Goal: Task Accomplishment & Management: Use online tool/utility

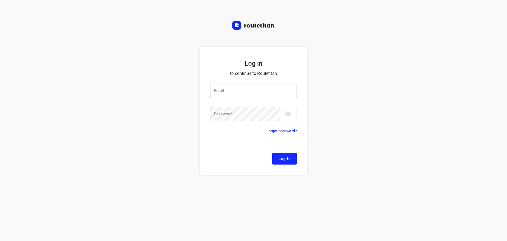
click at [219, 93] on input "email" at bounding box center [253, 90] width 87 height 14
type input "[EMAIL_ADDRESS][DOMAIN_NAME]"
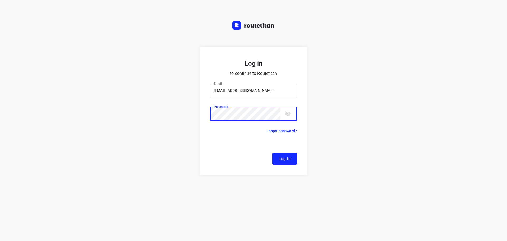
click at [272, 153] on button "Log In" at bounding box center [284, 159] width 25 height 12
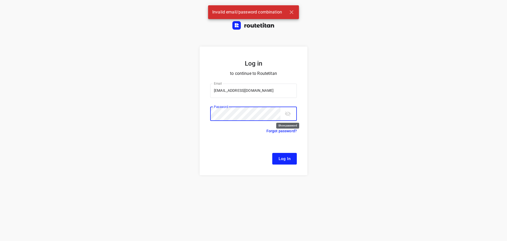
click at [287, 112] on icon "toggle password visibility" at bounding box center [288, 113] width 6 height 6
click at [272, 153] on button "Log In" at bounding box center [284, 159] width 25 height 12
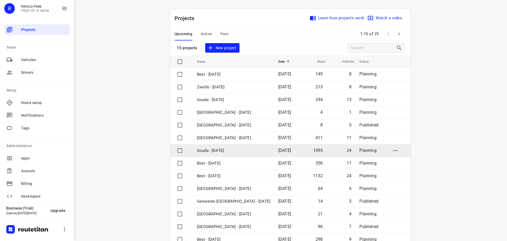
click at [225, 151] on p "Gouda - [DATE]" at bounding box center [233, 150] width 73 height 6
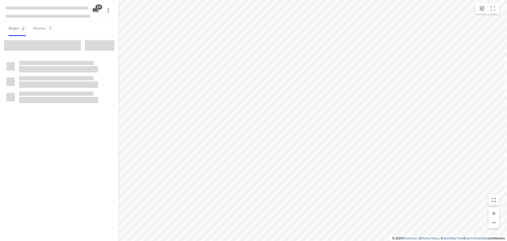
checkbox input "true"
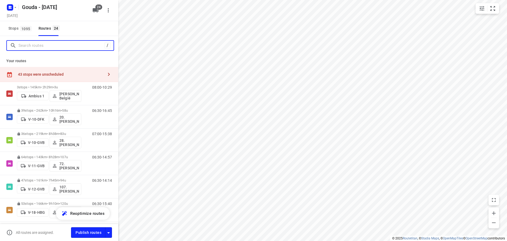
click at [25, 48] on input "Search routes" at bounding box center [61, 45] width 86 height 8
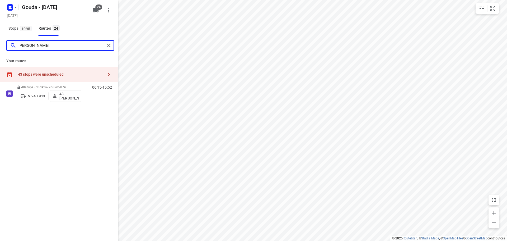
type input "[PERSON_NAME]"
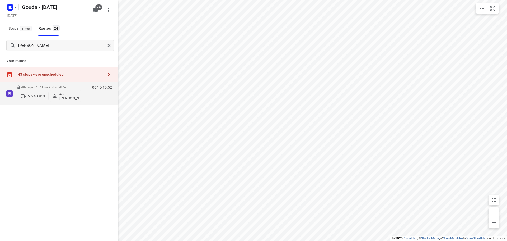
click at [77, 81] on div "43 stops were unscheduled" at bounding box center [59, 74] width 118 height 15
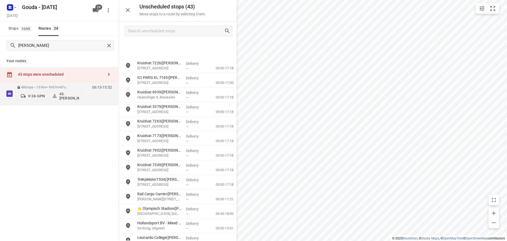
scroll to position [290, 0]
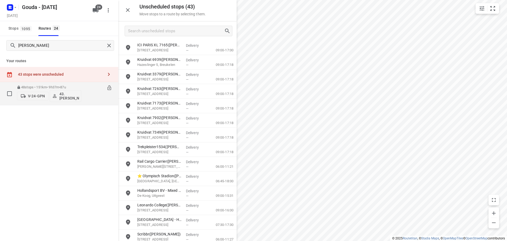
click at [39, 83] on div "48 stops • 151km • 9h37m • 87u V-24-GPN 43.[PERSON_NAME]" at bounding box center [49, 93] width 64 height 22
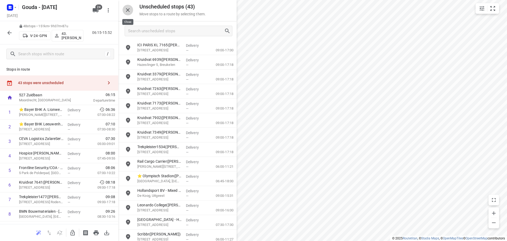
click at [127, 11] on icon "button" at bounding box center [128, 10] width 6 height 6
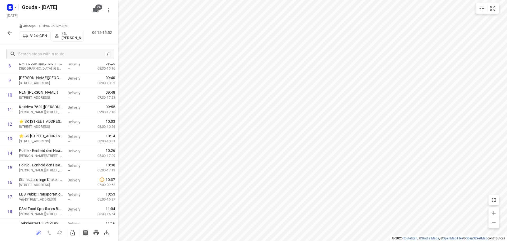
scroll to position [0, 0]
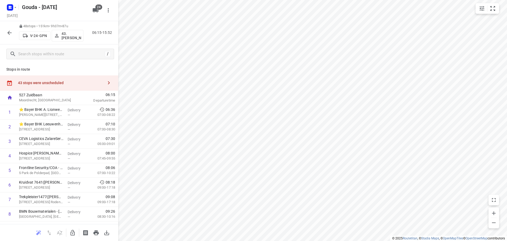
click at [248, 240] on html "i © 2025 Routetitan , © Stadia Maps , © OpenMapTiles © OpenStreetMap contributo…" at bounding box center [253, 120] width 507 height 241
click at [8, 33] on icon "button" at bounding box center [9, 33] width 6 height 6
click at [7, 33] on icon "button" at bounding box center [9, 33] width 6 height 6
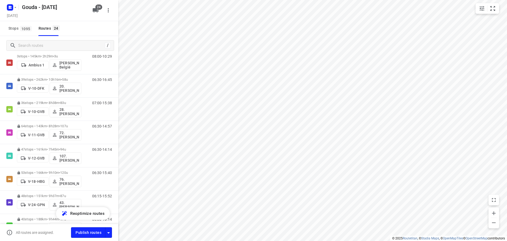
scroll to position [33, 0]
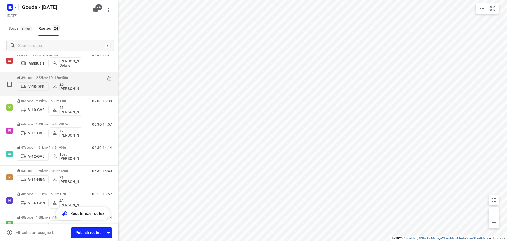
click at [75, 75] on div "39 stops • 262km • 10h16m • 58u V-10-DFK 20.Lisanne Pouw" at bounding box center [49, 84] width 64 height 22
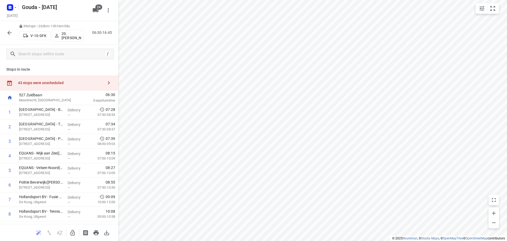
click at [8, 34] on icon "button" at bounding box center [9, 33] width 6 height 6
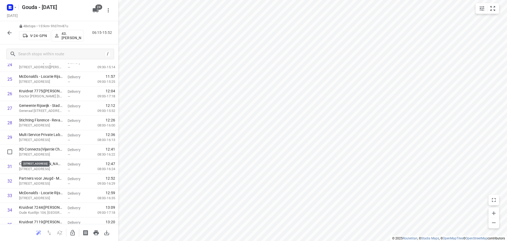
scroll to position [593, 0]
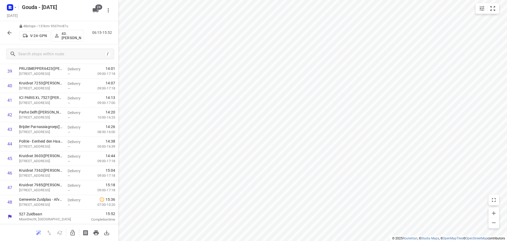
click at [11, 32] on icon "button" at bounding box center [9, 33] width 6 height 6
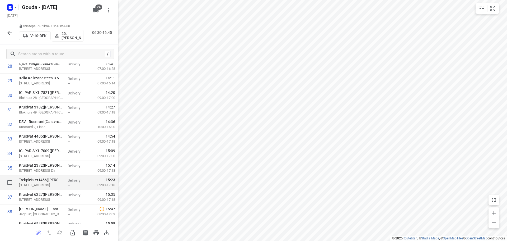
scroll to position [462, 0]
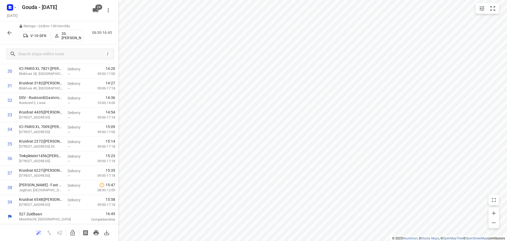
click at [3, 28] on div "39 stops • 262km • 10h16m • 58u V-10-DFK 20.Lisanne Pouw 06:30-16:45" at bounding box center [59, 32] width 118 height 23
click at [9, 33] on icon "button" at bounding box center [9, 33] width 4 height 4
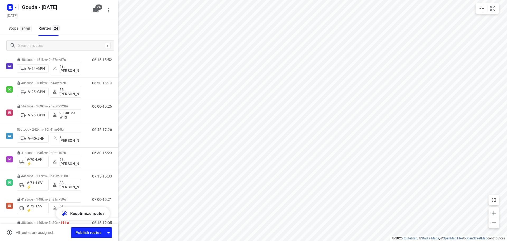
scroll to position [175, 0]
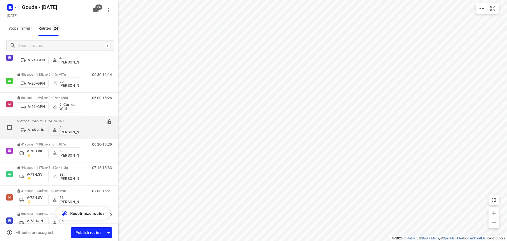
click at [58, 120] on span "•" at bounding box center [57, 121] width 1 height 4
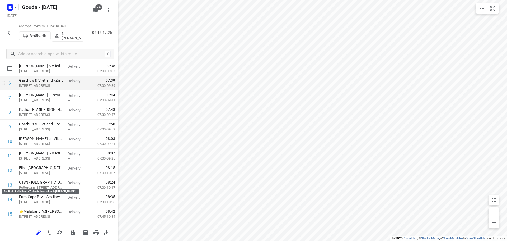
scroll to position [0, 0]
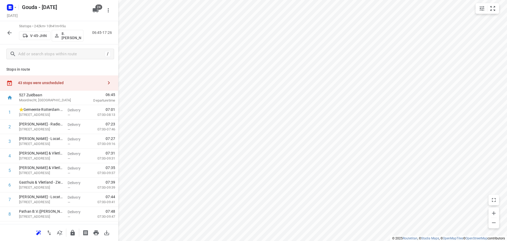
click at [9, 34] on icon "button" at bounding box center [9, 33] width 4 height 4
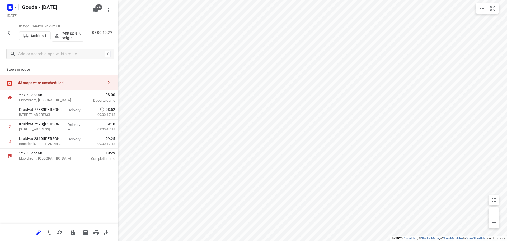
click at [72, 36] on p "David België" at bounding box center [72, 35] width 20 height 8
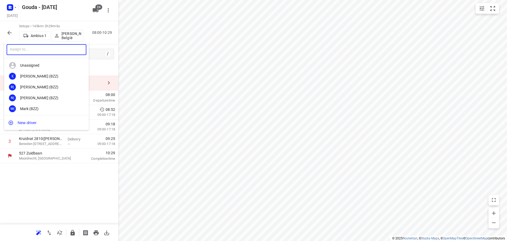
drag, startPoint x: 25, startPoint y: 50, endPoint x: 42, endPoint y: 46, distance: 18.0
click at [26, 50] on input "text" at bounding box center [47, 49] width 80 height 11
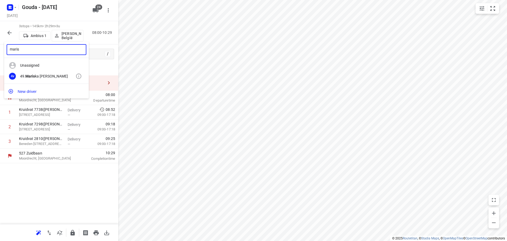
type input "maris"
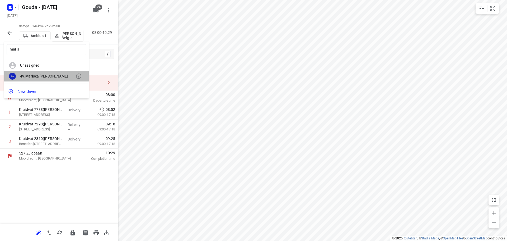
click at [49, 77] on div "49. Maris ka van der Meer" at bounding box center [47, 76] width 55 height 4
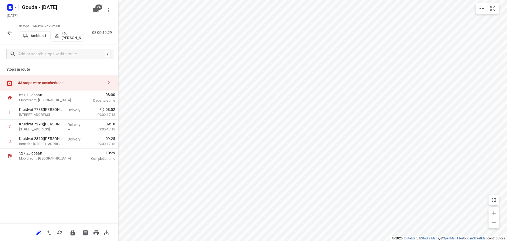
click at [10, 33] on icon "button" at bounding box center [9, 33] width 6 height 6
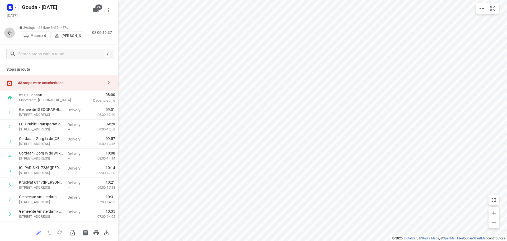
click at [9, 36] on icon "button" at bounding box center [9, 33] width 6 height 6
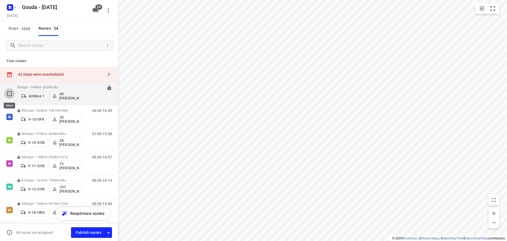
click at [7, 92] on input "checkbox" at bounding box center [9, 93] width 11 height 11
checkbox input "true"
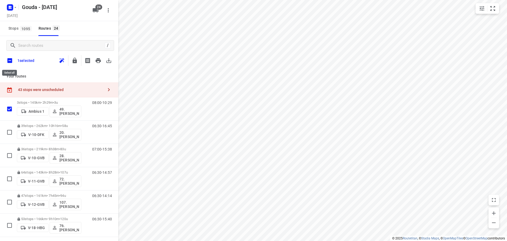
click at [10, 62] on input "checkbox" at bounding box center [9, 60] width 11 height 11
checkbox input "true"
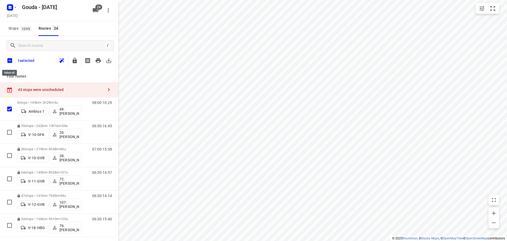
checkbox input "true"
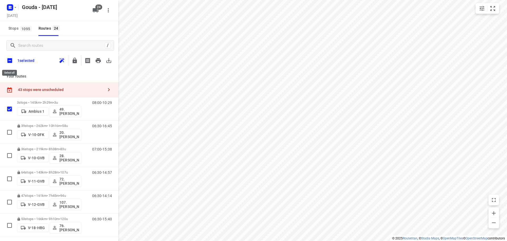
checkbox input "true"
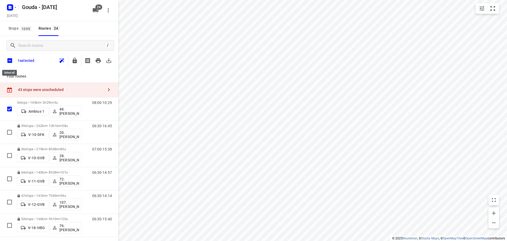
checkbox input "true"
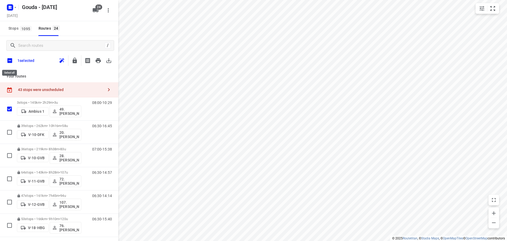
checkbox input "true"
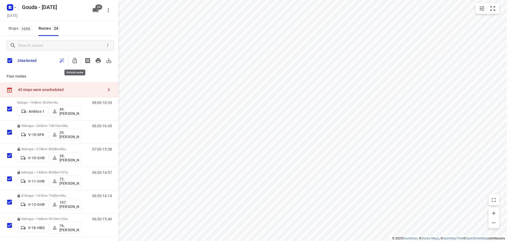
click at [76, 59] on icon "button" at bounding box center [75, 61] width 4 height 6
click at [9, 61] on input "checkbox" at bounding box center [9, 60] width 11 height 11
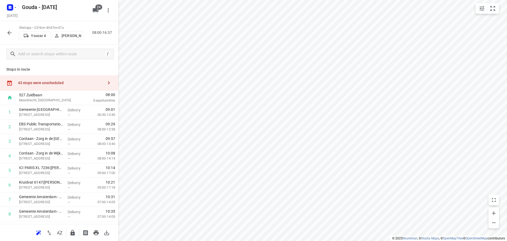
drag, startPoint x: 64, startPoint y: 80, endPoint x: 68, endPoint y: 77, distance: 5.0
click at [64, 79] on div "43 stops were unscheduled" at bounding box center [59, 82] width 118 height 15
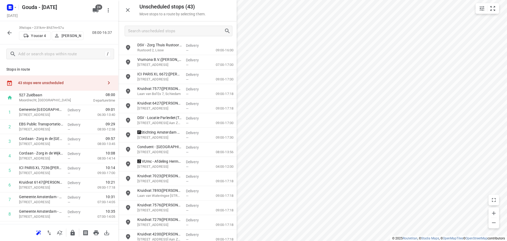
click at [206, 25] on div at bounding box center [177, 30] width 118 height 19
click at [196, 29] on input "Search unscheduled stops" at bounding box center [176, 31] width 96 height 8
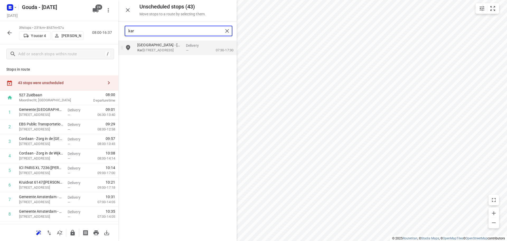
type input "kar"
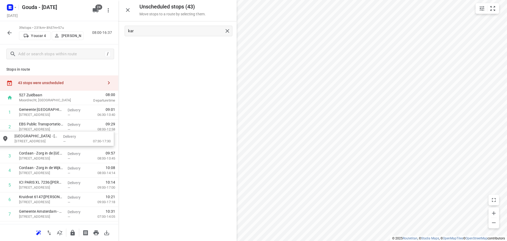
drag, startPoint x: 172, startPoint y: 49, endPoint x: 49, endPoint y: 142, distance: 153.5
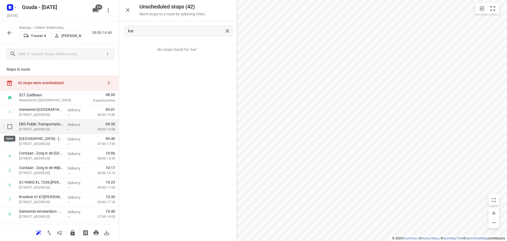
click at [9, 127] on input "checkbox" at bounding box center [9, 126] width 11 height 11
checkbox input "true"
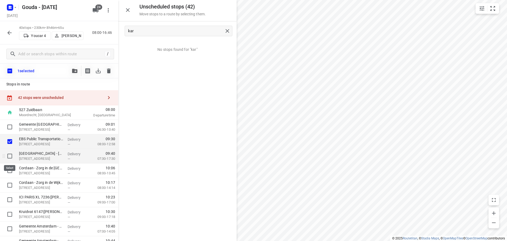
click at [9, 158] on input "checkbox" at bounding box center [9, 155] width 11 height 11
checkbox input "true"
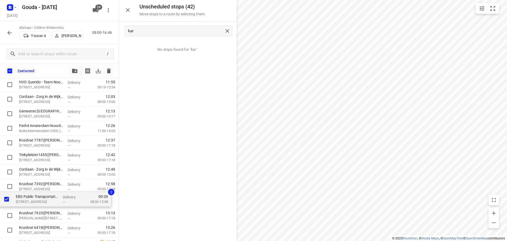
scroll to position [291, 0]
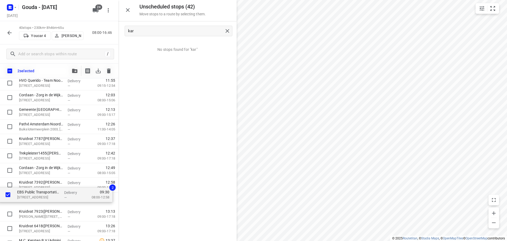
drag, startPoint x: 59, startPoint y: 146, endPoint x: 56, endPoint y: 200, distance: 54.2
click at [56, 200] on div "Gemeente Amsterdam - Directie Stadswerken - Volendammerweg(Gwenda der Meer - If…" at bounding box center [59, 119] width 118 height 581
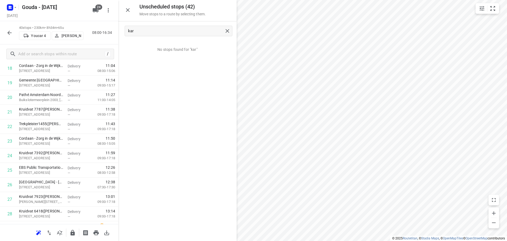
click at [128, 6] on button "button" at bounding box center [128, 10] width 11 height 11
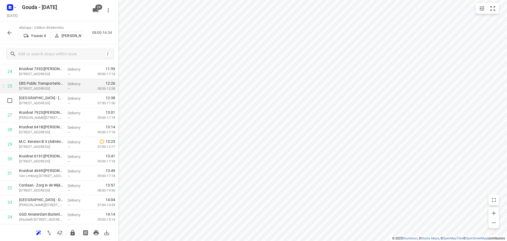
scroll to position [370, 0]
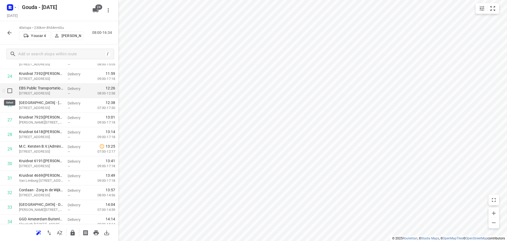
click at [11, 86] on input "checkbox" at bounding box center [9, 90] width 11 height 11
checkbox input "true"
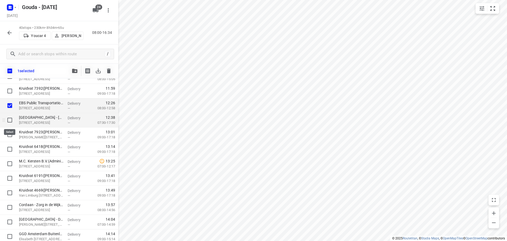
click at [10, 123] on input "checkbox" at bounding box center [9, 120] width 11 height 11
checkbox input "true"
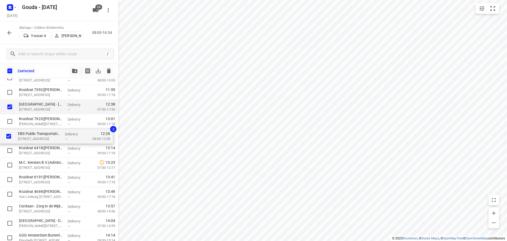
drag, startPoint x: 44, startPoint y: 102, endPoint x: 43, endPoint y: 136, distance: 33.3
click at [43, 136] on div "Gemeente Amsterdam - Directie Stadswerken - Volendammerweg(Gwenda der Meer - If…" at bounding box center [59, 41] width 118 height 581
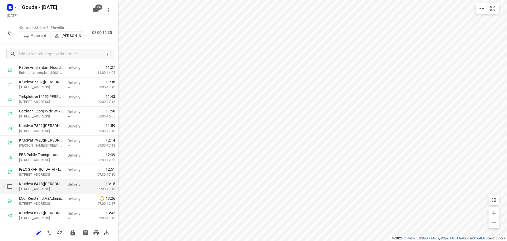
scroll to position [318, 0]
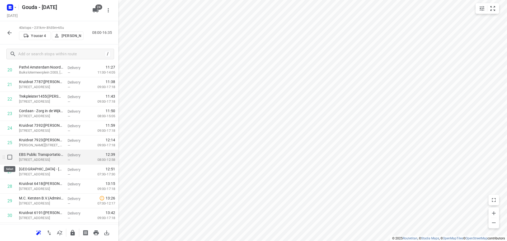
click at [7, 155] on input "checkbox" at bounding box center [9, 157] width 11 height 11
checkbox input "true"
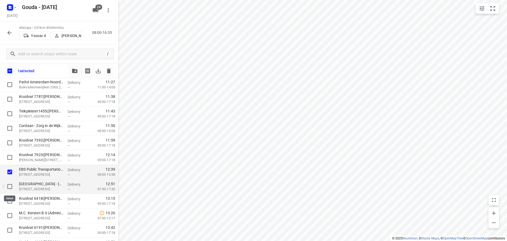
click at [8, 187] on input "checkbox" at bounding box center [9, 186] width 11 height 11
checkbox input "true"
click at [75, 69] on icon "button" at bounding box center [74, 71] width 5 height 4
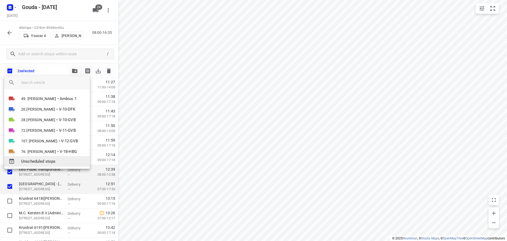
click at [56, 157] on div "Unscheduled stops" at bounding box center [47, 161] width 86 height 11
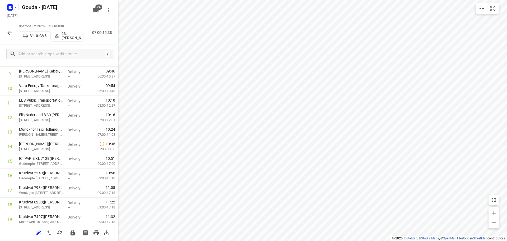
scroll to position [0, 0]
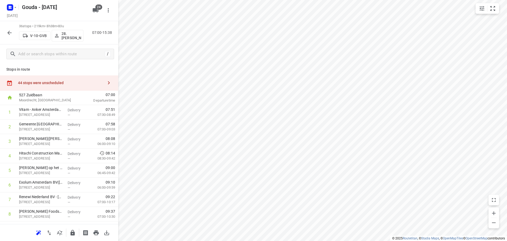
click at [13, 82] on div "44 stops were unscheduled" at bounding box center [59, 82] width 118 height 15
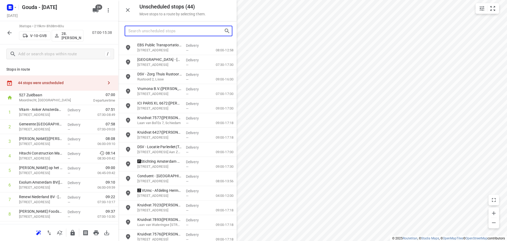
click at [204, 34] on input "Search unscheduled stops" at bounding box center [176, 31] width 96 height 8
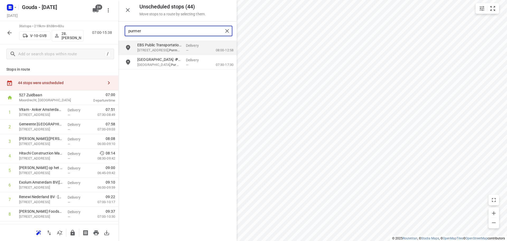
type input "purmer"
click at [130, 46] on input "grid" at bounding box center [128, 47] width 11 height 11
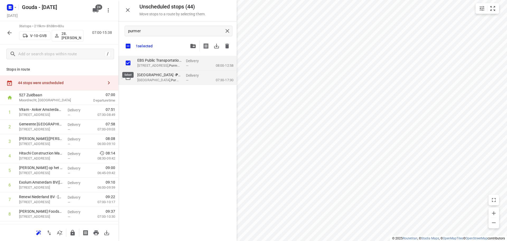
checkbox input "true"
click at [130, 81] on input "grid" at bounding box center [128, 77] width 11 height 11
checkbox input "true"
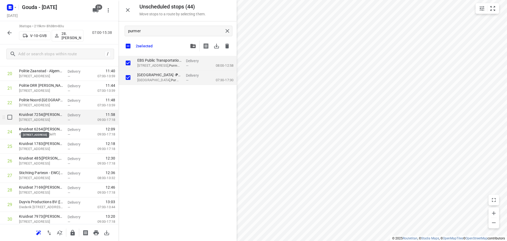
scroll to position [317, 0]
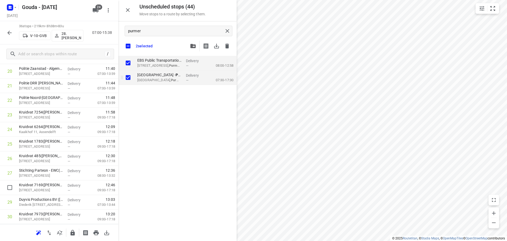
checkbox input "true"
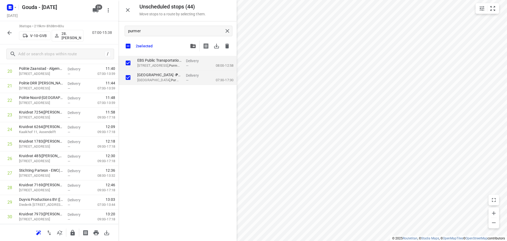
checkbox input "true"
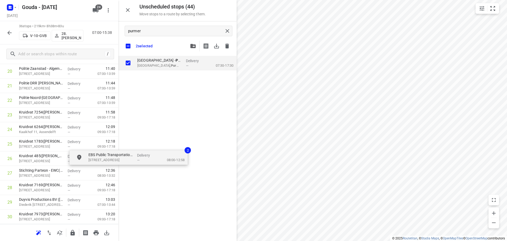
checkbox input "true"
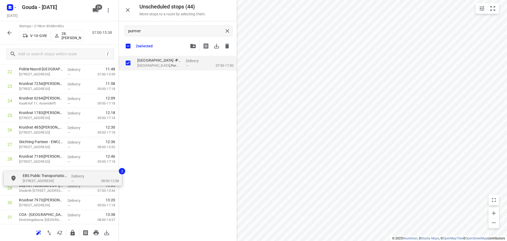
scroll to position [346, 4]
drag, startPoint x: 157, startPoint y: 63, endPoint x: 39, endPoint y: 180, distance: 166.7
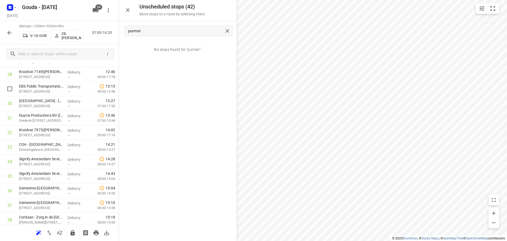
scroll to position [447, 0]
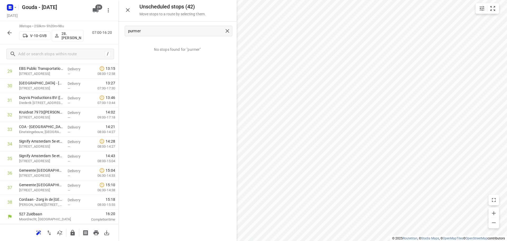
click at [123, 13] on div at bounding box center [128, 10] width 11 height 11
click at [130, 14] on button "button" at bounding box center [128, 10] width 11 height 11
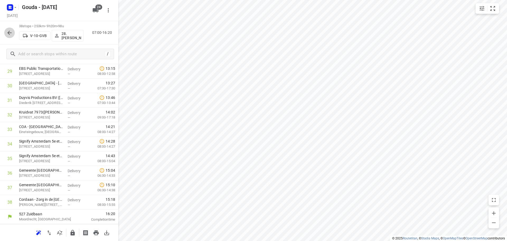
click at [13, 33] on button "button" at bounding box center [9, 32] width 11 height 11
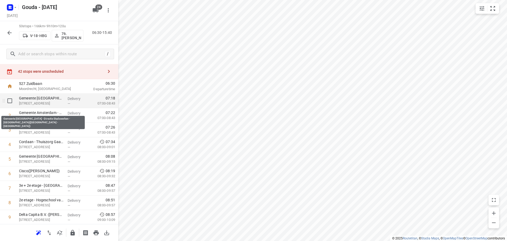
scroll to position [0, 0]
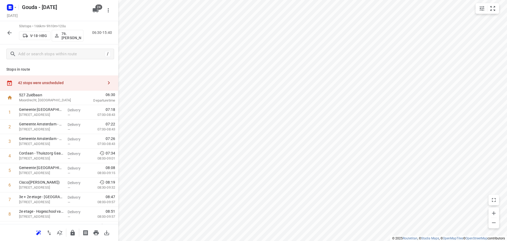
click at [56, 81] on div "42 stops were unscheduled" at bounding box center [61, 83] width 86 height 4
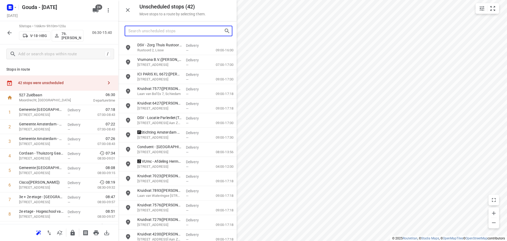
click at [173, 30] on input "Search unscheduled stops" at bounding box center [176, 31] width 96 height 8
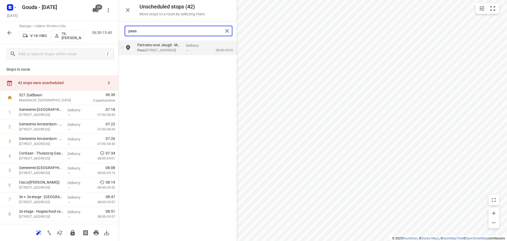
type input "paas"
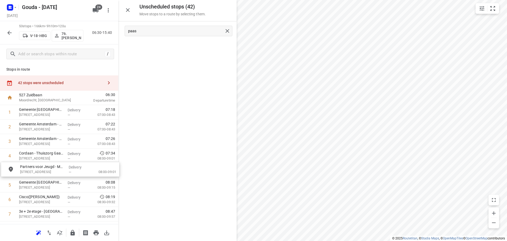
drag, startPoint x: 193, startPoint y: 47, endPoint x: 71, endPoint y: 172, distance: 174.9
click at [125, 8] on icon "button" at bounding box center [128, 10] width 6 height 6
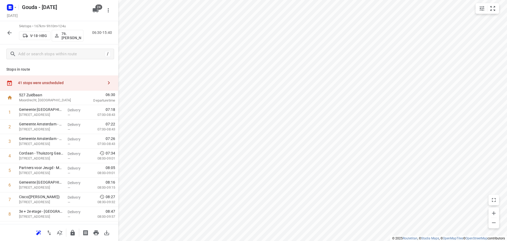
click at [58, 82] on div "41 stops were unscheduled" at bounding box center [61, 83] width 86 height 4
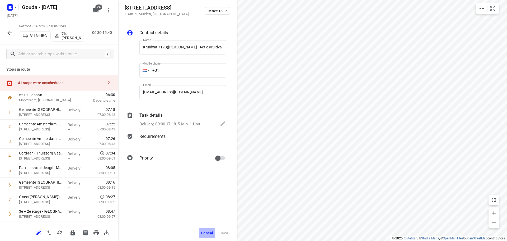
drag, startPoint x: 205, startPoint y: 229, endPoint x: 185, endPoint y: 159, distance: 73.1
click at [205, 229] on button "Cancel" at bounding box center [207, 233] width 16 height 10
click at [205, 230] on span "Cancel" at bounding box center [207, 232] width 12 height 4
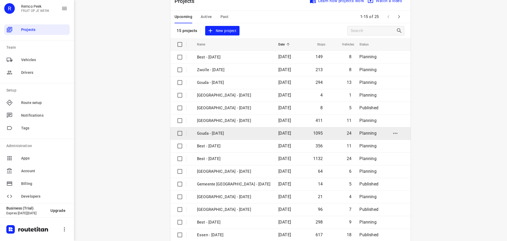
scroll to position [26, 0]
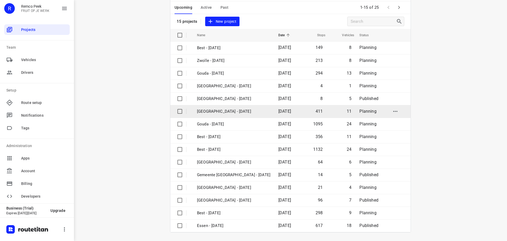
click at [223, 113] on p "[GEOGRAPHIC_DATA] - [DATE]" at bounding box center [233, 111] width 73 height 6
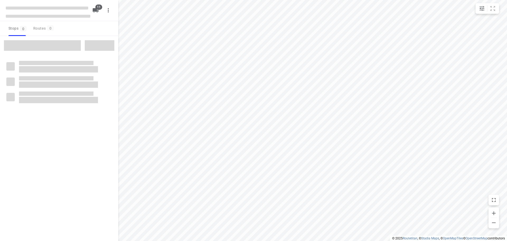
checkbox input "true"
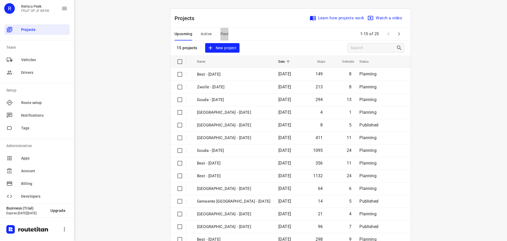
click at [223, 37] on span "Past" at bounding box center [224, 34] width 8 height 7
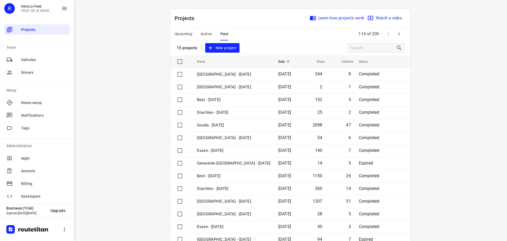
click at [209, 36] on span "Active" at bounding box center [206, 34] width 11 height 7
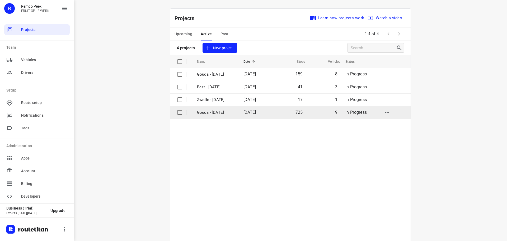
click at [217, 113] on p "Gouda - [DATE]" at bounding box center [216, 112] width 39 height 6
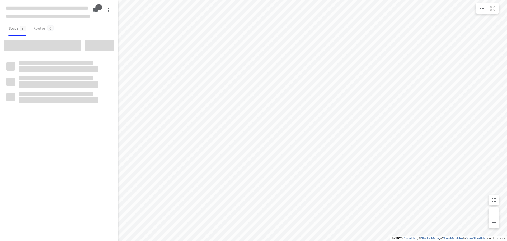
checkbox input "true"
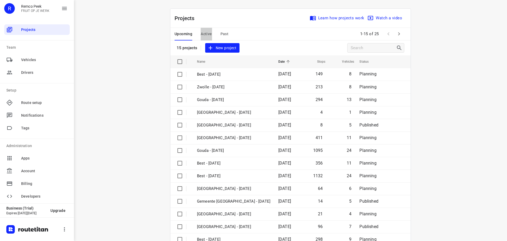
click at [203, 32] on span "Active" at bounding box center [206, 34] width 11 height 7
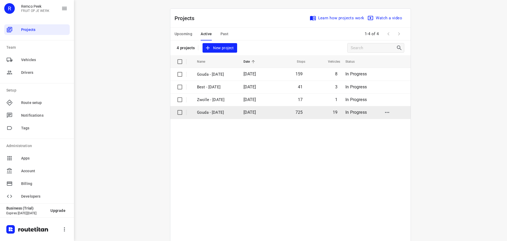
click at [218, 114] on p "Gouda - [DATE]" at bounding box center [216, 112] width 39 height 6
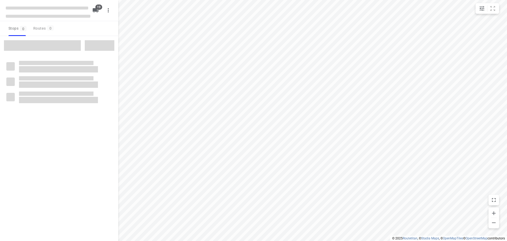
checkbox input "true"
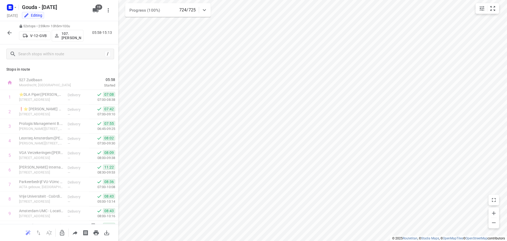
click at [295, 0] on html "i © 2025 Routetitan , © Stadia Maps , © OpenMapTiles © OpenStreetMap contributo…" at bounding box center [253, 120] width 507 height 241
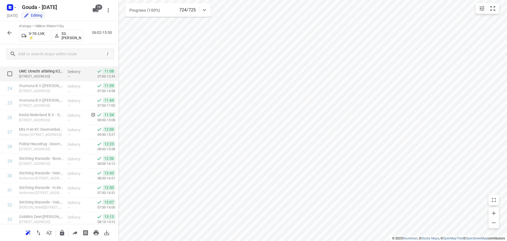
scroll to position [343, 0]
click at [399, 240] on html "i © 2025 Routetitan , © Stadia Maps , © OpenMapTiles © OpenStreetMap contributo…" at bounding box center [253, 120] width 507 height 241
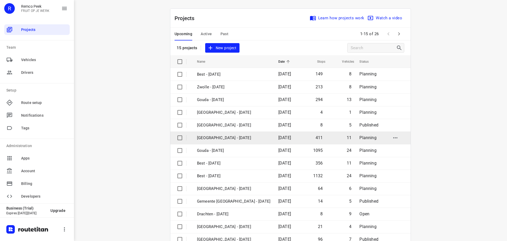
click at [233, 137] on p "Zwolle - Thursday" at bounding box center [233, 138] width 73 height 6
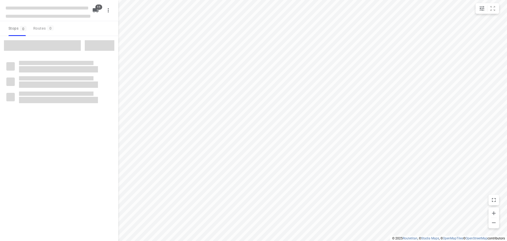
checkbox input "true"
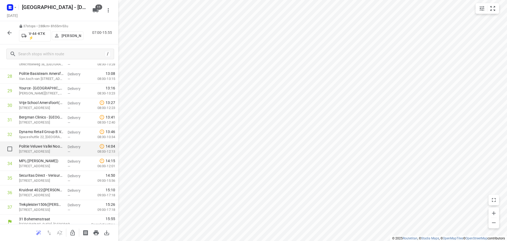
scroll to position [433, 0]
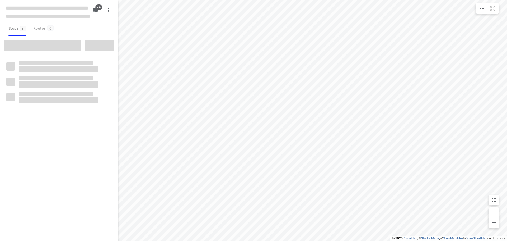
checkbox input "true"
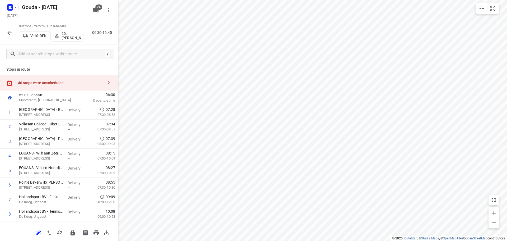
click at [40, 81] on div "40 stops were unscheduled" at bounding box center [61, 83] width 86 height 4
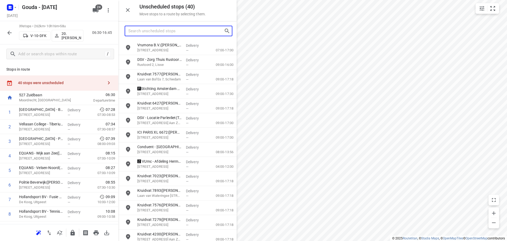
drag, startPoint x: 150, startPoint y: 30, endPoint x: 153, endPoint y: 22, distance: 7.7
click at [150, 26] on div at bounding box center [179, 31] width 108 height 11
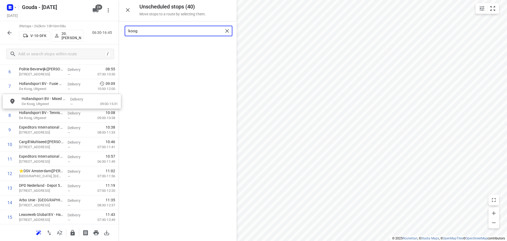
drag, startPoint x: 166, startPoint y: 46, endPoint x: 49, endPoint y: 98, distance: 128.2
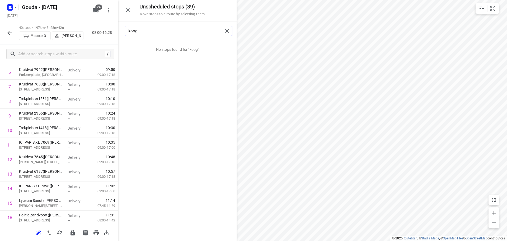
drag, startPoint x: 179, startPoint y: 33, endPoint x: 17, endPoint y: 33, distance: 162.1
click at [19, 33] on div "Unscheduled stops ( 39 ) Move stops to a route by selecting them. koog No stops…" at bounding box center [59, 120] width 118 height 241
type input "b"
type input "binnen"
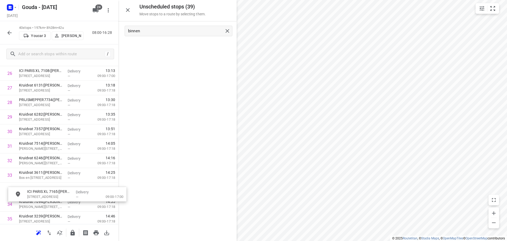
scroll to position [402, 0]
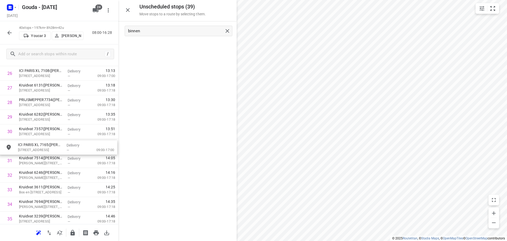
drag, startPoint x: 165, startPoint y: 48, endPoint x: 50, endPoint y: 157, distance: 158.9
click at [130, 12] on icon "button" at bounding box center [128, 10] width 6 height 6
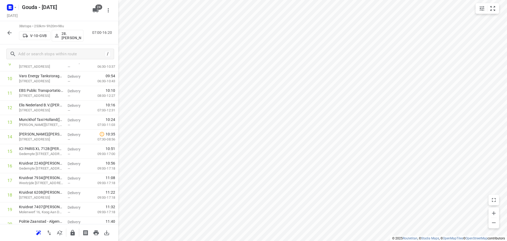
scroll to position [0, 0]
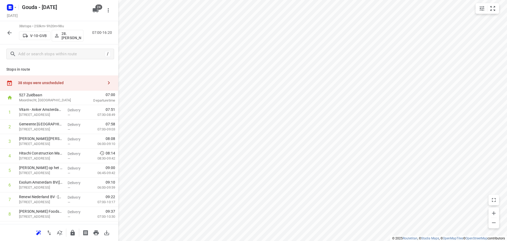
click at [64, 84] on div "38 stops were unscheduled" at bounding box center [61, 83] width 86 height 4
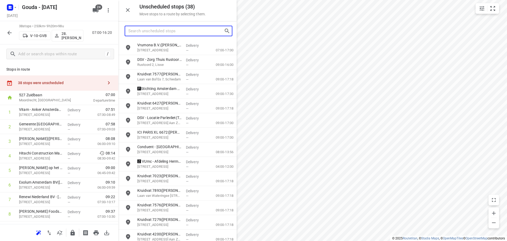
click at [178, 30] on input "Search unscheduled stops" at bounding box center [176, 31] width 96 height 8
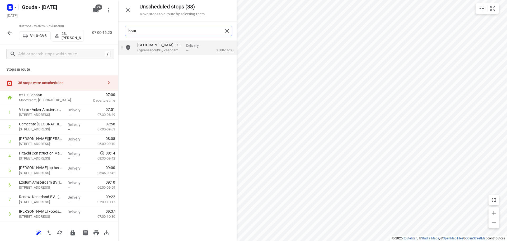
type input "hout"
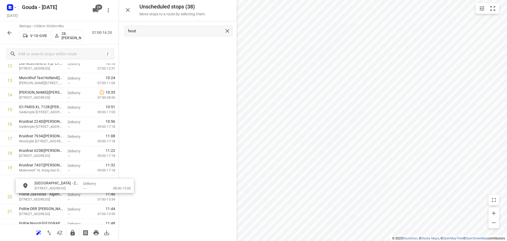
scroll to position [206, 0]
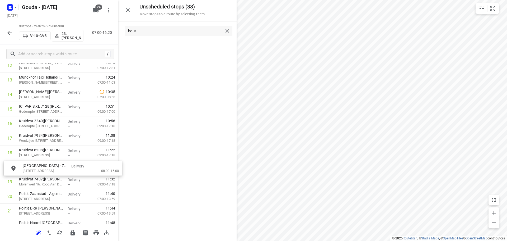
drag, startPoint x: 173, startPoint y: 50, endPoint x: 163, endPoint y: 154, distance: 104.5
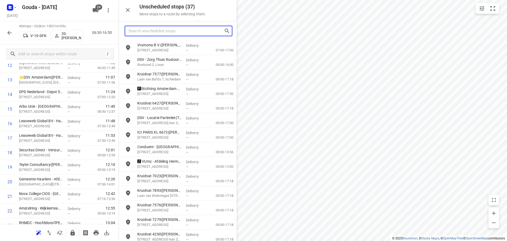
click at [163, 32] on input "Search unscheduled stops" at bounding box center [176, 31] width 96 height 8
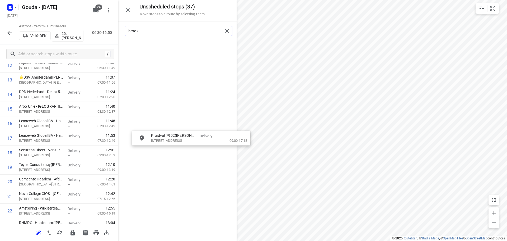
drag, startPoint x: 162, startPoint y: 48, endPoint x: 176, endPoint y: 143, distance: 95.8
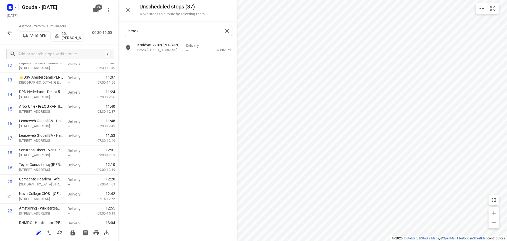
type input "brock"
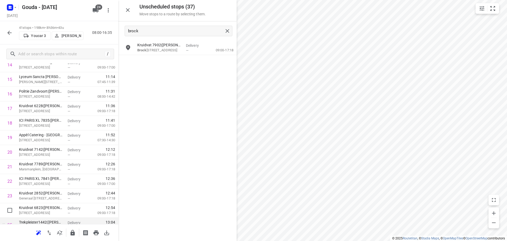
scroll to position [338, 0]
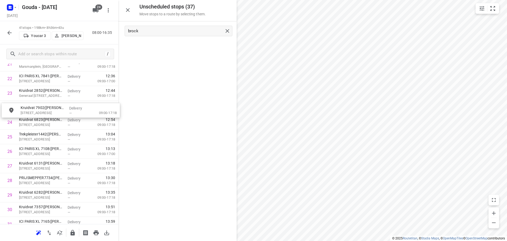
drag, startPoint x: 164, startPoint y: 49, endPoint x: 44, endPoint y: 117, distance: 137.1
click at [128, 8] on icon "button" at bounding box center [128, 10] width 6 height 6
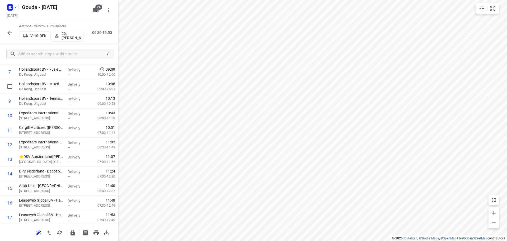
scroll to position [0, 0]
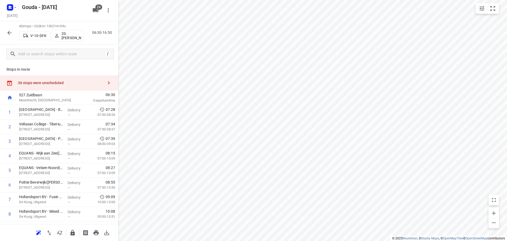
click at [59, 82] on div "36 stops were unscheduled" at bounding box center [61, 83] width 86 height 4
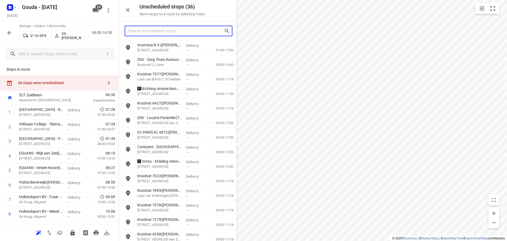
click at [177, 33] on input "Search unscheduled stops" at bounding box center [176, 31] width 96 height 8
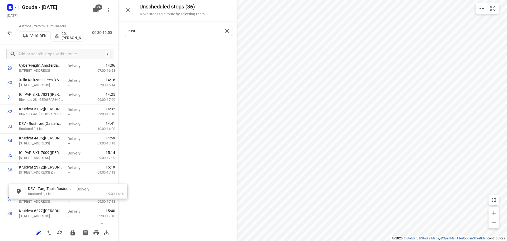
scroll to position [451, 0]
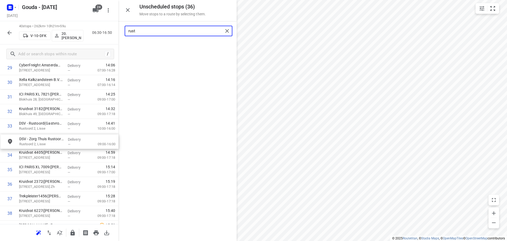
drag, startPoint x: 159, startPoint y: 49, endPoint x: 40, endPoint y: 145, distance: 152.6
type input "rust"
drag, startPoint x: 155, startPoint y: 28, endPoint x: -46, endPoint y: 29, distance: 200.9
click at [0, 29] on html "i © 2025 Routetitan , © Stadia Maps , © OpenMapTiles © OpenStreetMap contributo…" at bounding box center [253, 120] width 507 height 241
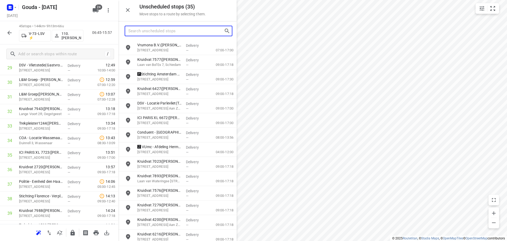
click at [160, 32] on input "Search unscheduled stops" at bounding box center [176, 31] width 96 height 8
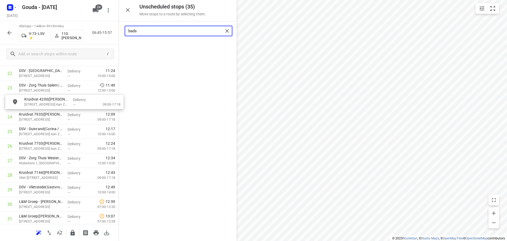
drag, startPoint x: 158, startPoint y: 48, endPoint x: 45, endPoint y: 104, distance: 126.2
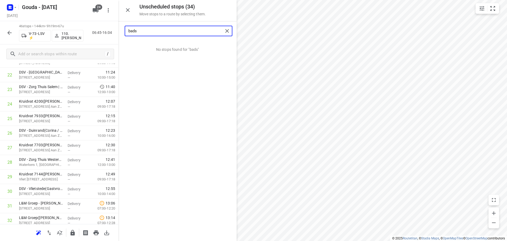
drag, startPoint x: 170, startPoint y: 31, endPoint x: 2, endPoint y: 32, distance: 167.4
click at [2, 32] on div "Unscheduled stops ( 34 ) Move stops to a route by selecting them. bads No stops…" at bounding box center [59, 120] width 118 height 241
type input "prins"
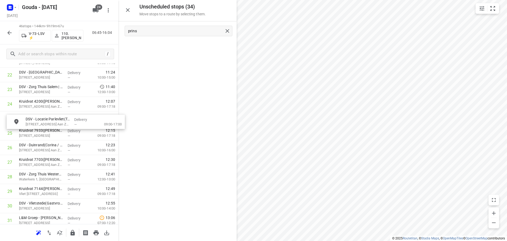
drag, startPoint x: 161, startPoint y: 46, endPoint x: 47, endPoint y: 124, distance: 137.4
click at [128, 12] on icon "button" at bounding box center [128, 10] width 6 height 6
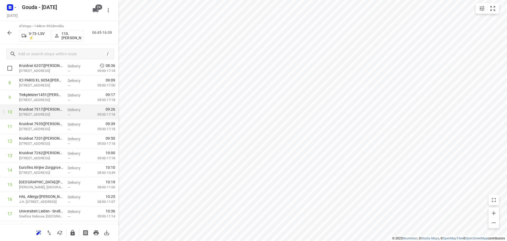
scroll to position [0, 0]
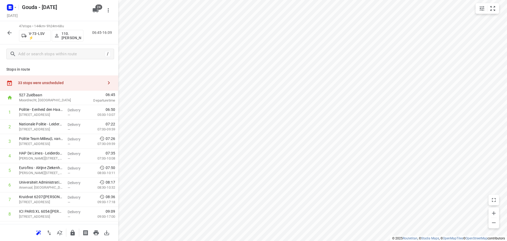
click at [48, 80] on div "33 stops were unscheduled" at bounding box center [59, 82] width 118 height 15
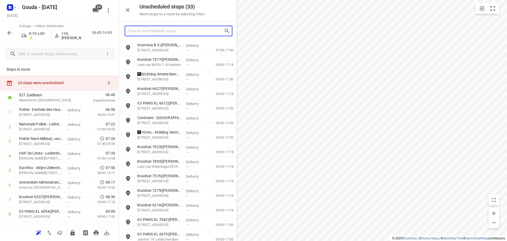
click at [180, 33] on input "Search unscheduled stops" at bounding box center [176, 31] width 96 height 8
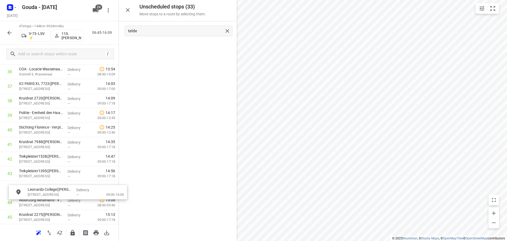
scroll to position [549, 0]
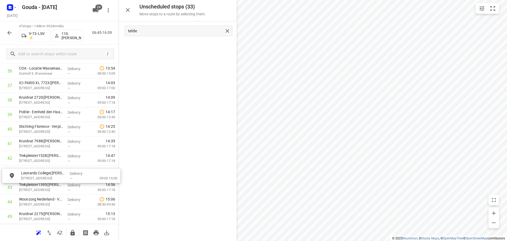
drag, startPoint x: 161, startPoint y: 72, endPoint x: 59, endPoint y: 181, distance: 149.2
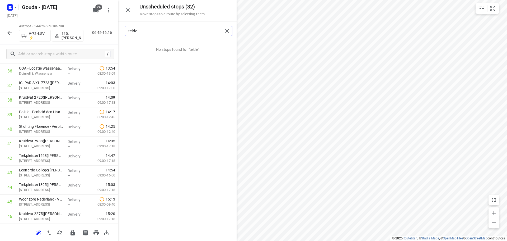
drag, startPoint x: 157, startPoint y: 31, endPoint x: -114, endPoint y: 43, distance: 271.4
click at [0, 43] on html "i © 2025 Routetitan , © Stadia Maps , © OpenMapTiles © OpenStreetMap contributo…" at bounding box center [253, 120] width 507 height 241
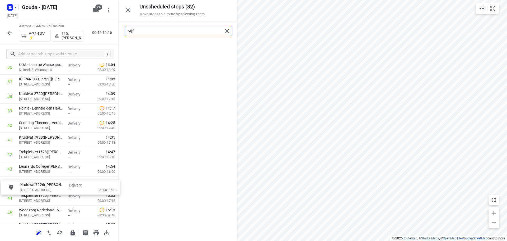
drag, startPoint x: 160, startPoint y: 46, endPoint x: 84, endPoint y: 178, distance: 152.4
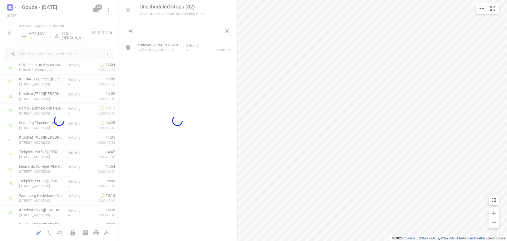
type input "vijf"
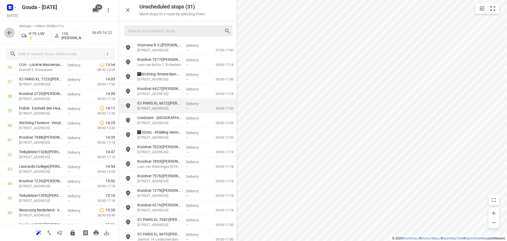
drag, startPoint x: 10, startPoint y: 33, endPoint x: 195, endPoint y: 101, distance: 196.4
click at [10, 32] on icon "button" at bounding box center [9, 33] width 6 height 6
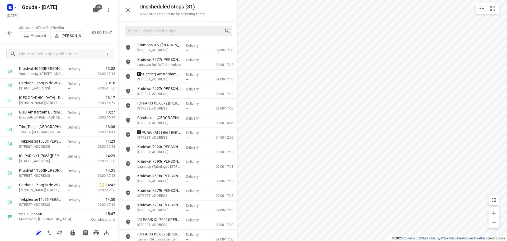
scroll to position [447, 0]
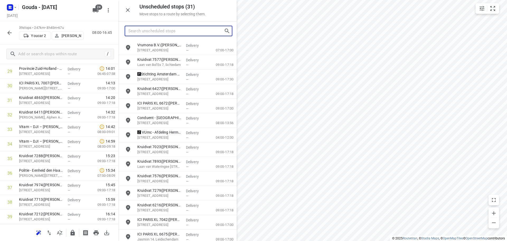
click at [166, 34] on input "Search unscheduled stops" at bounding box center [176, 31] width 96 height 8
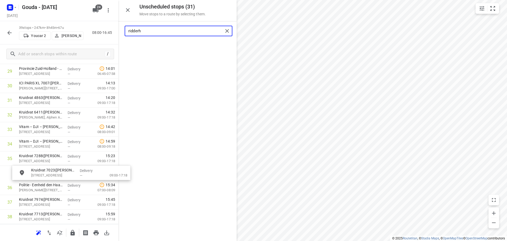
scroll to position [477, 0]
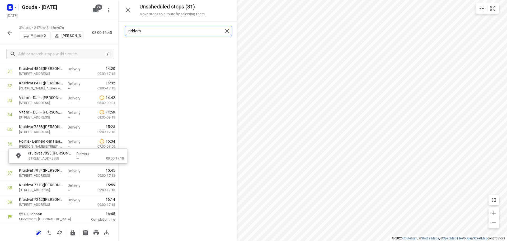
drag, startPoint x: 163, startPoint y: 50, endPoint x: 49, endPoint y: 159, distance: 158.4
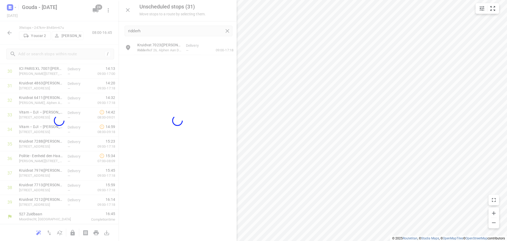
scroll to position [462, 0]
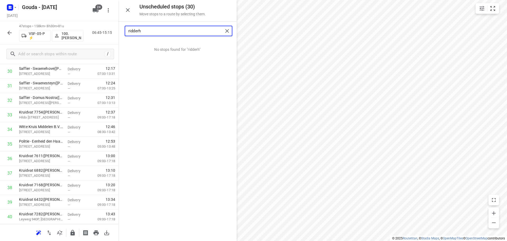
drag, startPoint x: 161, startPoint y: 31, endPoint x: -130, endPoint y: 18, distance: 290.7
click at [0, 18] on html "i © 2025 Routetitan , © Stadia Maps , © OpenMapTiles © OpenStreetMap contributo…" at bounding box center [253, 120] width 507 height 241
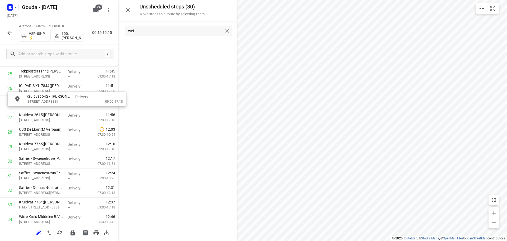
scroll to position [384, 0]
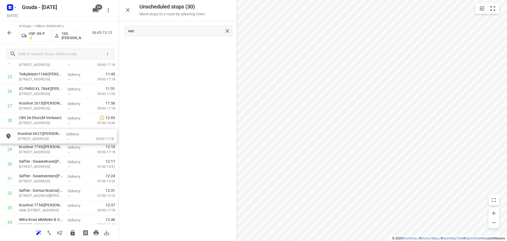
drag, startPoint x: 178, startPoint y: 48, endPoint x: 58, endPoint y: 139, distance: 151.0
click at [231, 31] on div at bounding box center [228, 31] width 10 height 8
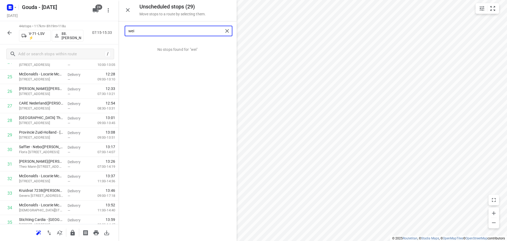
drag, startPoint x: 146, startPoint y: 31, endPoint x: 11, endPoint y: 31, distance: 135.2
click at [11, 31] on div "Unscheduled stops ( 29 ) Move stops to a route by selecting them. wei No stops …" at bounding box center [59, 120] width 118 height 241
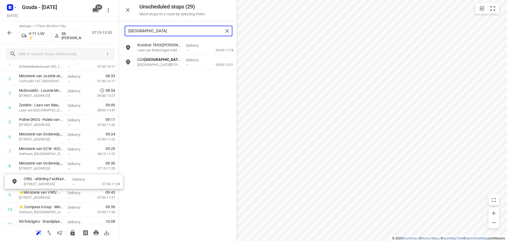
scroll to position [50, 0]
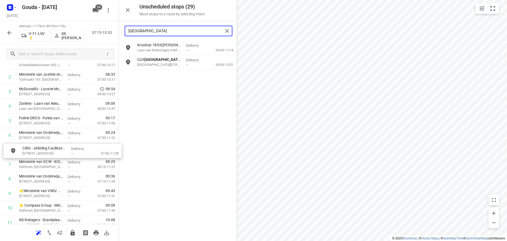
drag, startPoint x: 165, startPoint y: 62, endPoint x: 46, endPoint y: 151, distance: 148.4
type input "den haag"
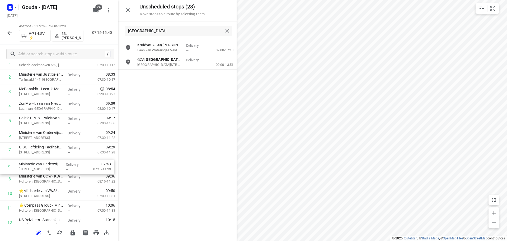
drag, startPoint x: 51, startPoint y: 181, endPoint x: 50, endPoint y: 167, distance: 13.8
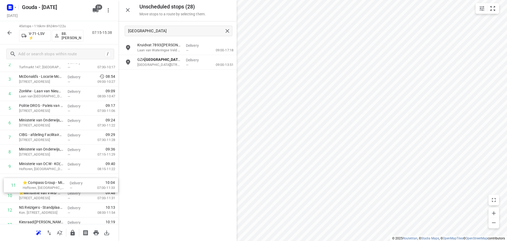
scroll to position [62, 0]
drag, startPoint x: 55, startPoint y: 209, endPoint x: 55, endPoint y: 176, distance: 33.5
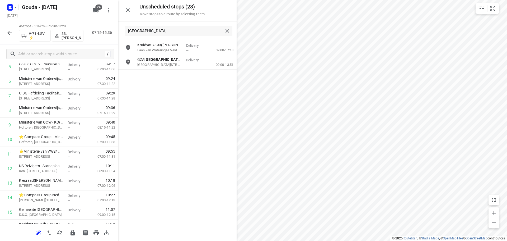
scroll to position [106, 0]
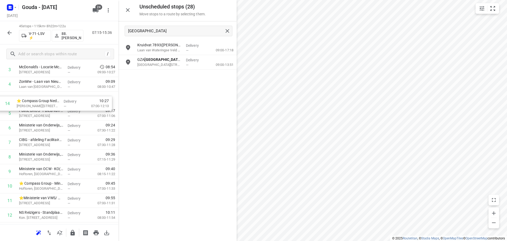
drag, startPoint x: 59, startPoint y: 192, endPoint x: 56, endPoint y: 97, distance: 95.1
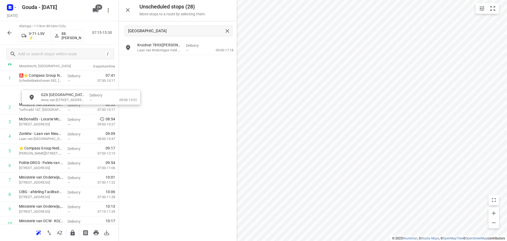
scroll to position [34, 0]
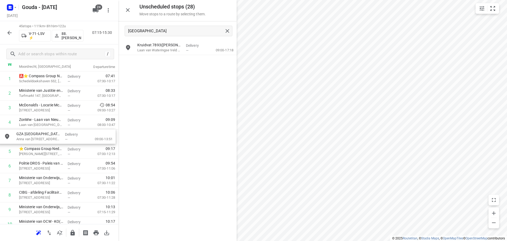
drag, startPoint x: 157, startPoint y: 60, endPoint x: 36, endPoint y: 136, distance: 142.6
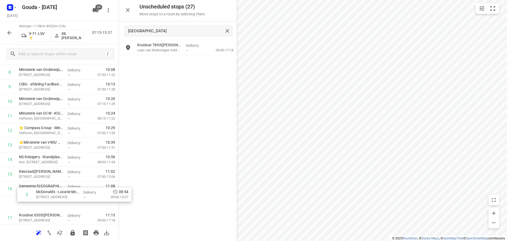
scroll to position [132, 0]
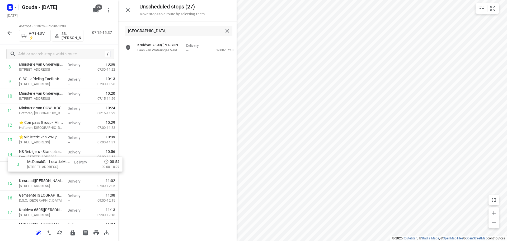
drag, startPoint x: 51, startPoint y: 85, endPoint x: 56, endPoint y: 162, distance: 77.3
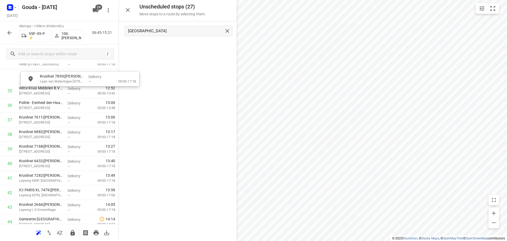
scroll to position [514, 0]
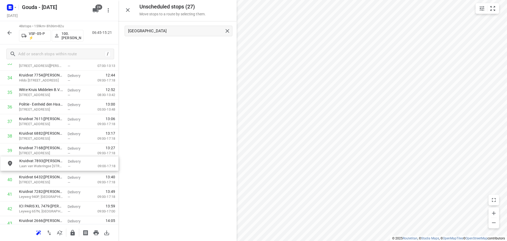
drag, startPoint x: 169, startPoint y: 49, endPoint x: 50, endPoint y: 167, distance: 167.5
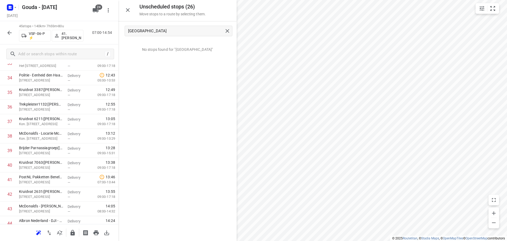
click at [125, 10] on icon "button" at bounding box center [128, 10] width 6 height 6
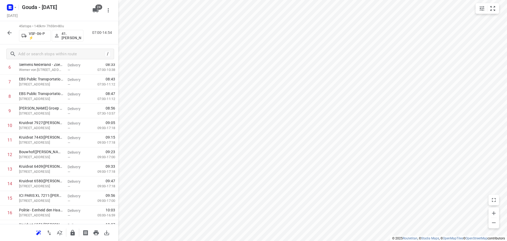
scroll to position [0, 0]
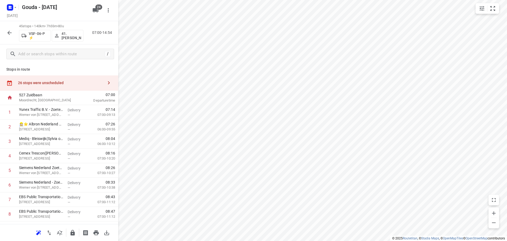
click at [51, 84] on div "26 stops were unscheduled" at bounding box center [61, 83] width 86 height 4
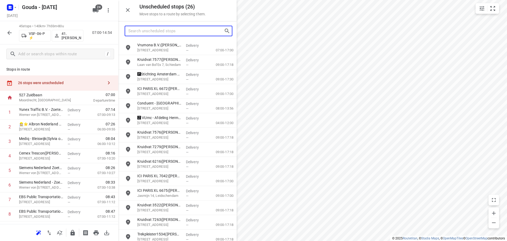
click at [182, 31] on input "Search unscheduled stops" at bounding box center [176, 31] width 96 height 8
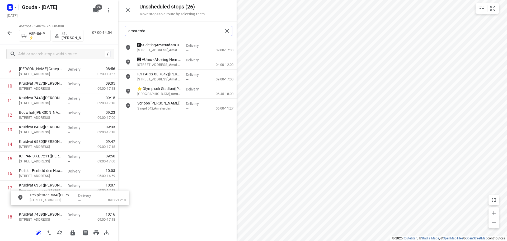
scroll to position [162, 0]
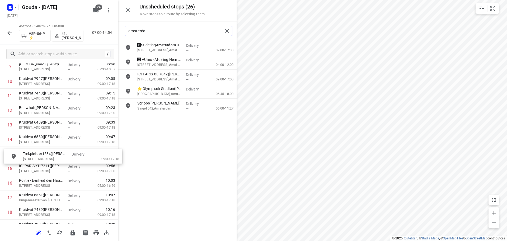
drag, startPoint x: 182, startPoint y: 89, endPoint x: 65, endPoint y: 154, distance: 134.0
type input "amsterda"
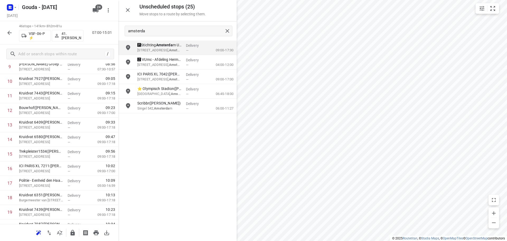
click at [5, 26] on div "46 stops • 141km • 8h2m • 81u VSF-06-P ⚡ 41.Huseyin Özbek 07:00-15:01" at bounding box center [59, 32] width 118 height 23
click at [7, 33] on icon "button" at bounding box center [9, 33] width 6 height 6
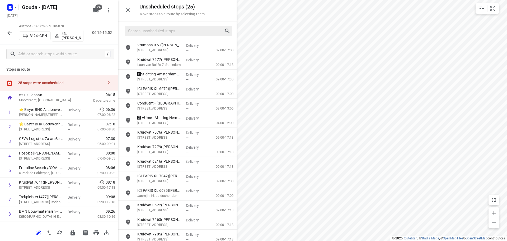
click at [185, 24] on div at bounding box center [177, 30] width 118 height 19
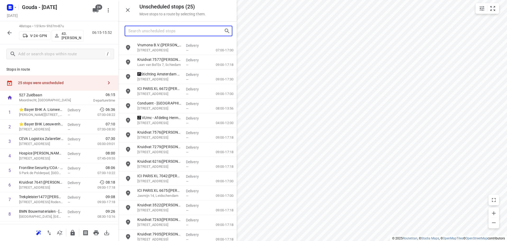
click at [181, 28] on input "Search unscheduled stops" at bounding box center [176, 31] width 96 height 8
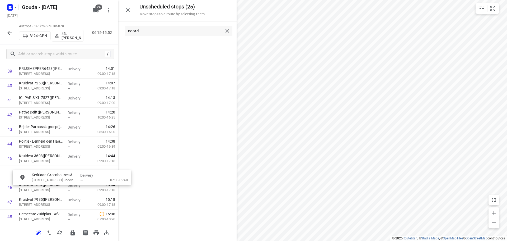
scroll to position [594, 0]
drag, startPoint x: 180, startPoint y: 49, endPoint x: 64, endPoint y: 176, distance: 172.1
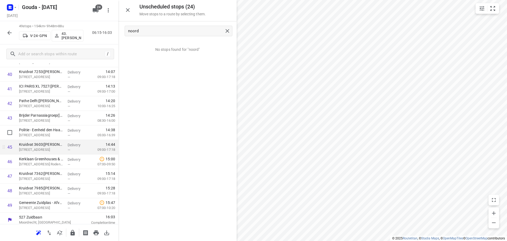
scroll to position [607, 0]
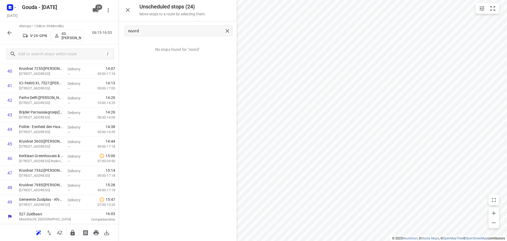
click at [9, 30] on icon "button" at bounding box center [9, 33] width 6 height 6
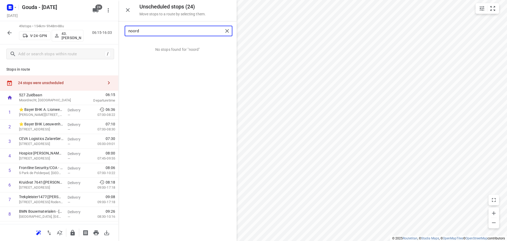
drag, startPoint x: 111, startPoint y: 40, endPoint x: -88, endPoint y: 48, distance: 199.3
click at [0, 48] on html "i © 2025 Routetitan , © Stadia Maps , © OpenMapTiles © OpenStreetMap contributo…" at bounding box center [253, 120] width 507 height 241
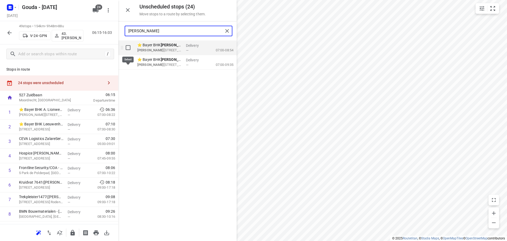
type input "lee"
click at [127, 47] on input "grid" at bounding box center [128, 47] width 11 height 11
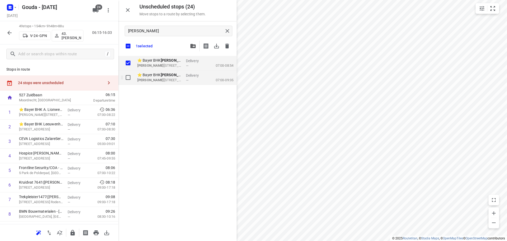
checkbox input "true"
click at [127, 80] on input "grid" at bounding box center [128, 77] width 11 height 11
checkbox input "true"
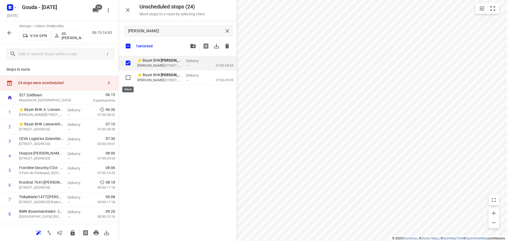
checkbox input "true"
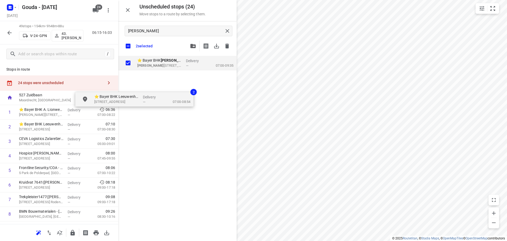
checkbox input "true"
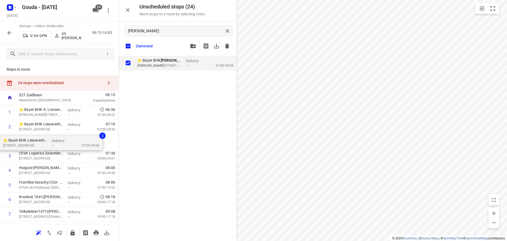
drag, startPoint x: 157, startPoint y: 65, endPoint x: 73, endPoint y: 148, distance: 118.5
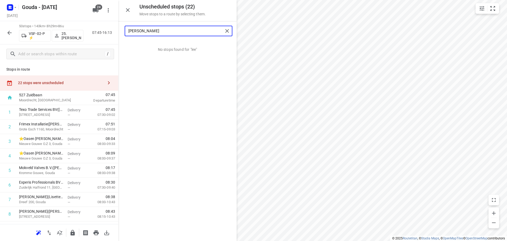
drag, startPoint x: 205, startPoint y: 29, endPoint x: -36, endPoint y: 39, distance: 240.4
click at [0, 39] on html "i © 2025 Routetitan , © Stadia Maps , © OpenMapTiles © OpenStreetMap contributo…" at bounding box center [253, 120] width 507 height 241
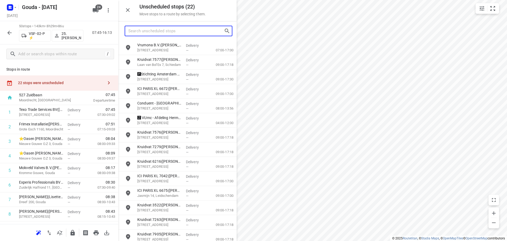
click at [142, 32] on input "Search unscheduled stops" at bounding box center [176, 31] width 96 height 8
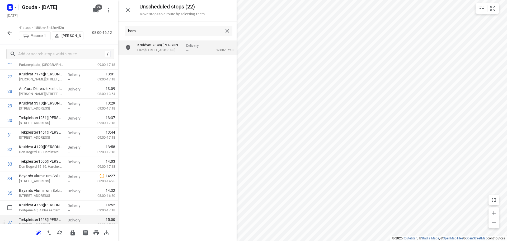
scroll to position [491, 0]
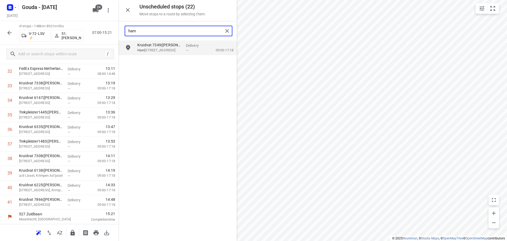
drag, startPoint x: 125, startPoint y: 34, endPoint x: 89, endPoint y: 30, distance: 36.6
click at [93, 34] on div "Unscheduled stops ( 22 ) Move stops to a route by selecting them. ham Kruidvat …" at bounding box center [59, 120] width 118 height 241
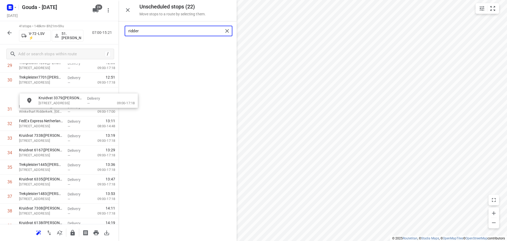
scroll to position [453, 0]
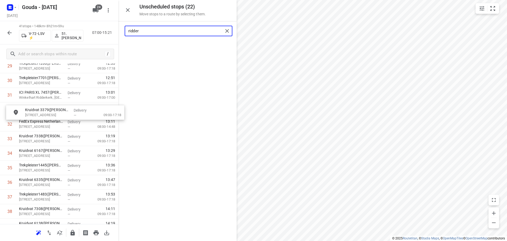
drag, startPoint x: 158, startPoint y: 44, endPoint x: 45, endPoint y: 111, distance: 131.7
drag, startPoint x: 182, startPoint y: 31, endPoint x: -138, endPoint y: -1, distance: 322.0
click at [0, 0] on html "i © 2025 Routetitan , © Stadia Maps , © OpenMapTiles © OpenStreetMap contributo…" at bounding box center [253, 120] width 507 height 241
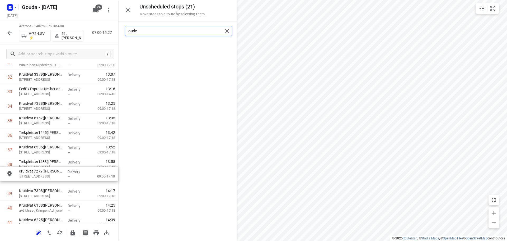
scroll to position [487, 0]
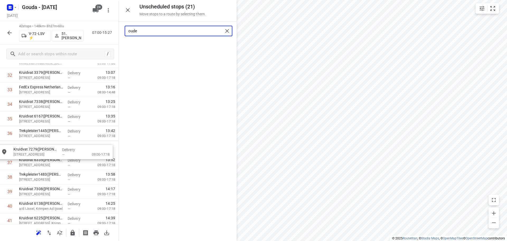
drag, startPoint x: 173, startPoint y: 48, endPoint x: 50, endPoint y: 152, distance: 160.4
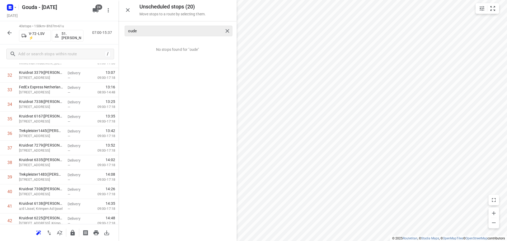
drag, startPoint x: 162, startPoint y: 24, endPoint x: 158, endPoint y: 30, distance: 7.4
click at [158, 27] on div "oude" at bounding box center [177, 30] width 118 height 19
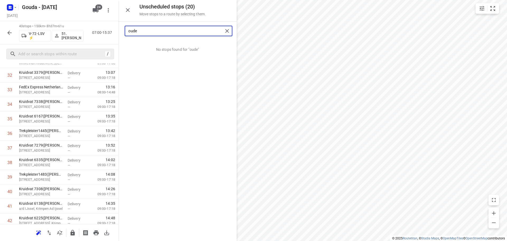
drag, startPoint x: 158, startPoint y: 31, endPoint x: 13, endPoint y: 50, distance: 145.9
click at [22, 48] on div "Unscheduled stops ( 20 ) Move stops to a route by selecting them. oude No stops…" at bounding box center [59, 120] width 118 height 241
type input "pucc"
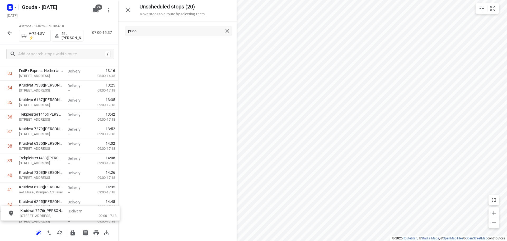
scroll to position [539, 0]
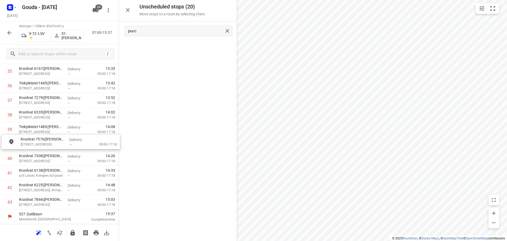
drag, startPoint x: 168, startPoint y: 50, endPoint x: 52, endPoint y: 147, distance: 151.8
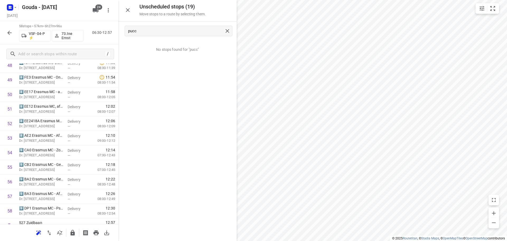
scroll to position [738, 0]
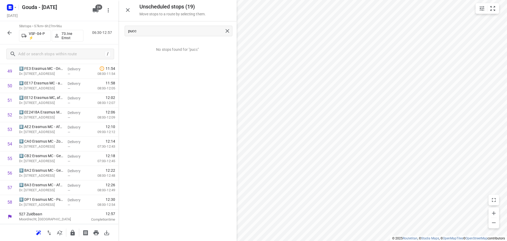
click at [127, 12] on icon "button" at bounding box center [128, 10] width 6 height 6
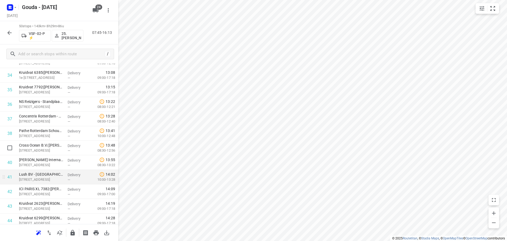
scroll to position [490, 0]
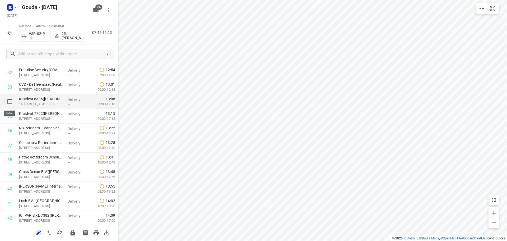
click at [11, 102] on input "checkbox" at bounding box center [9, 101] width 11 height 11
checkbox input "true"
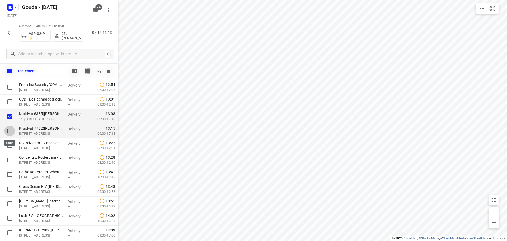
click at [8, 131] on input "checkbox" at bounding box center [9, 130] width 11 height 11
checkbox input "true"
click at [10, 151] on div at bounding box center [8, 145] width 17 height 15
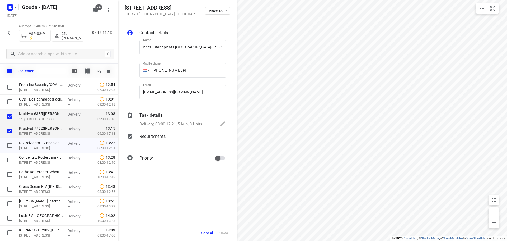
scroll to position [0, 0]
click at [209, 228] on button "Cancel" at bounding box center [207, 233] width 16 height 10
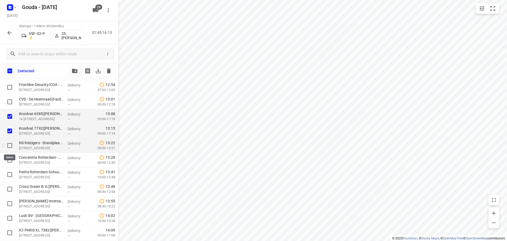
click at [11, 147] on input "checkbox" at bounding box center [9, 145] width 11 height 11
checkbox input "true"
click at [10, 162] on input "checkbox" at bounding box center [9, 159] width 11 height 11
checkbox input "true"
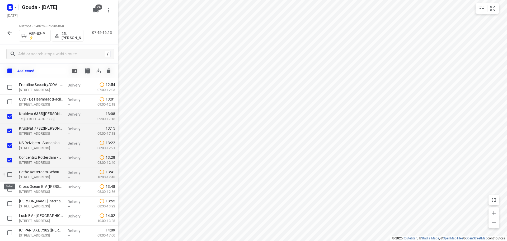
click at [8, 177] on input "checkbox" at bounding box center [9, 174] width 11 height 11
checkbox input "true"
click at [8, 192] on input "checkbox" at bounding box center [9, 188] width 11 height 11
checkbox input "true"
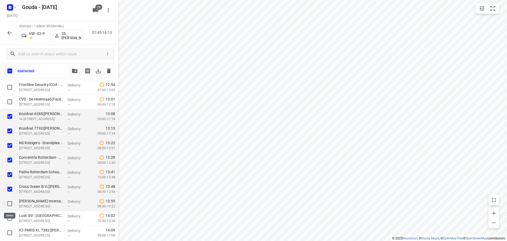
click at [10, 206] on input "checkbox" at bounding box center [9, 203] width 11 height 11
checkbox input "true"
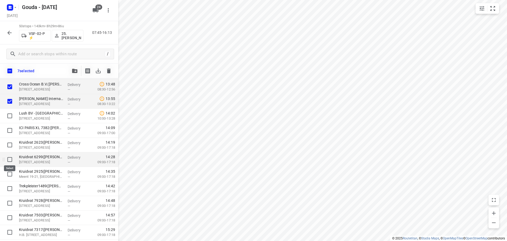
scroll to position [595, 0]
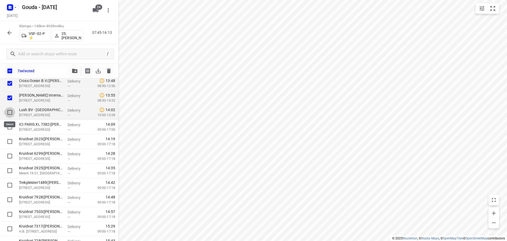
click at [8, 111] on input "checkbox" at bounding box center [9, 112] width 11 height 11
checkbox input "true"
click at [8, 131] on input "checkbox" at bounding box center [9, 126] width 11 height 11
checkbox input "true"
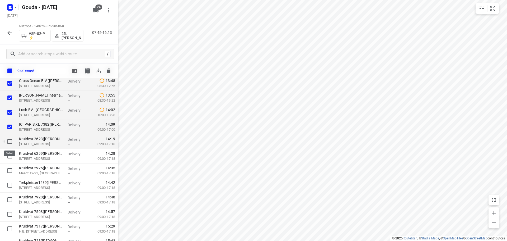
click at [7, 144] on input "checkbox" at bounding box center [9, 141] width 11 height 11
checkbox input "true"
click at [9, 157] on input "checkbox" at bounding box center [9, 155] width 11 height 11
checkbox input "true"
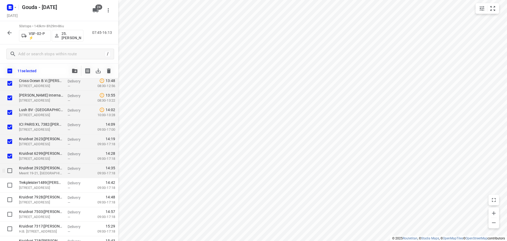
click at [9, 174] on input "checkbox" at bounding box center [9, 170] width 11 height 11
checkbox input "true"
click at [8, 186] on input "checkbox" at bounding box center [9, 185] width 11 height 11
checkbox input "true"
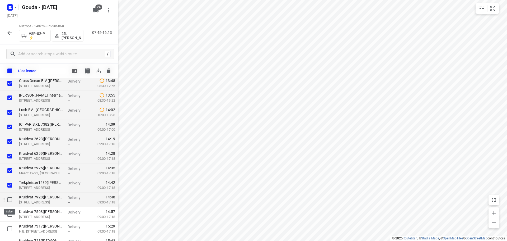
click at [9, 199] on input "checkbox" at bounding box center [9, 199] width 11 height 11
checkbox input "true"
click at [9, 216] on input "checkbox" at bounding box center [9, 214] width 11 height 11
checkbox input "true"
click at [69, 70] on div "15 selected" at bounding box center [59, 70] width 118 height 15
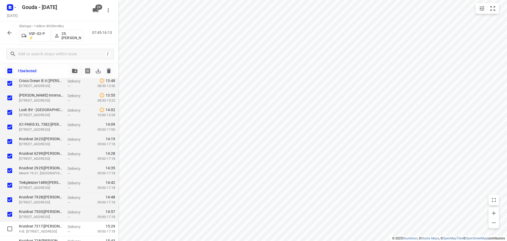
click at [76, 68] on button "button" at bounding box center [74, 70] width 11 height 11
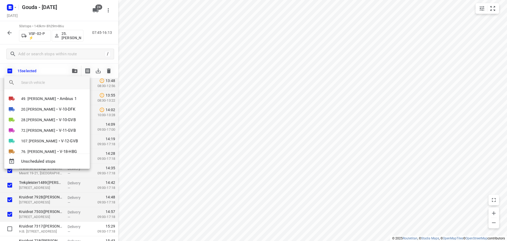
drag, startPoint x: 61, startPoint y: 84, endPoint x: 63, endPoint y: 82, distance: 3.0
click at [61, 84] on input "search vehicle" at bounding box center [53, 82] width 64 height 8
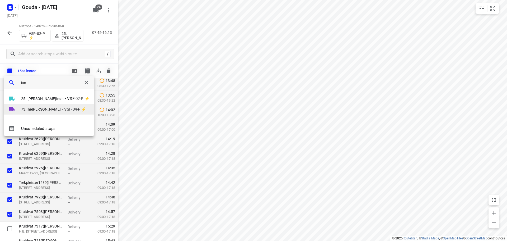
type input "ine"
click at [33, 112] on li "73. Ine Ernst • VSF-04-P ⚡" at bounding box center [48, 109] width 89 height 11
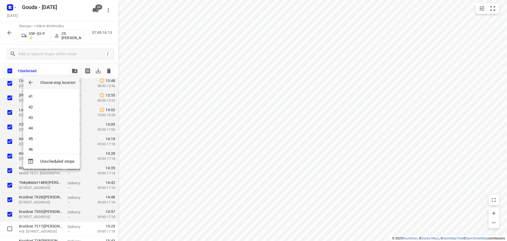
scroll to position [554, 0]
click at [45, 147] on li "58" at bounding box center [51, 144] width 56 height 11
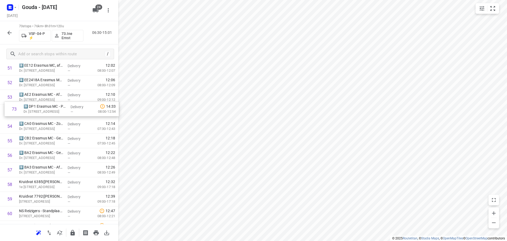
scroll to position [770, 0]
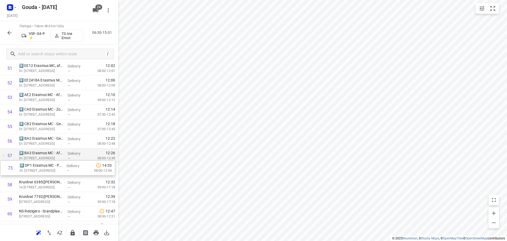
drag, startPoint x: 58, startPoint y: 203, endPoint x: 60, endPoint y: 159, distance: 44.4
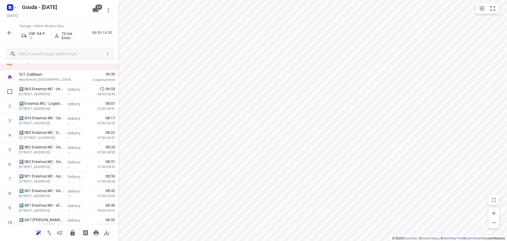
scroll to position [0, 0]
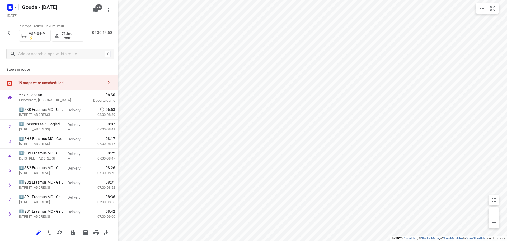
click at [58, 76] on div "19 stops were unscheduled" at bounding box center [59, 82] width 118 height 15
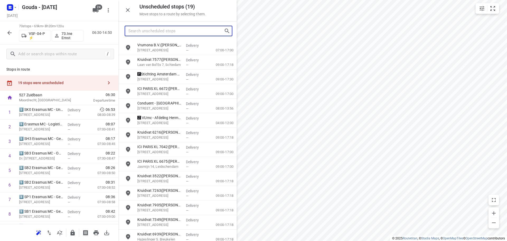
click at [143, 31] on input "Search unscheduled stops" at bounding box center [176, 31] width 96 height 8
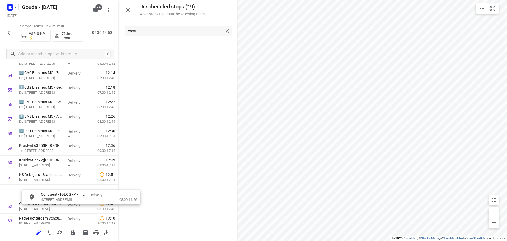
scroll to position [822, 0]
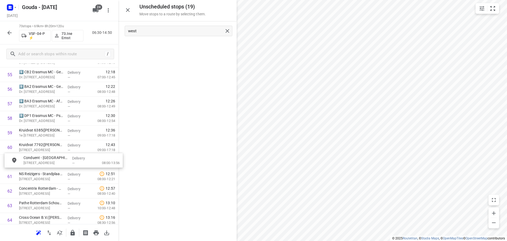
drag, startPoint x: 165, startPoint y: 53, endPoint x: 50, endPoint y: 166, distance: 161.9
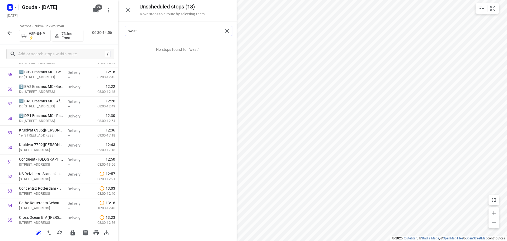
drag, startPoint x: 163, startPoint y: 31, endPoint x: -5, endPoint y: 29, distance: 167.7
click at [0, 29] on html "i © 2025 Routetitan , © Stadia Maps , © OpenMapTiles © OpenStreetMap contributo…" at bounding box center [253, 120] width 507 height 241
type input "korte"
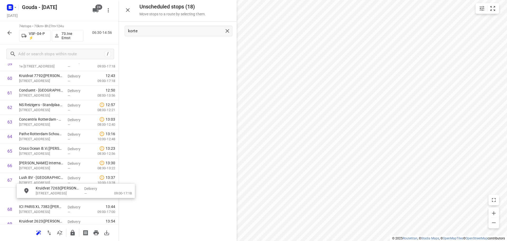
scroll to position [892, 0]
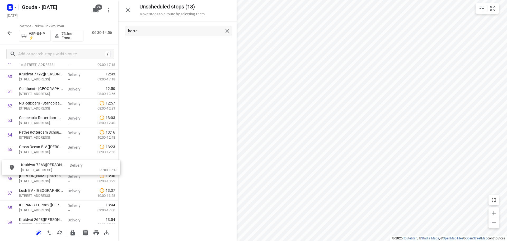
drag, startPoint x: 171, startPoint y: 49, endPoint x: 53, endPoint y: 171, distance: 169.4
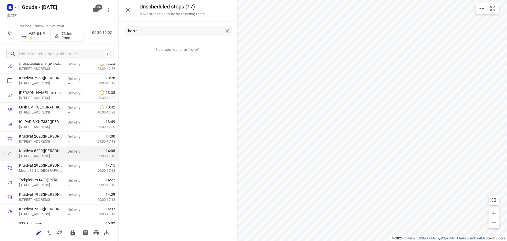
scroll to position [985, 0]
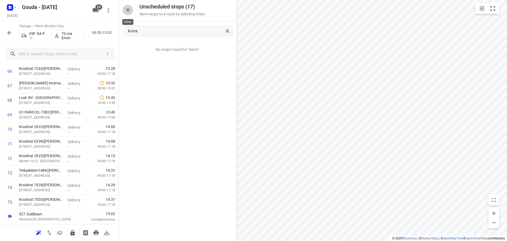
click at [124, 8] on button "button" at bounding box center [128, 10] width 11 height 11
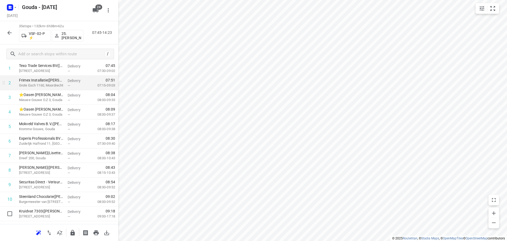
scroll to position [0, 0]
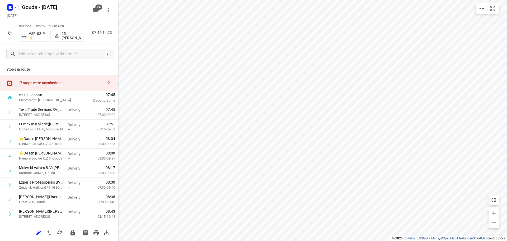
click at [68, 81] on div "17 stops were unscheduled" at bounding box center [61, 83] width 86 height 4
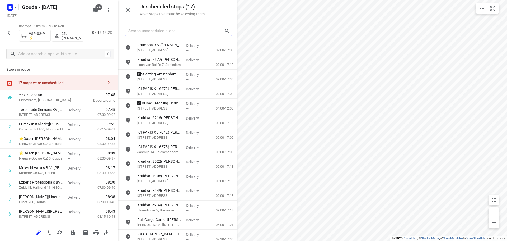
click at [149, 32] on input "Search unscheduled stops" at bounding box center [176, 31] width 96 height 8
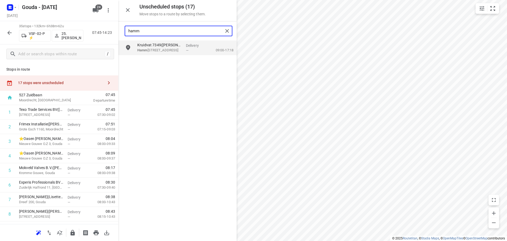
type input "hamm"
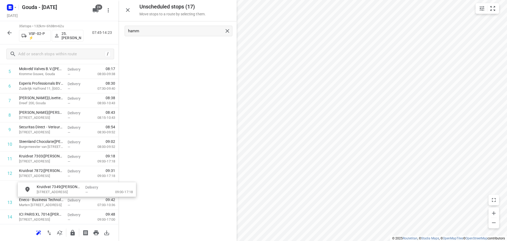
scroll to position [100, 0]
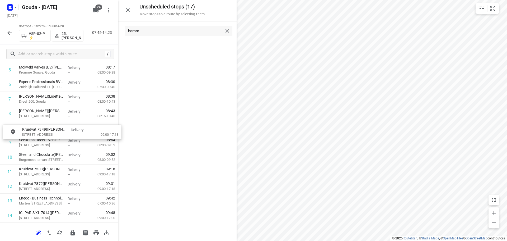
drag, startPoint x: 170, startPoint y: 46, endPoint x: 53, endPoint y: 132, distance: 144.5
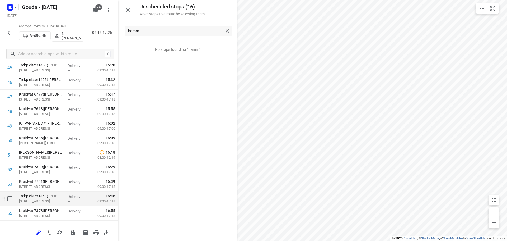
scroll to position [709, 0]
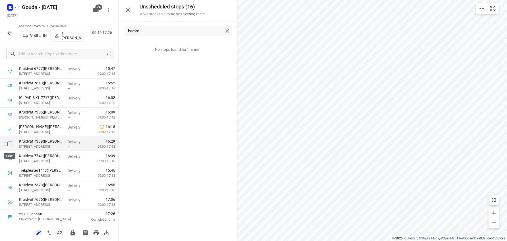
click at [11, 145] on input "checkbox" at bounding box center [9, 143] width 11 height 11
checkbox input "true"
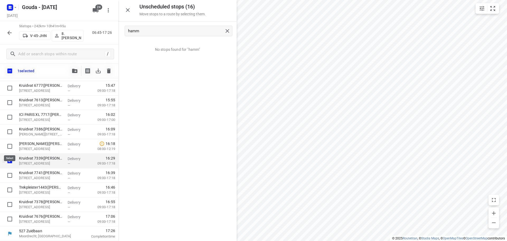
scroll to position [707, 0]
click at [9, 178] on input "checkbox" at bounding box center [9, 175] width 11 height 11
checkbox input "true"
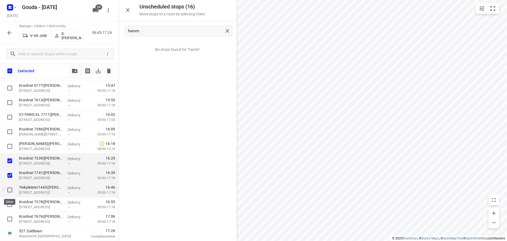
click at [10, 193] on input "checkbox" at bounding box center [9, 189] width 11 height 11
checkbox input "true"
click at [12, 209] on input "checkbox" at bounding box center [9, 204] width 11 height 11
checkbox input "true"
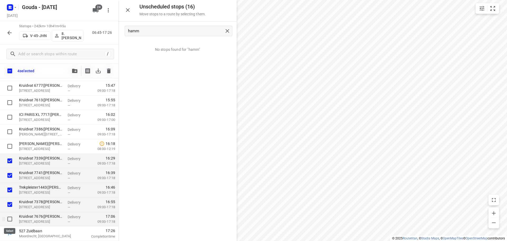
click at [11, 220] on input "checkbox" at bounding box center [9, 218] width 11 height 11
checkbox input "true"
click at [73, 69] on icon "button" at bounding box center [74, 71] width 5 height 4
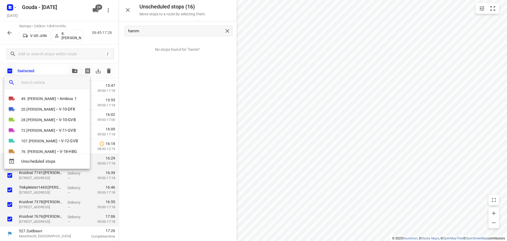
click at [48, 84] on input "search vehicle" at bounding box center [53, 82] width 64 height 8
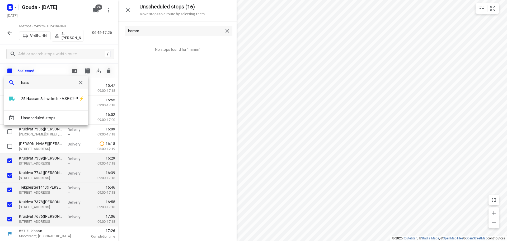
type input "hassa"
click at [50, 99] on span "25. Hassa n Schweineh" at bounding box center [39, 98] width 37 height 5
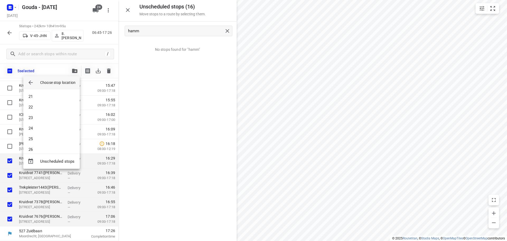
scroll to position [322, 0]
click at [46, 146] on li "36" at bounding box center [51, 144] width 56 height 11
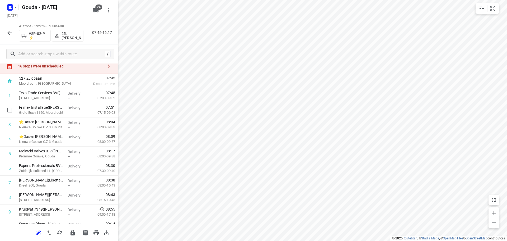
scroll to position [0, 0]
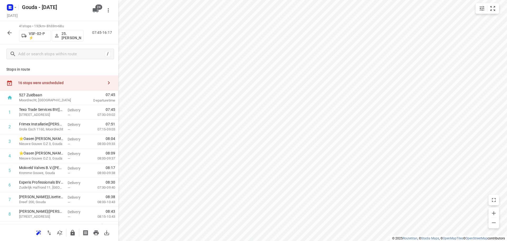
click at [50, 82] on div "16 stops were unscheduled" at bounding box center [61, 83] width 86 height 4
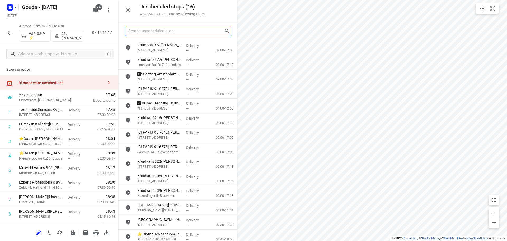
drag, startPoint x: 165, startPoint y: 34, endPoint x: 152, endPoint y: 34, distance: 12.9
click at [166, 34] on input "Search unscheduled stops" at bounding box center [176, 31] width 96 height 8
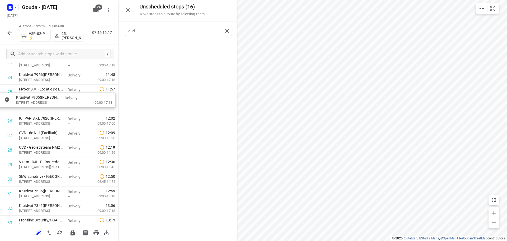
scroll to position [368, 0]
drag, startPoint x: 169, startPoint y: 51, endPoint x: 44, endPoint y: 113, distance: 138.9
type input "eud"
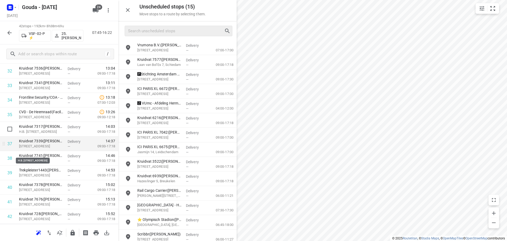
scroll to position [506, 0]
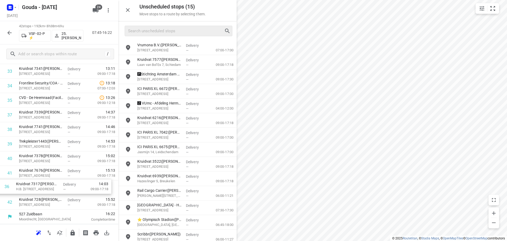
drag, startPoint x: 50, startPoint y: 117, endPoint x: 49, endPoint y: 191, distance: 74.7
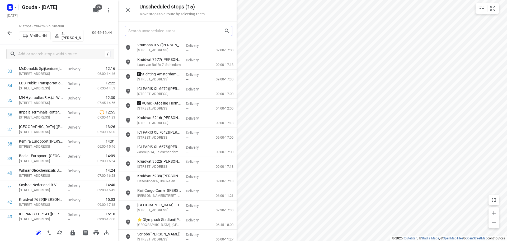
click at [152, 27] on input "Search unscheduled stops" at bounding box center [176, 31] width 96 height 8
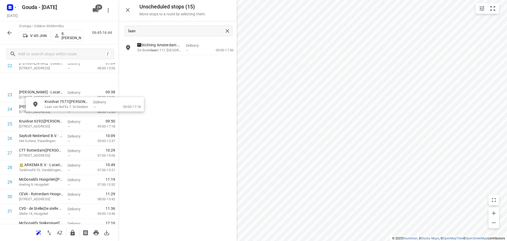
scroll to position [328, 0]
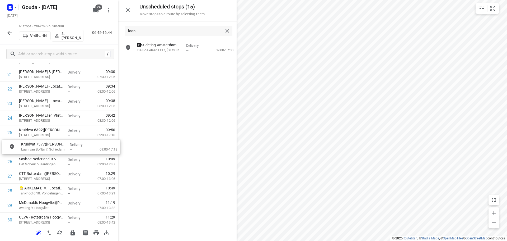
drag, startPoint x: 160, startPoint y: 47, endPoint x: 42, endPoint y: 149, distance: 156.1
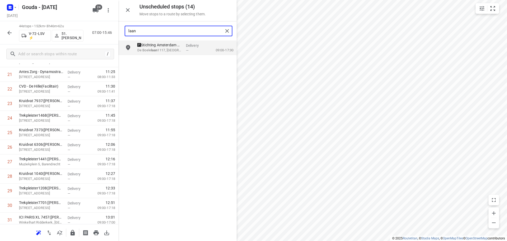
drag, startPoint x: 158, startPoint y: 33, endPoint x: -73, endPoint y: 33, distance: 230.7
click at [0, 33] on html "i © 2025 Routetitan , © Stadia Maps , © OpenMapTiles © OpenStreetMap contributo…" at bounding box center [253, 120] width 507 height 241
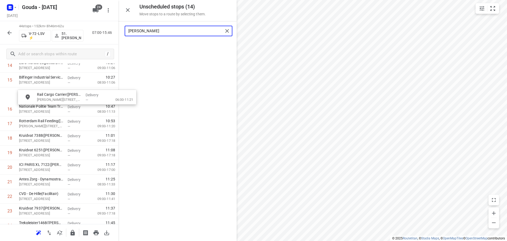
scroll to position [235, 0]
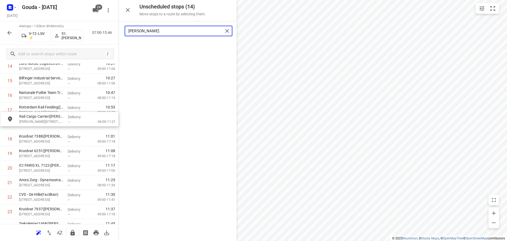
drag, startPoint x: 168, startPoint y: 52, endPoint x: 50, endPoint y: 123, distance: 137.4
drag, startPoint x: 156, startPoint y: 33, endPoint x: -64, endPoint y: 36, distance: 220.0
click at [0, 36] on html "i © 2025 Routetitan , © Stadia Maps , © OpenMapTiles © OpenStreetMap contributo…" at bounding box center [253, 120] width 507 height 241
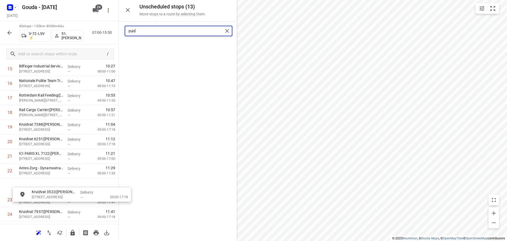
scroll to position [247, 0]
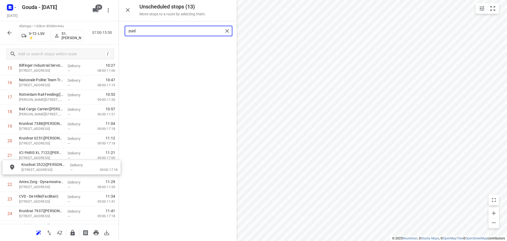
drag, startPoint x: 155, startPoint y: 46, endPoint x: 36, endPoint y: 168, distance: 170.3
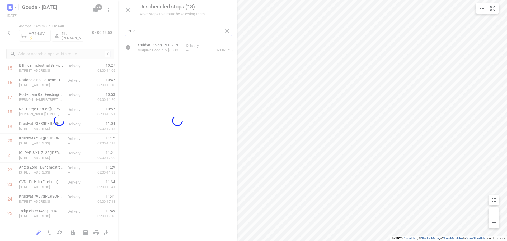
type input "zuid"
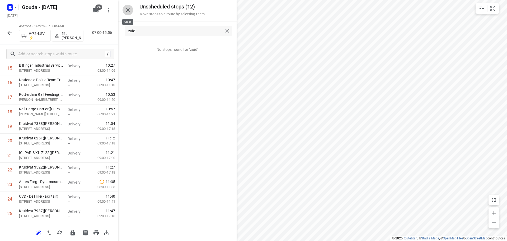
click at [128, 8] on icon "button" at bounding box center [128, 10] width 6 height 6
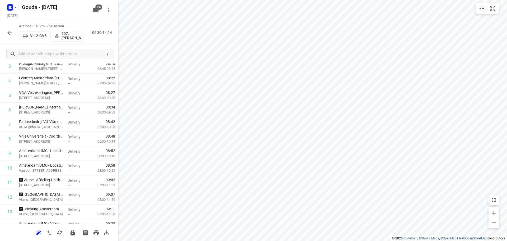
scroll to position [0, 0]
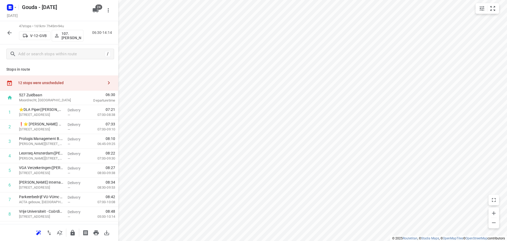
drag, startPoint x: 55, startPoint y: 83, endPoint x: 60, endPoint y: 78, distance: 6.3
click at [56, 83] on div "12 stops were unscheduled" at bounding box center [61, 83] width 86 height 4
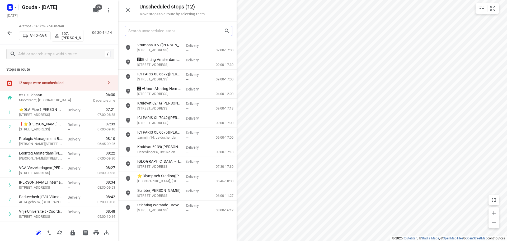
click at [171, 29] on input "Search unscheduled stops" at bounding box center [176, 31] width 96 height 8
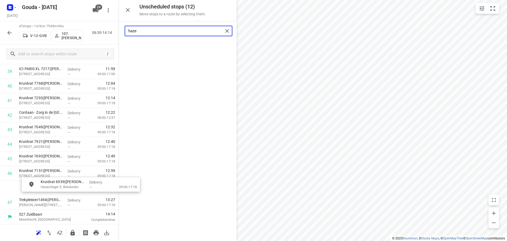
scroll to position [593, 0]
drag, startPoint x: 163, startPoint y: 51, endPoint x: 59, endPoint y: 189, distance: 171.8
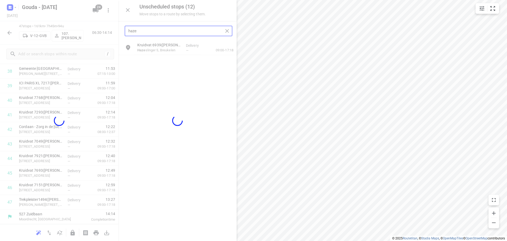
scroll to position [578, 0]
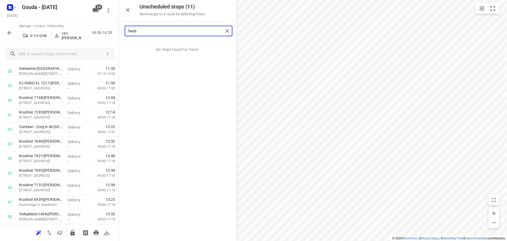
type input "haze"
click at [131, 11] on button "button" at bounding box center [128, 10] width 11 height 11
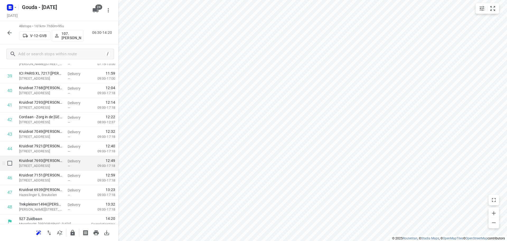
scroll to position [593, 0]
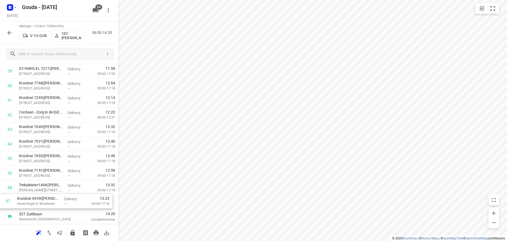
drag, startPoint x: 47, startPoint y: 184, endPoint x: 45, endPoint y: 202, distance: 18.0
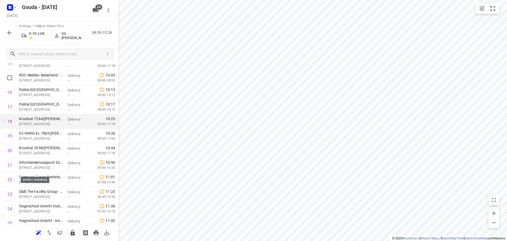
scroll to position [0, 0]
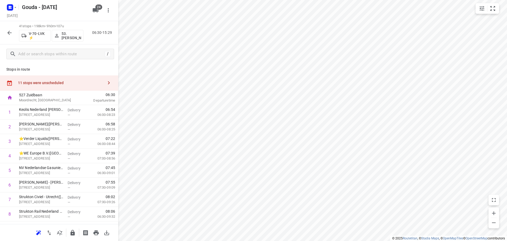
click at [53, 81] on div "11 stops were unscheduled" at bounding box center [61, 83] width 86 height 4
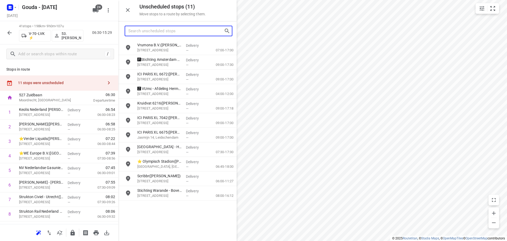
click at [176, 35] on input "Search unscheduled stops" at bounding box center [176, 31] width 96 height 8
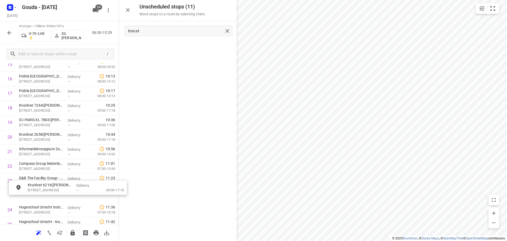
scroll to position [252, 0]
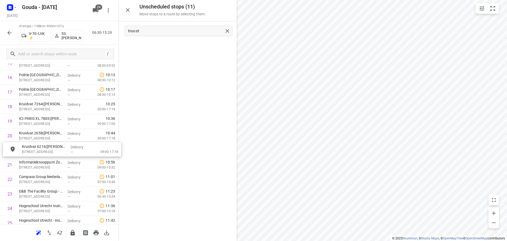
drag, startPoint x: 167, startPoint y: 49, endPoint x: 45, endPoint y: 165, distance: 168.1
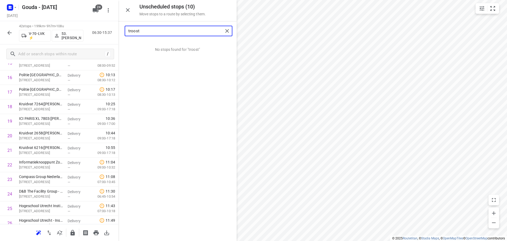
drag, startPoint x: 145, startPoint y: 29, endPoint x: -33, endPoint y: 6, distance: 179.4
click at [0, 6] on html "i © 2025 Routetitan , © Stadia Maps , © OpenMapTiles © OpenStreetMap contributo…" at bounding box center [253, 120] width 507 height 241
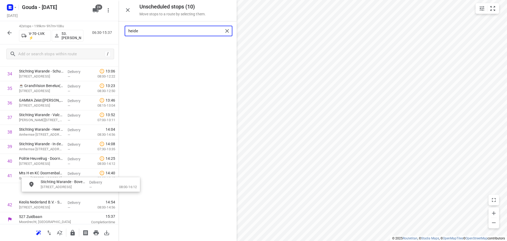
scroll to position [520, 0]
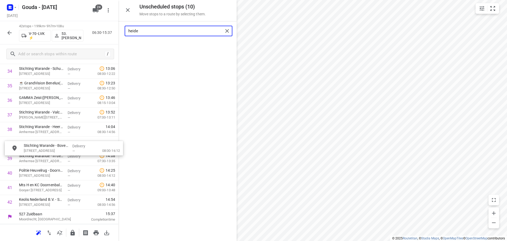
drag, startPoint x: 171, startPoint y: 51, endPoint x: 56, endPoint y: 153, distance: 154.1
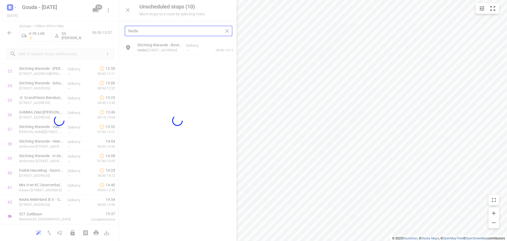
scroll to position [506, 0]
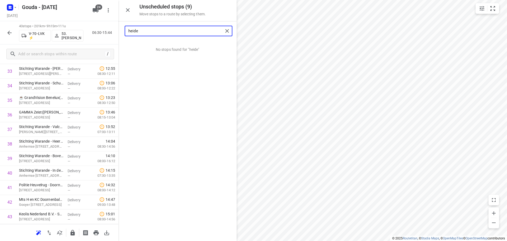
drag, startPoint x: 159, startPoint y: 31, endPoint x: -123, endPoint y: 28, distance: 281.5
click at [0, 28] on html "i © 2025 Routetitan , © Stadia Maps , © OpenMapTiles © OpenStreetMap contributo…" at bounding box center [253, 120] width 507 height 241
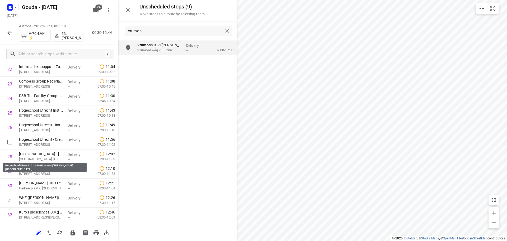
scroll to position [309, 0]
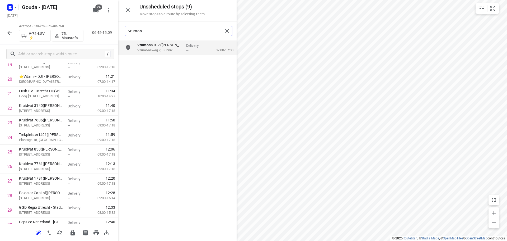
drag, startPoint x: 95, startPoint y: 30, endPoint x: -181, endPoint y: 32, distance: 276.7
click at [0, 32] on html "i © 2025 Routetitan , © Stadia Maps , © OpenMapTiles © OpenStreetMap contributo…" at bounding box center [253, 120] width 507 height 241
type input "vrede"
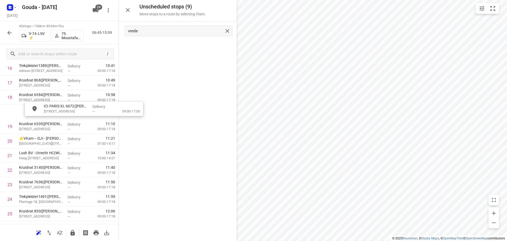
scroll to position [258, 0]
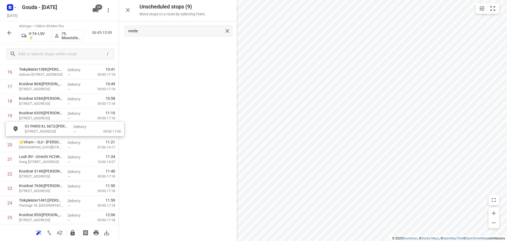
drag, startPoint x: 153, startPoint y: 49, endPoint x: 232, endPoint y: 154, distance: 131.3
click at [128, 11] on icon "button" at bounding box center [128, 10] width 6 height 6
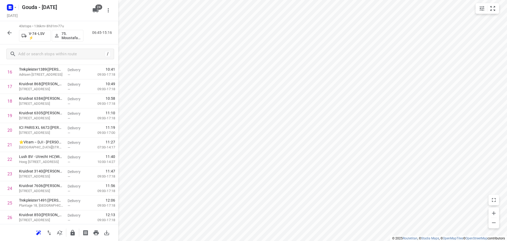
click at [13, 28] on div at bounding box center [9, 32] width 11 height 11
click at [11, 34] on icon "button" at bounding box center [9, 33] width 6 height 6
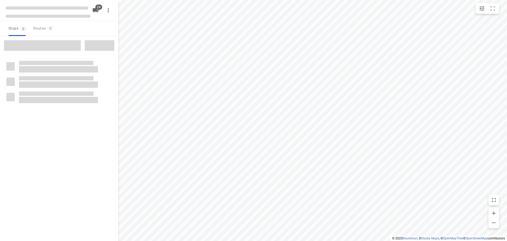
checkbox input "true"
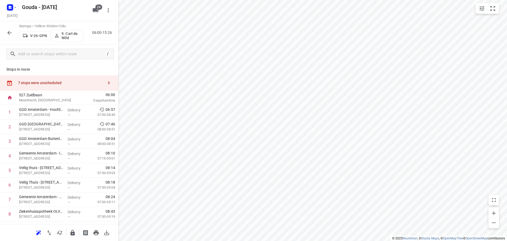
click at [50, 81] on div "7 stops were unscheduled" at bounding box center [61, 83] width 86 height 4
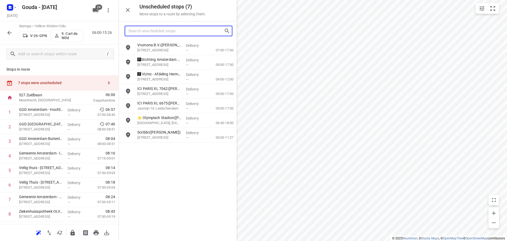
drag, startPoint x: 158, startPoint y: 31, endPoint x: 162, endPoint y: 26, distance: 6.3
click at [159, 28] on input "Search unscheduled stops" at bounding box center [176, 31] width 96 height 8
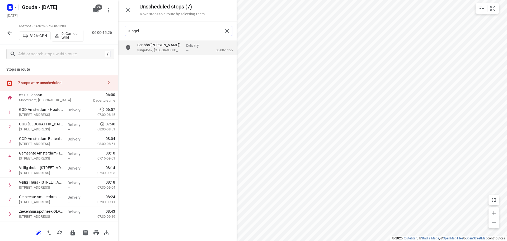
type input "singel"
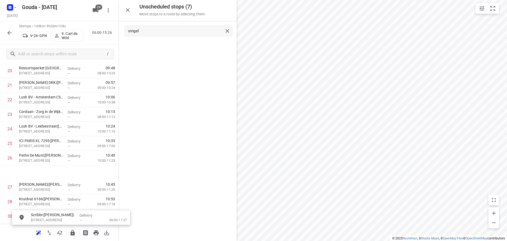
scroll to position [324, 0]
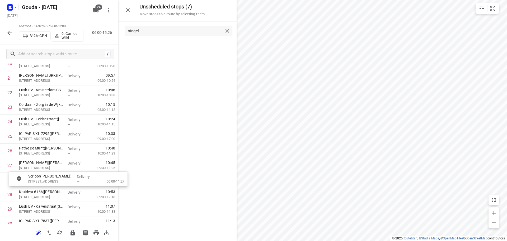
drag, startPoint x: 146, startPoint y: 48, endPoint x: 47, endPoint y: 178, distance: 163.7
click at [4, 35] on div "57 stops • 169km • 9h31m • 129u V-26-GPN 9. Carl de Wild 06:00-15:31" at bounding box center [59, 32] width 118 height 23
click at [8, 34] on icon "button" at bounding box center [9, 33] width 6 height 6
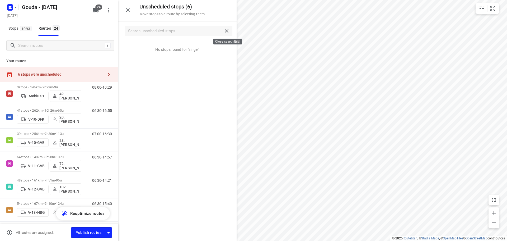
drag, startPoint x: 230, startPoint y: 32, endPoint x: 236, endPoint y: 36, distance: 7.6
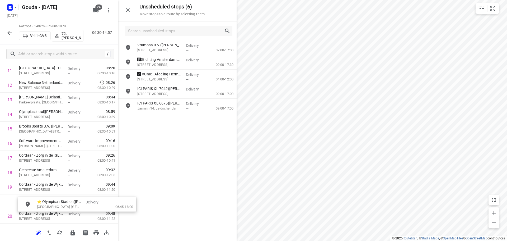
scroll to position [192, 0]
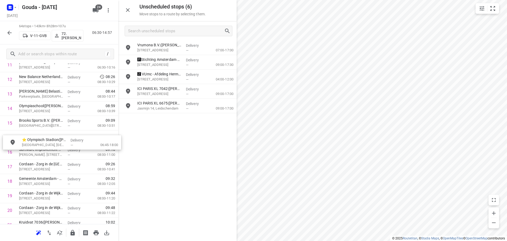
drag, startPoint x: 160, startPoint y: 122, endPoint x: 43, endPoint y: 143, distance: 118.6
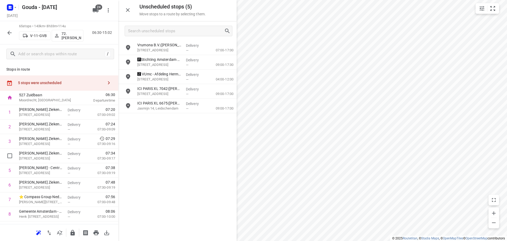
scroll to position [158, 0]
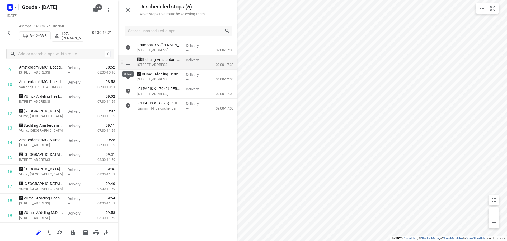
click at [126, 62] on input "grid" at bounding box center [128, 62] width 11 height 11
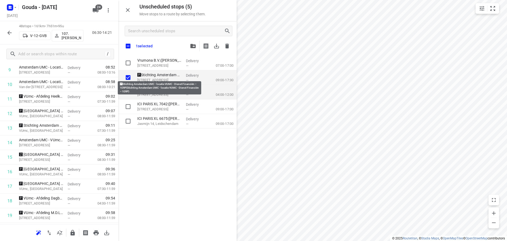
checkbox input "true"
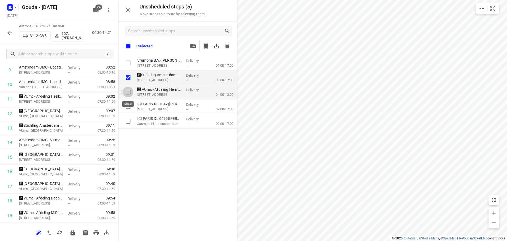
click at [126, 93] on input "grid" at bounding box center [128, 92] width 11 height 11
checkbox input "true"
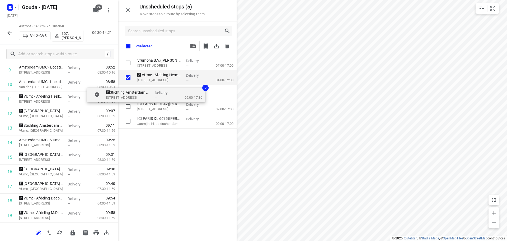
checkbox input "true"
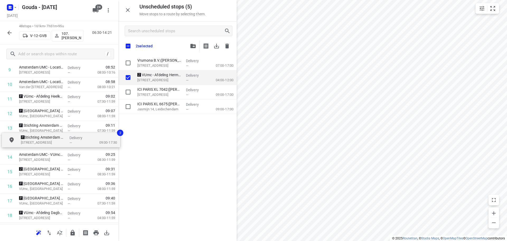
drag, startPoint x: 151, startPoint y: 80, endPoint x: 32, endPoint y: 144, distance: 135.1
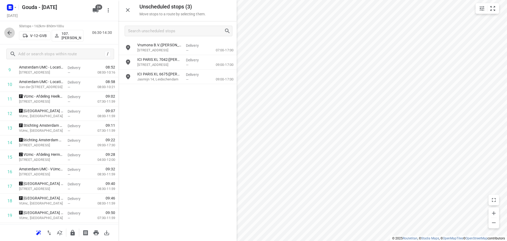
click at [12, 31] on icon "button" at bounding box center [9, 33] width 6 height 6
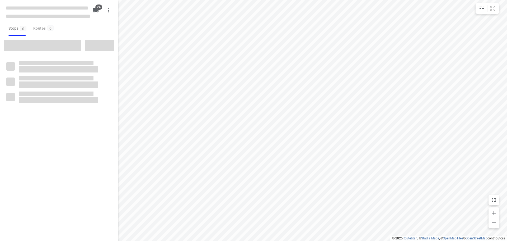
checkbox input "true"
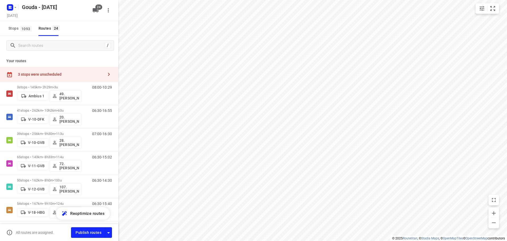
click at [56, 78] on div "3 stops were unscheduled" at bounding box center [59, 74] width 118 height 15
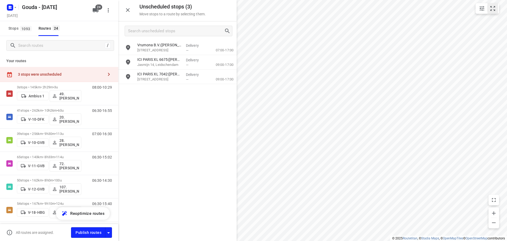
click at [498, 10] on button "small contained button group" at bounding box center [492, 8] width 11 height 11
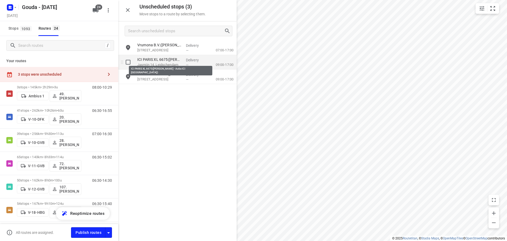
click at [167, 60] on p "ICI PARIS XL 6675([PERSON_NAME] - Actie ICI [GEOGRAPHIC_DATA])" at bounding box center [159, 59] width 44 height 5
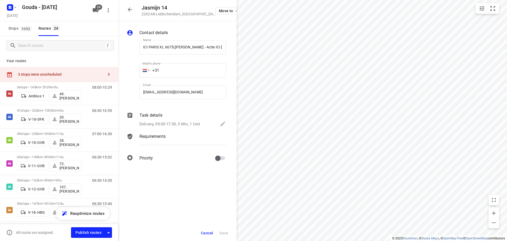
scroll to position [0, 1]
click at [494, 201] on icon "button" at bounding box center [494, 200] width 4 height 4
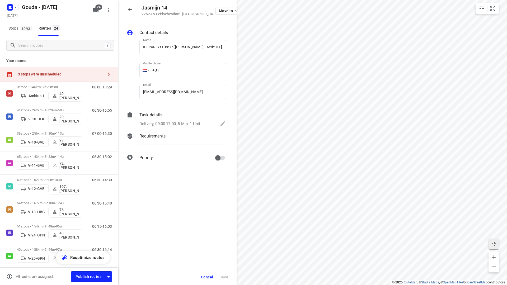
drag, startPoint x: 490, startPoint y: 246, endPoint x: 489, endPoint y: 201, distance: 44.6
click at [490, 240] on span "button" at bounding box center [493, 244] width 11 height 6
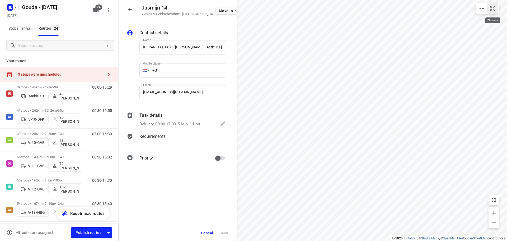
click at [492, 10] on icon "small contained button group" at bounding box center [492, 8] width 6 height 6
click at [127, 5] on button "button" at bounding box center [130, 9] width 11 height 11
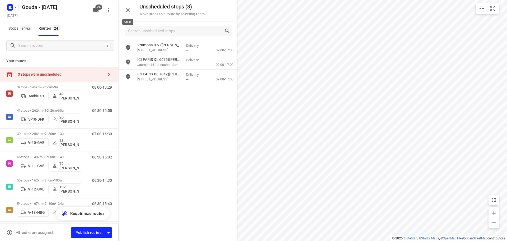
click at [129, 12] on icon "button" at bounding box center [128, 10] width 6 height 6
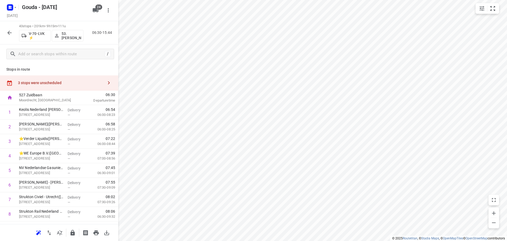
click at [40, 86] on div "3 stops were unscheduled" at bounding box center [59, 82] width 118 height 15
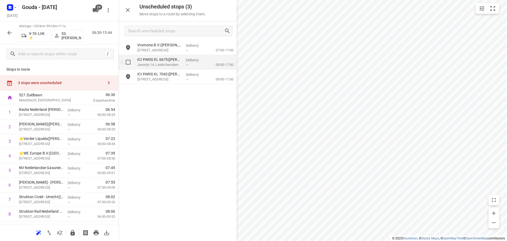
click at [166, 64] on p "Jasmijn 14, Leidschendam" at bounding box center [159, 64] width 44 height 5
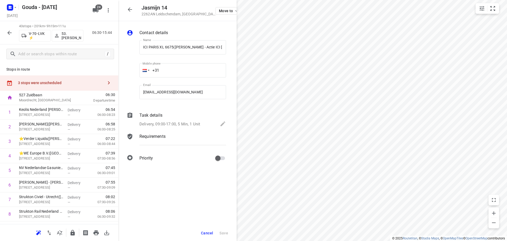
click at [177, 120] on div "Task details Delivery, 09:00-17:00, 5 Min, 1 Unit" at bounding box center [182, 120] width 89 height 18
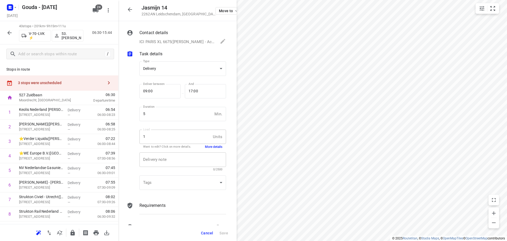
click at [209, 160] on textarea at bounding box center [182, 159] width 79 height 5
click at [212, 145] on button "More details" at bounding box center [213, 146] width 17 height 4
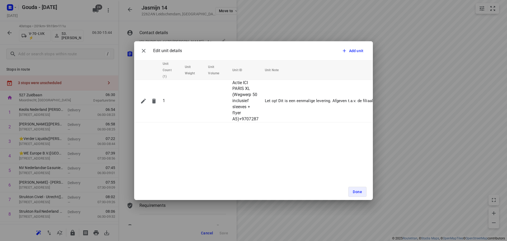
drag, startPoint x: 222, startPoint y: 125, endPoint x: 230, endPoint y: 123, distance: 8.1
click at [230, 123] on div "Edit unit details Add unit Unit Count (1) Unit Weight Unit Volume Unit ID Unit …" at bounding box center [253, 120] width 239 height 158
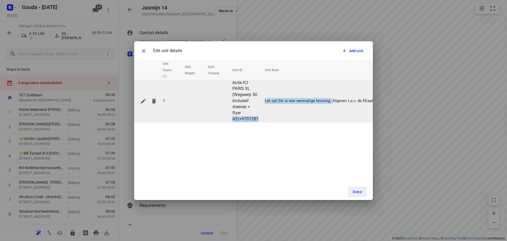
drag, startPoint x: 243, startPoint y: 122, endPoint x: 332, endPoint y: 119, distance: 89.8
click at [332, 119] on tr "1 Actie ICI PARIS XL (Wegwerp 50 inclusief sleeves + flyer A5)+9707287 Let op! …" at bounding box center [264, 100] width 261 height 43
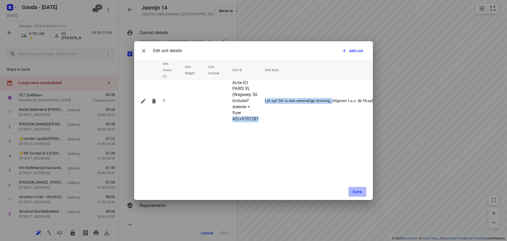
click at [353, 196] on button "Done" at bounding box center [357, 191] width 18 height 10
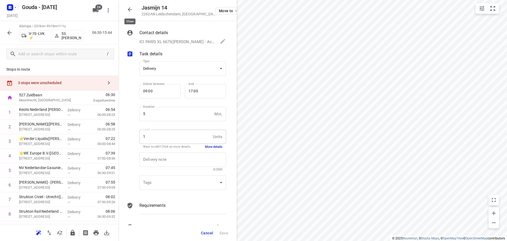
click at [129, 10] on icon "button" at bounding box center [130, 9] width 4 height 4
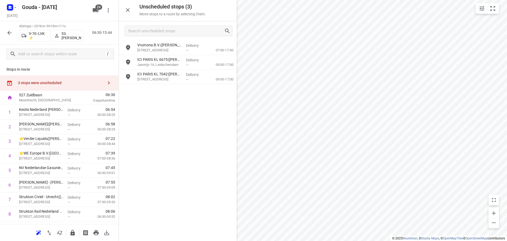
click at [8, 34] on icon "button" at bounding box center [9, 33] width 6 height 6
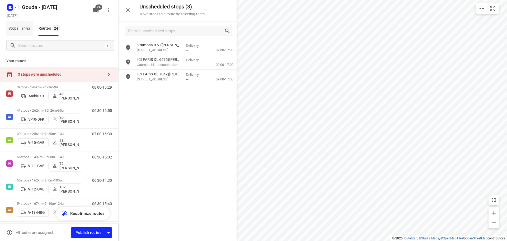
click at [18, 32] on button "Stops 1093" at bounding box center [19, 28] width 27 height 15
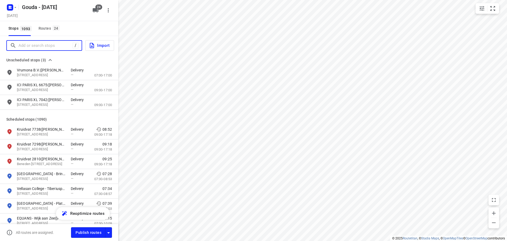
click at [37, 43] on input "Add or search stops" at bounding box center [45, 45] width 54 height 8
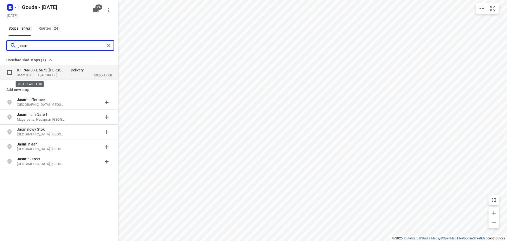
type input "jasmi"
click at [44, 74] on p "Jasmi jn 14, 2262AN, Leidschendam, NL" at bounding box center [41, 75] width 49 height 5
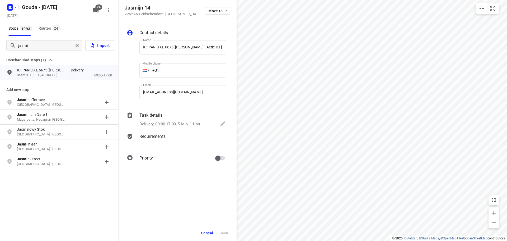
click at [388, 240] on html "i © 2025 Routetitan , © Stadia Maps , © OpenMapTiles © OpenStreetMap contributo…" at bounding box center [253, 120] width 507 height 241
click at [178, 82] on div "i © 2025 Routetitan , © Stadia Maps , © OpenMapTiles © OpenStreetMap contributo…" at bounding box center [253, 120] width 507 height 241
click at [201, 235] on button "Cancel" at bounding box center [207, 233] width 16 height 10
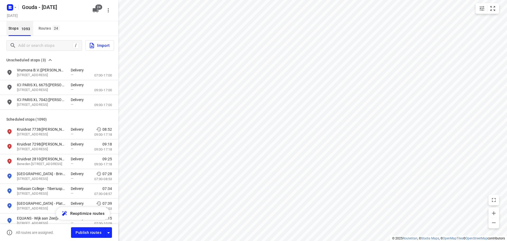
click at [29, 22] on button "Stops 1093" at bounding box center [19, 28] width 27 height 15
click at [50, 28] on div "Routes 24" at bounding box center [50, 28] width 23 height 7
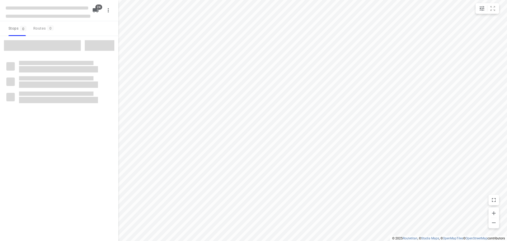
checkbox input "true"
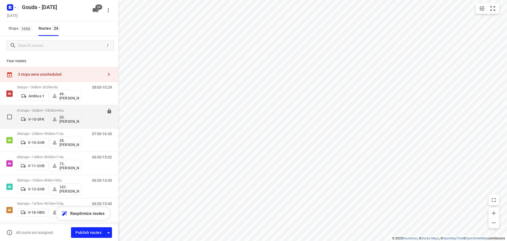
click at [55, 108] on div "41 stops • 262km • 10h26m • 60u V-10-DFK 20.Lisanne Pouw" at bounding box center [49, 117] width 64 height 22
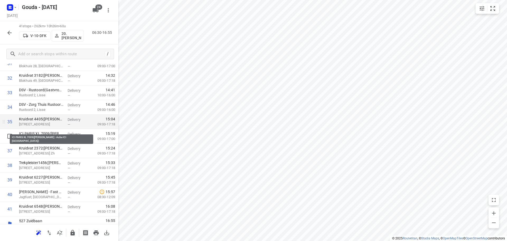
scroll to position [491, 0]
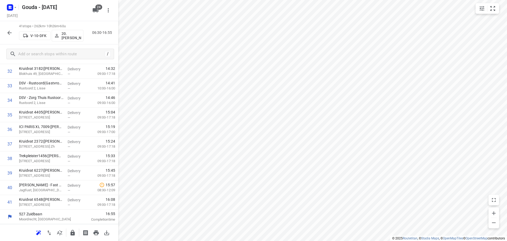
click at [5, 32] on button "button" at bounding box center [9, 32] width 11 height 11
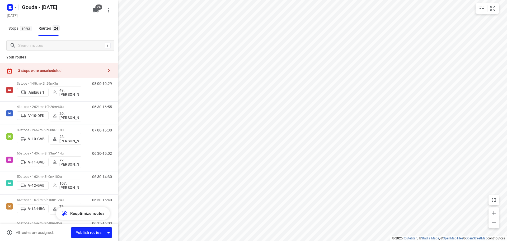
scroll to position [10, 0]
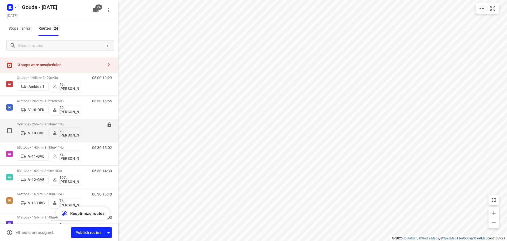
click at [78, 120] on div "39 stops • 256km • 9h30m • 113u V-10-GVB 28.Tomas Vukovic" at bounding box center [49, 130] width 64 height 22
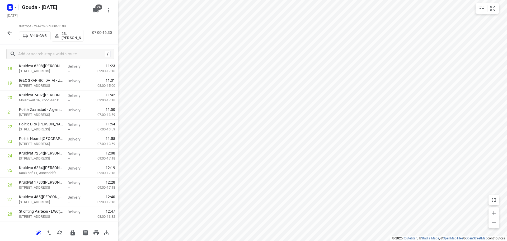
scroll to position [462, 0]
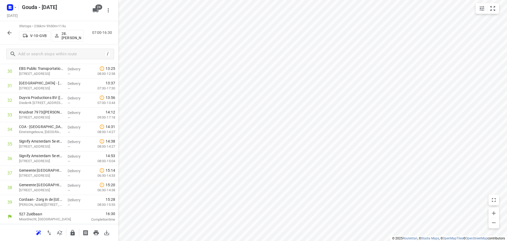
click at [9, 33] on icon "button" at bounding box center [9, 33] width 6 height 6
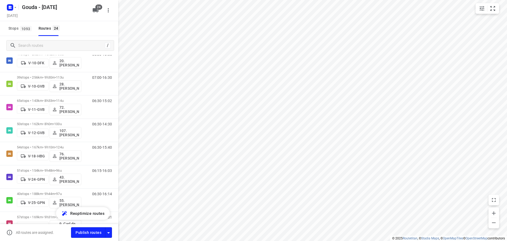
scroll to position [84, 0]
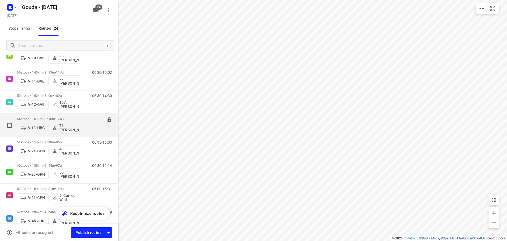
click at [74, 115] on div "54 stops • 167km • 9h10m • 124u V-18-HBG 76. Ibrahim Cete" at bounding box center [49, 125] width 64 height 22
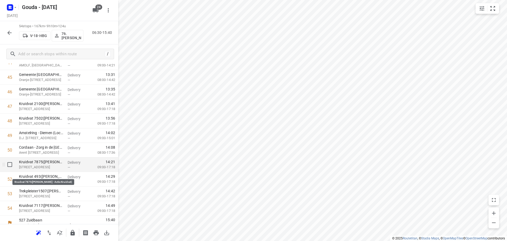
scroll to position [680, 0]
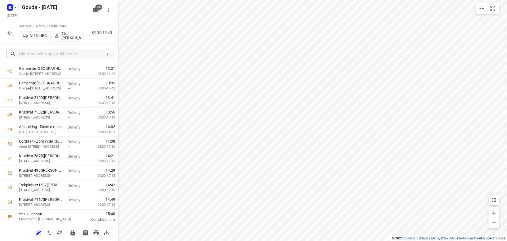
click at [14, 31] on button "button" at bounding box center [9, 32] width 11 height 11
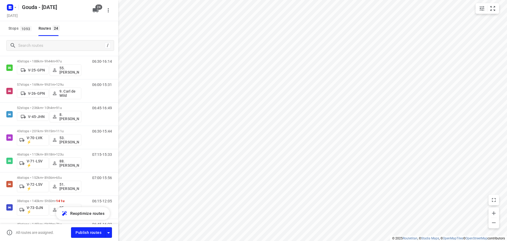
scroll to position [196, 0]
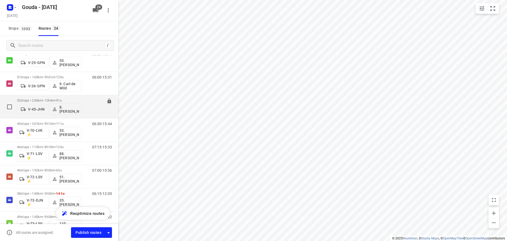
click at [62, 101] on span "91u" at bounding box center [59, 100] width 6 height 4
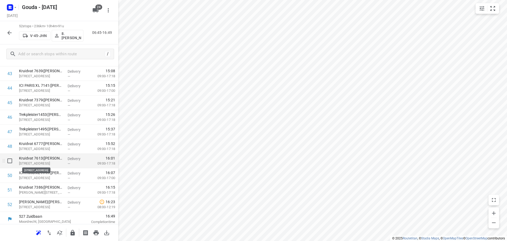
scroll to position [651, 0]
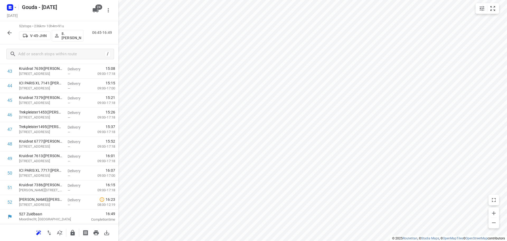
click at [8, 32] on icon "button" at bounding box center [9, 33] width 4 height 4
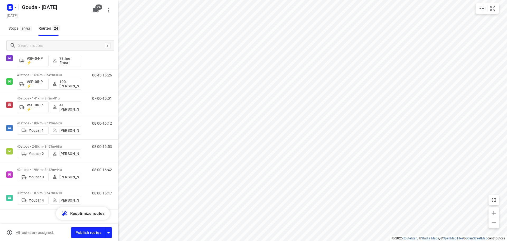
scroll to position [437, 0]
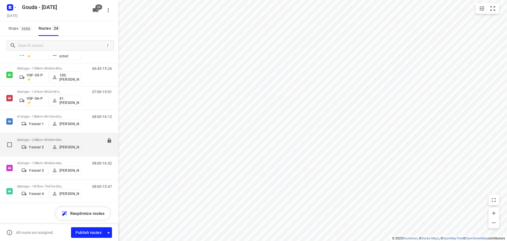
click at [62, 138] on span "68u" at bounding box center [59, 140] width 6 height 4
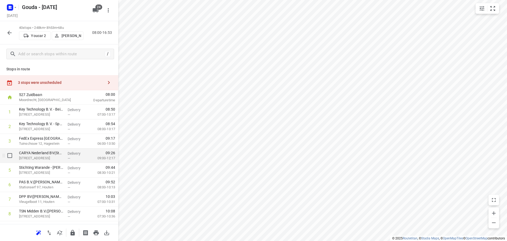
scroll to position [0, 0]
click at [9, 34] on icon "button" at bounding box center [9, 33] width 4 height 4
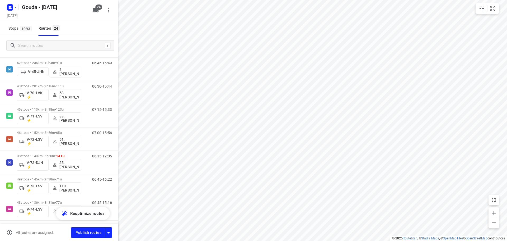
scroll to position [237, 0]
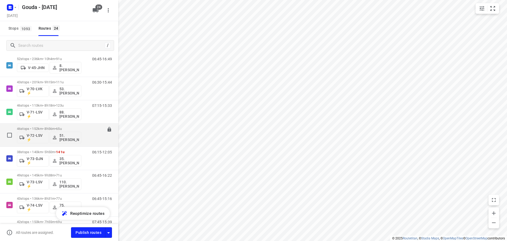
click at [74, 127] on p "46 stops • 152km • 8h56m • 65u" at bounding box center [49, 128] width 64 height 4
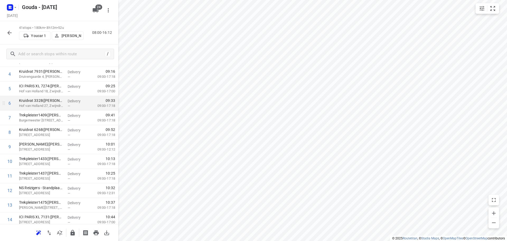
scroll to position [0, 0]
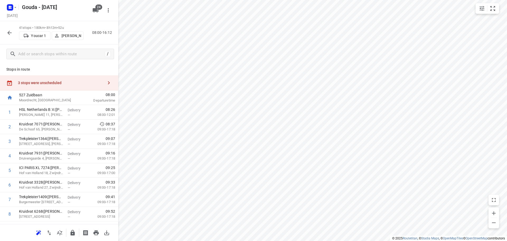
click at [11, 35] on icon "button" at bounding box center [9, 33] width 6 height 6
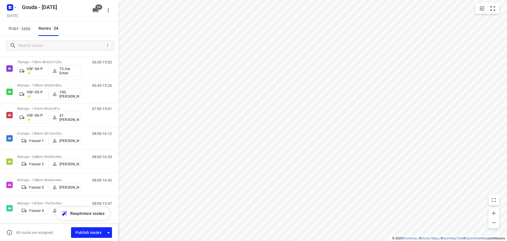
scroll to position [437, 0]
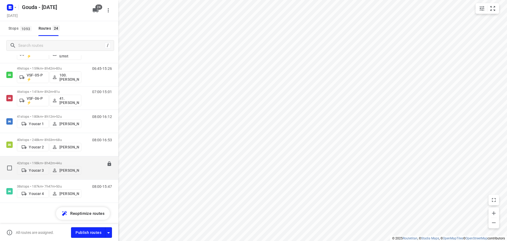
click at [68, 158] on div "42 stops • 198km • 8h42m • 44u Youcar 3 Gerard Krijgsman" at bounding box center [49, 167] width 64 height 19
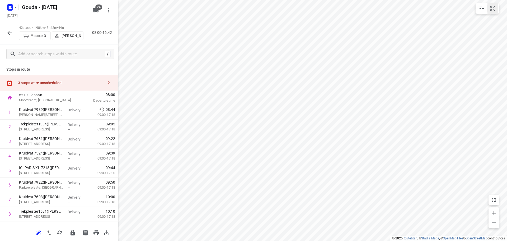
click at [494, 12] on button "small contained button group" at bounding box center [492, 8] width 11 height 11
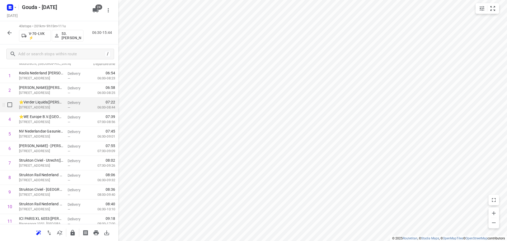
scroll to position [0, 0]
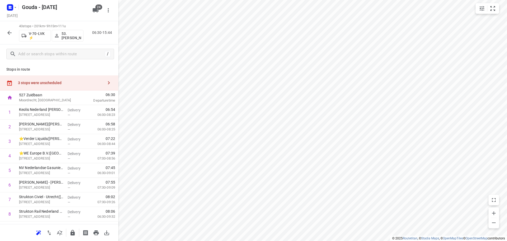
drag, startPoint x: 57, startPoint y: 81, endPoint x: 77, endPoint y: 82, distance: 20.1
click at [60, 81] on div "3 stops were unscheduled" at bounding box center [61, 83] width 86 height 4
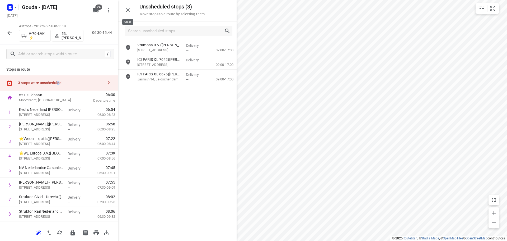
click at [125, 9] on icon "button" at bounding box center [128, 10] width 6 height 6
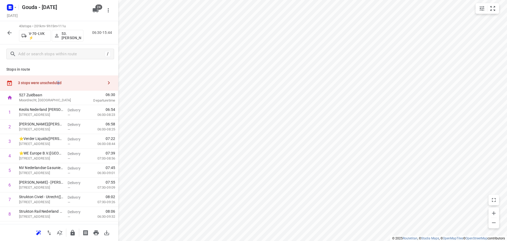
click at [13, 37] on button "button" at bounding box center [9, 32] width 11 height 11
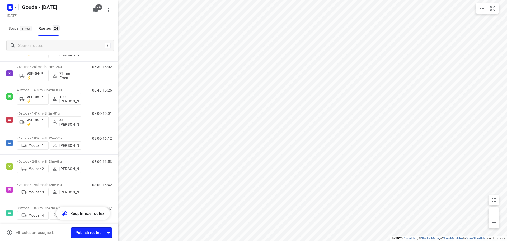
scroll to position [437, 0]
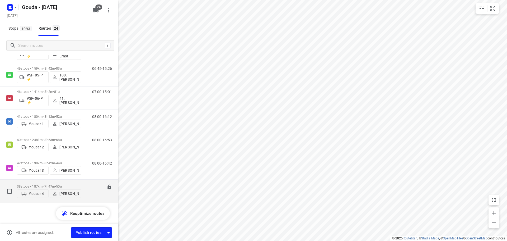
click at [79, 184] on p "38 stops • 187km • 7h47m • 50u" at bounding box center [49, 186] width 64 height 4
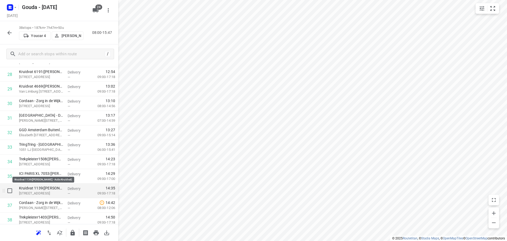
scroll to position [447, 0]
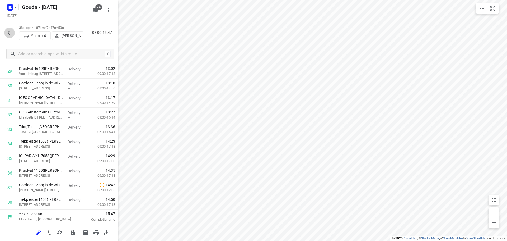
click at [8, 33] on icon "button" at bounding box center [9, 33] width 4 height 4
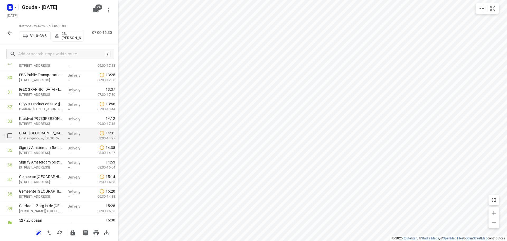
scroll to position [462, 0]
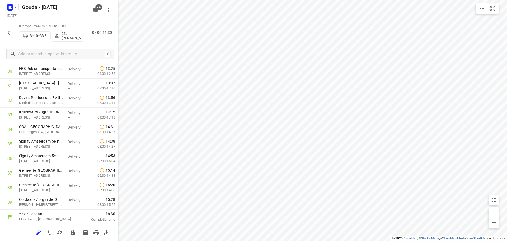
click at [6, 30] on button "button" at bounding box center [9, 32] width 11 height 11
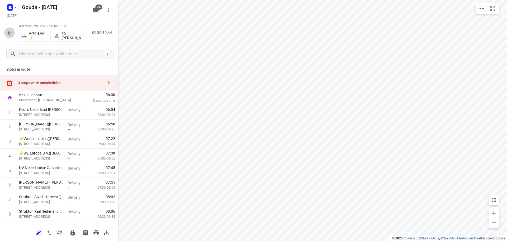
click at [8, 31] on icon "button" at bounding box center [9, 33] width 6 height 6
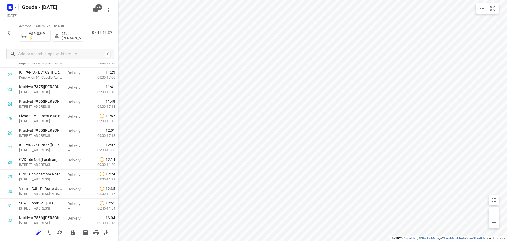
scroll to position [332, 0]
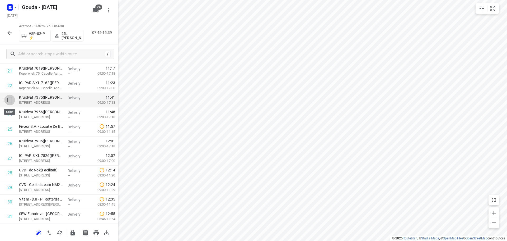
click at [10, 100] on input "checkbox" at bounding box center [9, 100] width 11 height 11
checkbox input "true"
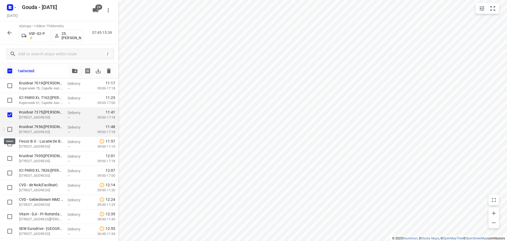
click at [11, 129] on input "checkbox" at bounding box center [9, 129] width 11 height 11
checkbox input "true"
click at [11, 144] on input "checkbox" at bounding box center [9, 143] width 11 height 11
checkbox input "true"
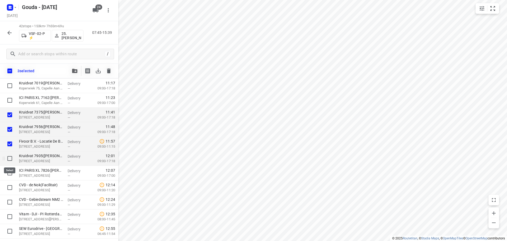
click at [11, 159] on input "checkbox" at bounding box center [9, 158] width 11 height 11
checkbox input "true"
click at [12, 171] on input "checkbox" at bounding box center [9, 172] width 11 height 11
checkbox input "true"
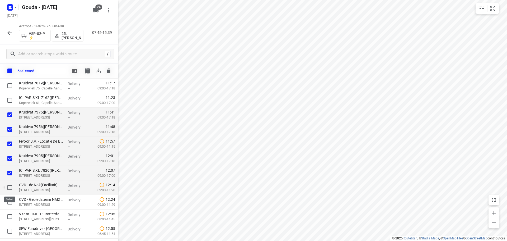
click at [10, 186] on input "checkbox" at bounding box center [9, 187] width 11 height 11
checkbox input "true"
click at [7, 201] on input "checkbox" at bounding box center [9, 201] width 11 height 11
checkbox input "true"
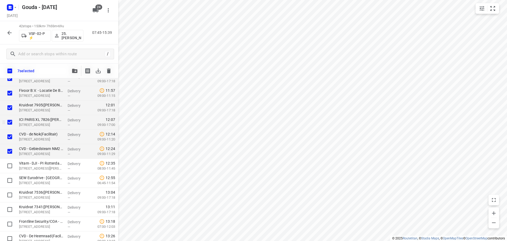
scroll to position [384, 0]
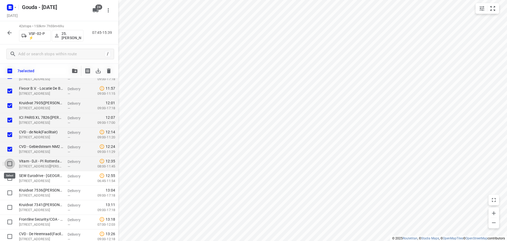
click at [10, 165] on input "checkbox" at bounding box center [9, 163] width 11 height 11
checkbox input "true"
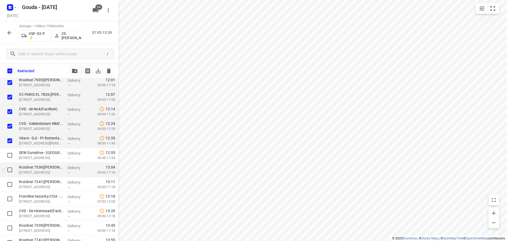
scroll to position [411, 0]
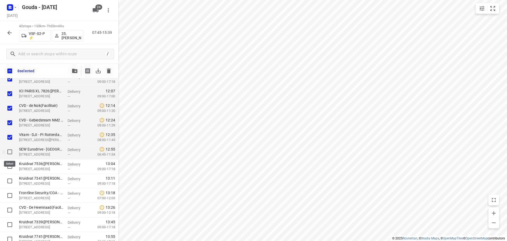
click at [11, 152] on input "checkbox" at bounding box center [9, 151] width 11 height 11
checkbox input "true"
click at [11, 170] on input "checkbox" at bounding box center [9, 166] width 11 height 11
checkbox input "true"
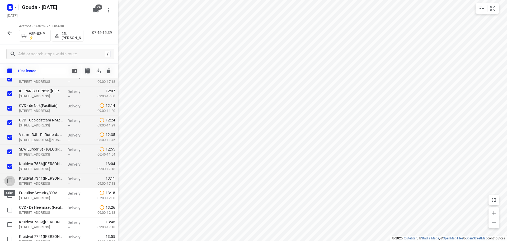
click at [11, 183] on input "checkbox" at bounding box center [9, 180] width 11 height 11
checkbox input "true"
click at [11, 199] on input "checkbox" at bounding box center [9, 195] width 11 height 11
checkbox input "true"
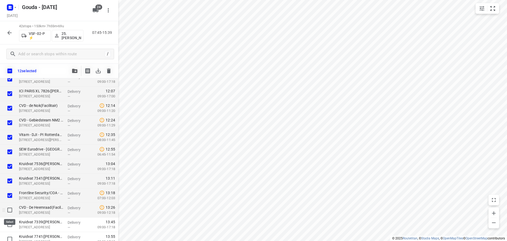
click at [14, 211] on input "checkbox" at bounding box center [9, 209] width 11 height 11
checkbox input "true"
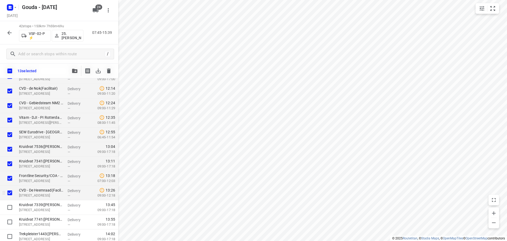
scroll to position [437, 0]
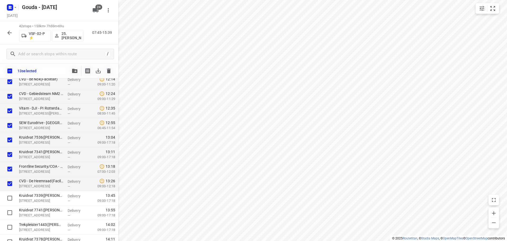
click at [50, 68] on div "13 selected" at bounding box center [59, 70] width 118 height 15
click at [93, 6] on button "24" at bounding box center [95, 10] width 11 height 11
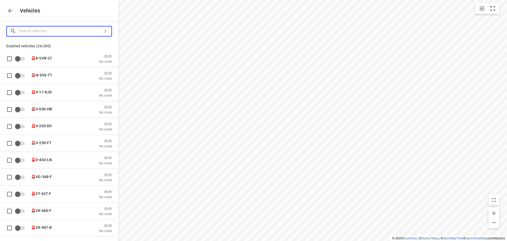
click at [70, 30] on input "Search vehicles" at bounding box center [60, 31] width 84 height 8
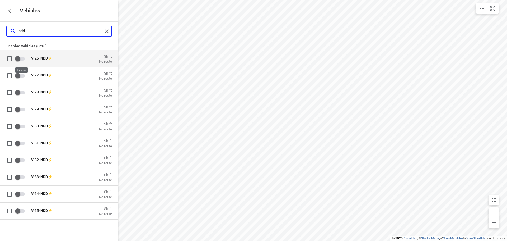
type input "ndd"
click at [20, 56] on input "grid" at bounding box center [18, 58] width 30 height 10
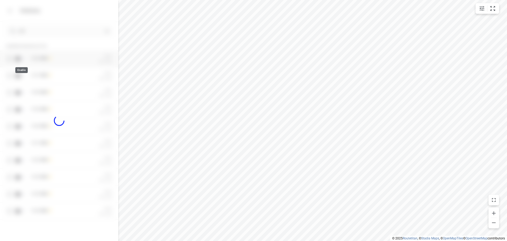
checkbox input "true"
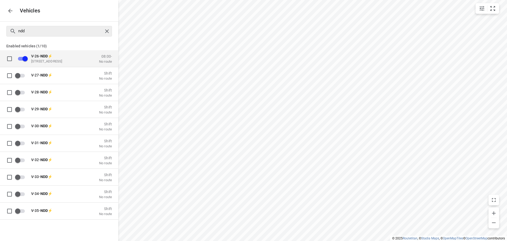
checkbox input "false"
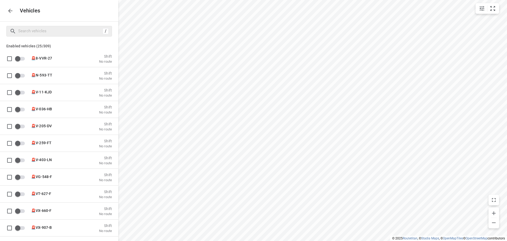
click at [10, 15] on button "button" at bounding box center [10, 11] width 11 height 11
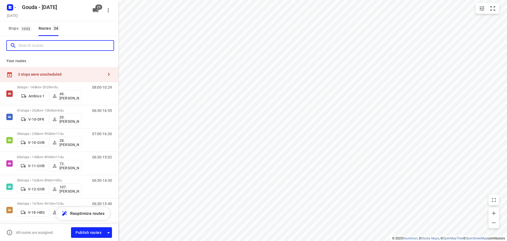
click at [54, 47] on input "Search routes" at bounding box center [65, 45] width 95 height 8
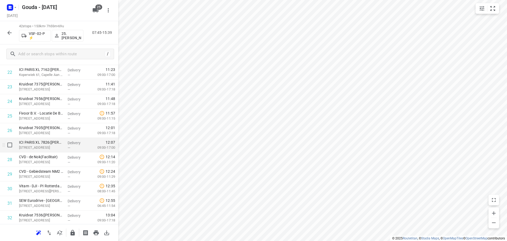
scroll to position [343, 0]
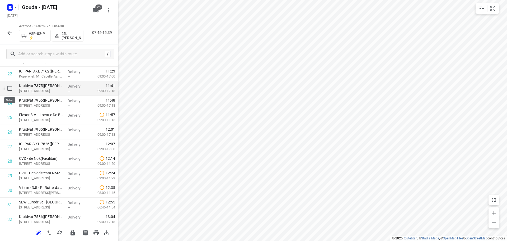
click at [10, 87] on input "checkbox" at bounding box center [9, 88] width 11 height 11
checkbox input "true"
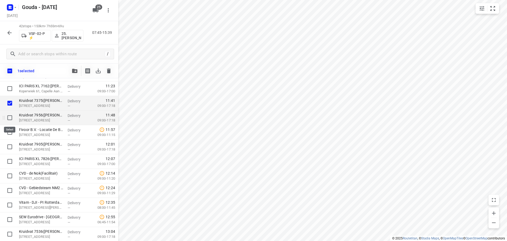
click at [10, 113] on input "checkbox" at bounding box center [9, 117] width 11 height 11
checkbox input "true"
drag, startPoint x: 8, startPoint y: 131, endPoint x: 7, endPoint y: 141, distance: 9.9
click at [8, 132] on input "checkbox" at bounding box center [9, 132] width 11 height 11
checkbox input "true"
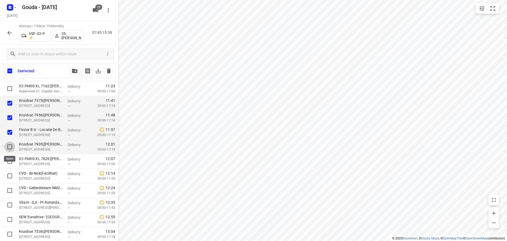
click at [7, 147] on input "checkbox" at bounding box center [9, 146] width 11 height 11
checkbox input "true"
drag, startPoint x: 13, startPoint y: 162, endPoint x: 12, endPoint y: 178, distance: 15.6
click at [13, 162] on input "checkbox" at bounding box center [9, 161] width 11 height 11
checkbox input "true"
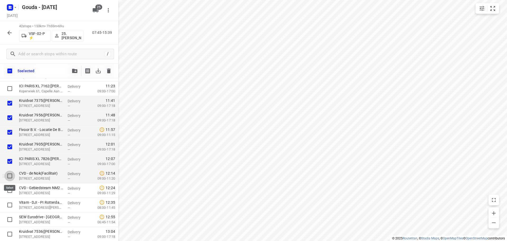
click at [10, 176] on input "checkbox" at bounding box center [9, 175] width 11 height 11
checkbox input "true"
click at [10, 188] on input "checkbox" at bounding box center [9, 190] width 11 height 11
checkbox input "true"
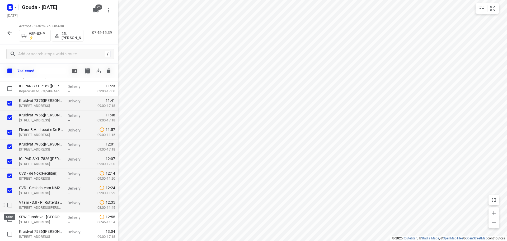
click at [7, 205] on input "checkbox" at bounding box center [9, 204] width 11 height 11
checkbox input "true"
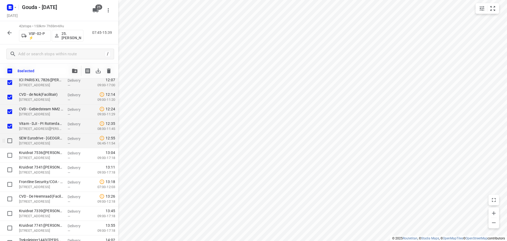
scroll to position [422, 0]
click at [10, 141] on input "checkbox" at bounding box center [9, 140] width 11 height 11
checkbox input "true"
click at [10, 156] on input "checkbox" at bounding box center [9, 154] width 11 height 11
checkbox input "true"
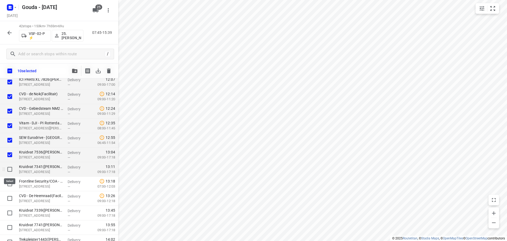
click at [7, 168] on input "checkbox" at bounding box center [9, 169] width 11 height 11
checkbox input "true"
click at [6, 182] on input "checkbox" at bounding box center [9, 183] width 11 height 11
checkbox input "true"
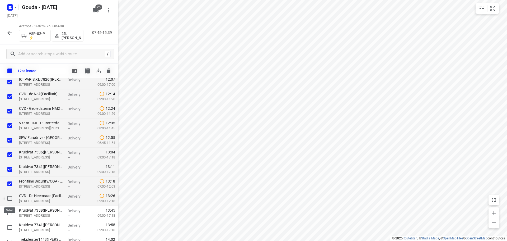
click at [7, 196] on input "checkbox" at bounding box center [9, 198] width 11 height 11
checkbox input "true"
click at [75, 69] on icon "button" at bounding box center [74, 71] width 5 height 4
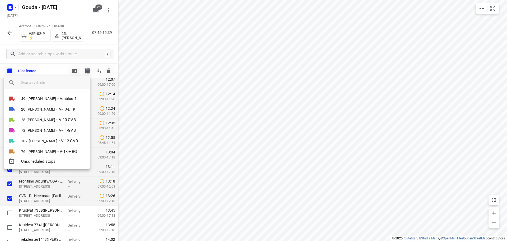
click at [59, 82] on input "search vehicle" at bounding box center [53, 82] width 64 height 8
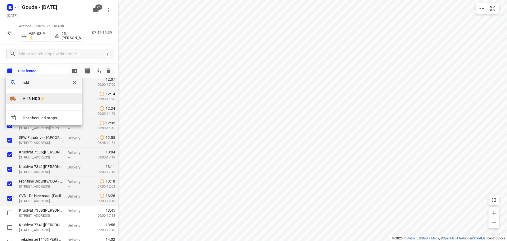
type input "ndd"
click at [49, 100] on li "V-26- NDD ⚡" at bounding box center [44, 98] width 76 height 11
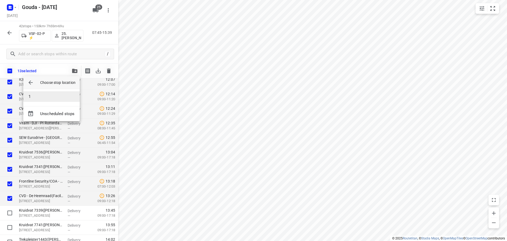
click at [49, 97] on li "1" at bounding box center [51, 96] width 56 height 11
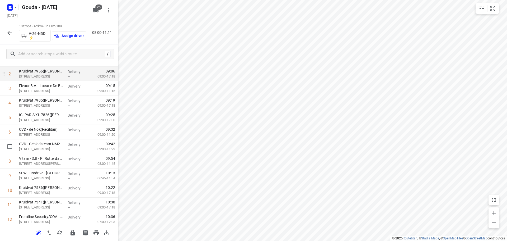
scroll to position [0, 0]
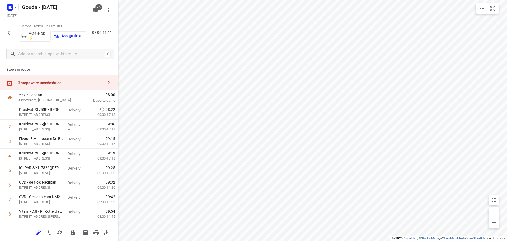
click at [73, 35] on p "Assign driver" at bounding box center [73, 36] width 22 height 4
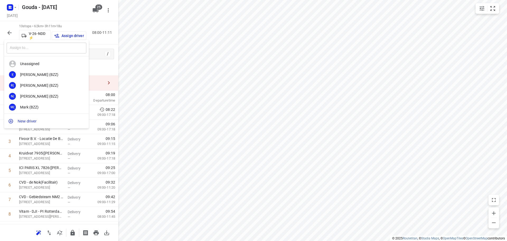
drag, startPoint x: 47, startPoint y: 49, endPoint x: 47, endPoint y: 44, distance: 4.8
click at [47, 47] on input "text" at bounding box center [47, 48] width 80 height 11
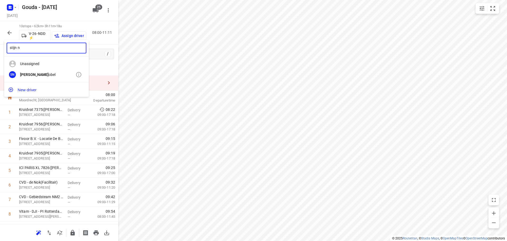
type input "stijn n"
click at [40, 78] on div "SN Stijn N obel" at bounding box center [46, 74] width 84 height 11
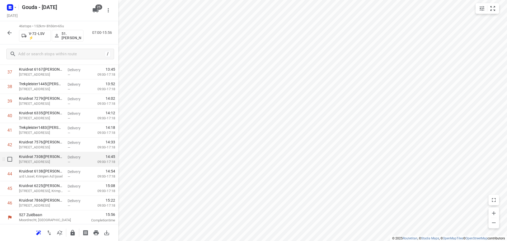
scroll to position [564, 0]
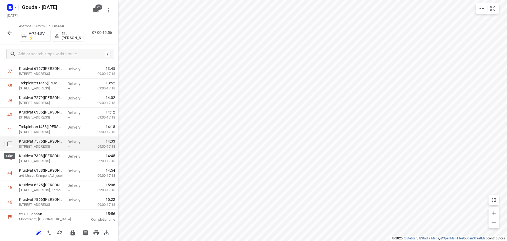
click at [11, 143] on input "checkbox" at bounding box center [9, 143] width 11 height 11
checkbox input "true"
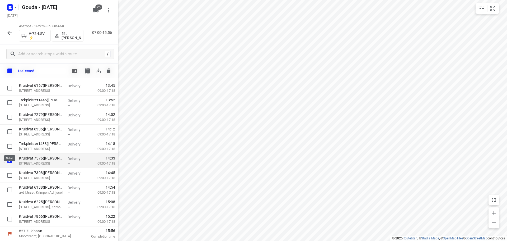
scroll to position [562, 0]
click at [10, 177] on input "checkbox" at bounding box center [9, 175] width 11 height 11
checkbox input "true"
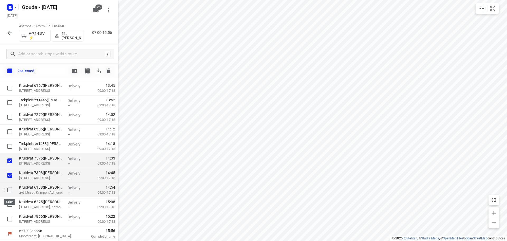
drag, startPoint x: 9, startPoint y: 189, endPoint x: 10, endPoint y: 194, distance: 5.3
click at [9, 189] on input "checkbox" at bounding box center [9, 189] width 11 height 11
checkbox input "true"
click at [11, 203] on input "checkbox" at bounding box center [9, 204] width 11 height 11
checkbox input "true"
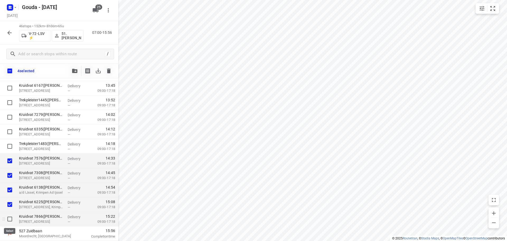
click at [8, 218] on input "checkbox" at bounding box center [9, 218] width 11 height 11
checkbox input "true"
click at [73, 68] on button "button" at bounding box center [74, 70] width 11 height 11
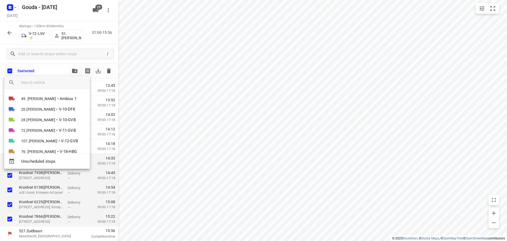
drag, startPoint x: 40, startPoint y: 83, endPoint x: 43, endPoint y: 79, distance: 4.5
click at [41, 83] on input "search vehicle" at bounding box center [53, 82] width 64 height 8
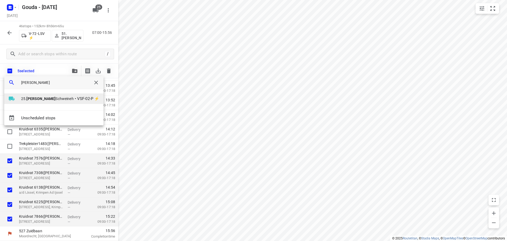
type input "hassan"
click at [63, 95] on li "25. Hassan Schweineh • VSF-02-P ⚡" at bounding box center [53, 98] width 99 height 11
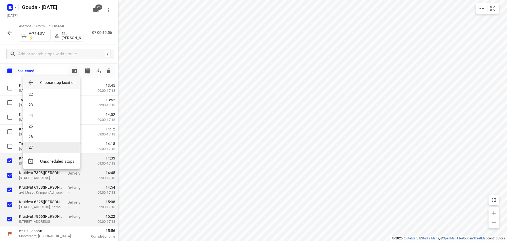
scroll to position [248, 0]
click at [42, 145] on li "29" at bounding box center [51, 144] width 56 height 11
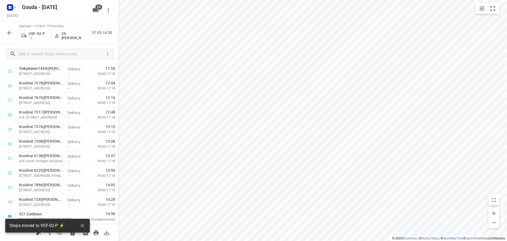
scroll to position [389, 0]
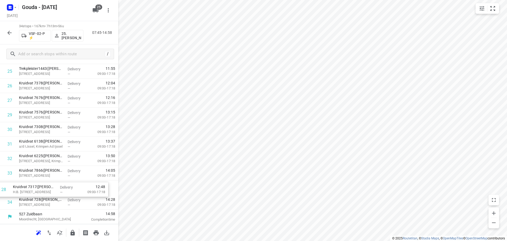
drag, startPoint x: 48, startPoint y: 113, endPoint x: 42, endPoint y: 190, distance: 76.8
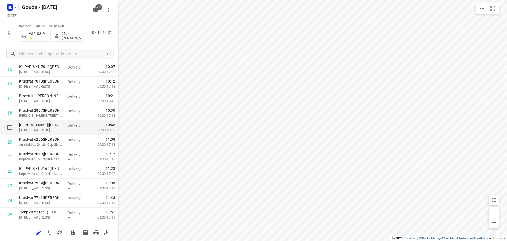
scroll to position [238, 0]
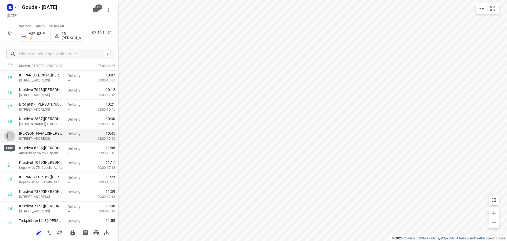
click at [9, 138] on input "checkbox" at bounding box center [9, 135] width 11 height 11
checkbox input "true"
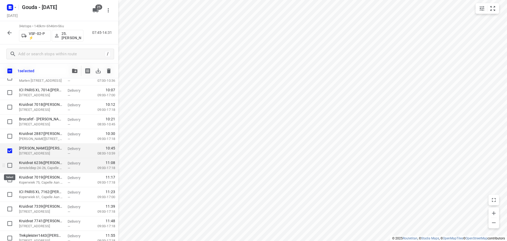
click at [8, 163] on input "checkbox" at bounding box center [9, 165] width 11 height 11
checkbox input "true"
click at [7, 185] on div at bounding box center [8, 179] width 17 height 15
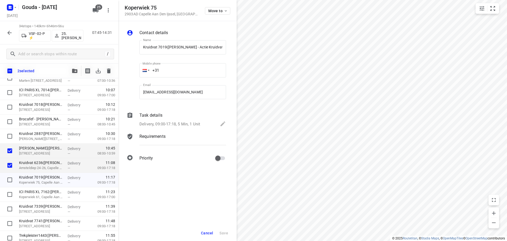
click at [203, 229] on div "Cancel Save" at bounding box center [177, 233] width 118 height 16
click at [210, 231] on span "Cancel" at bounding box center [207, 232] width 12 height 4
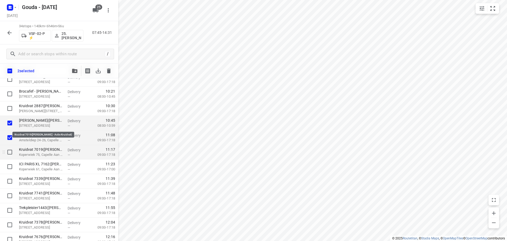
scroll to position [290, 0]
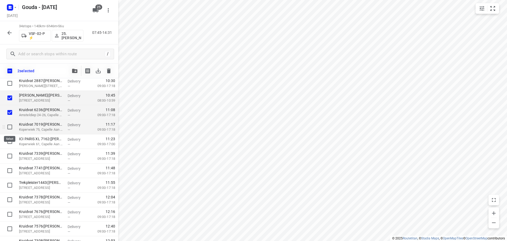
click at [10, 131] on input "checkbox" at bounding box center [9, 126] width 11 height 11
checkbox input "true"
click at [9, 145] on input "checkbox" at bounding box center [9, 141] width 11 height 11
checkbox input "true"
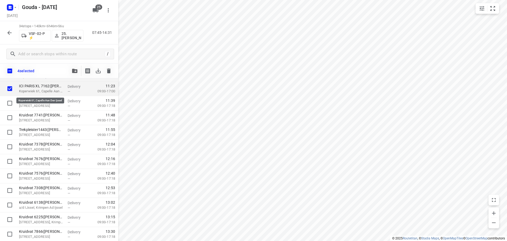
scroll to position [342, 0]
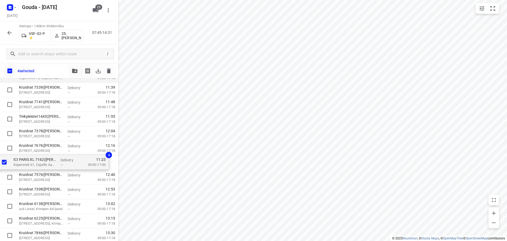
drag, startPoint x: 48, startPoint y: 90, endPoint x: 43, endPoint y: 166, distance: 75.4
click at [43, 166] on div "Texo Trade Services BV(Angela van der Elst) Oostbaan 601, Moordrecht Delivery —…" at bounding box center [59, 25] width 118 height 494
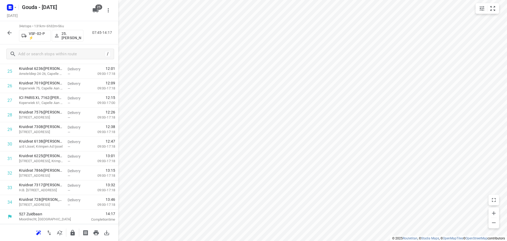
scroll to position [389, 0]
click at [11, 30] on icon "button" at bounding box center [9, 33] width 6 height 6
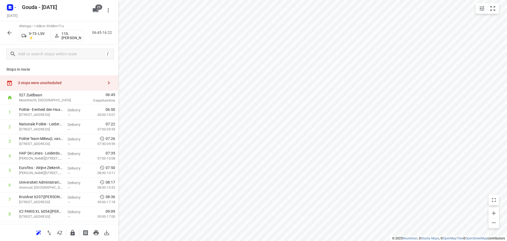
click at [11, 32] on icon "button" at bounding box center [9, 33] width 4 height 4
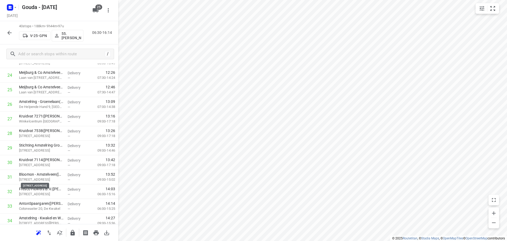
scroll to position [477, 0]
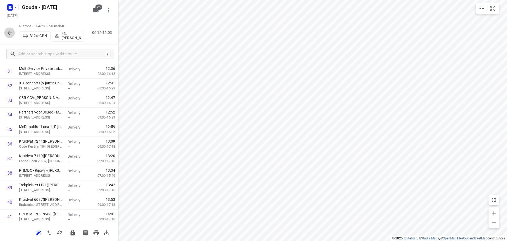
click at [10, 35] on icon "button" at bounding box center [9, 33] width 6 height 6
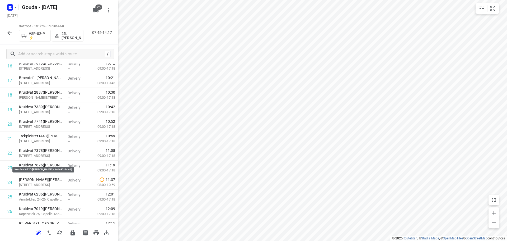
scroll to position [389, 0]
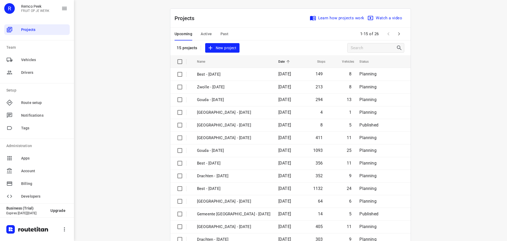
click at [232, 32] on div "Upcoming Active Past" at bounding box center [206, 34] width 62 height 13
click at [225, 32] on span "Past" at bounding box center [224, 34] width 8 height 7
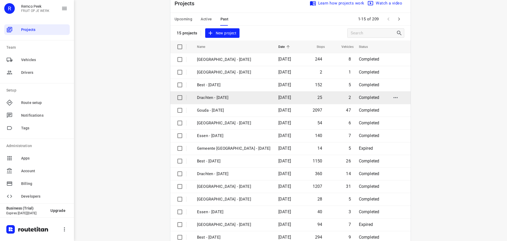
scroll to position [26, 0]
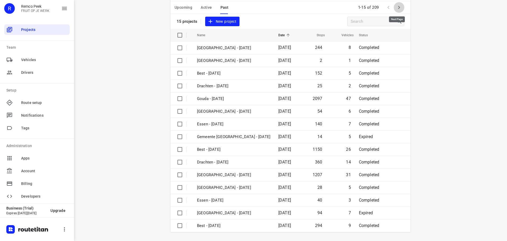
click at [398, 10] on icon "button" at bounding box center [399, 7] width 6 height 6
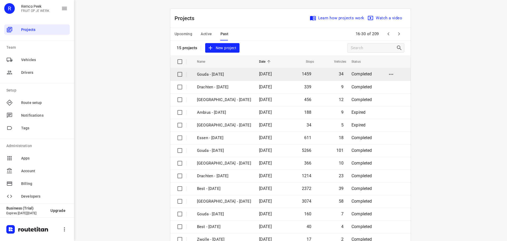
click at [259, 74] on span "[DATE]" at bounding box center [265, 73] width 13 height 5
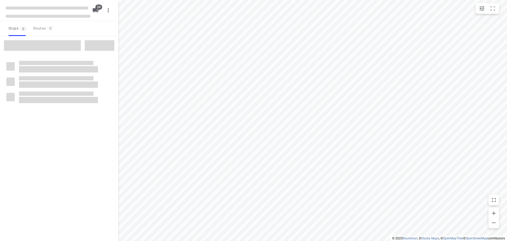
checkbox input "true"
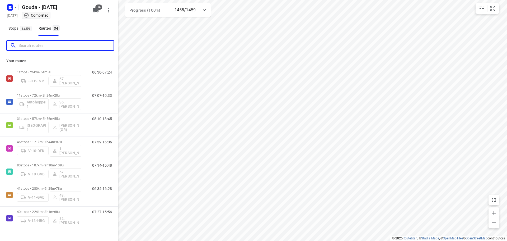
drag, startPoint x: 65, startPoint y: 46, endPoint x: 65, endPoint y: 40, distance: 6.1
click at [65, 46] on input "Search routes" at bounding box center [65, 45] width 95 height 8
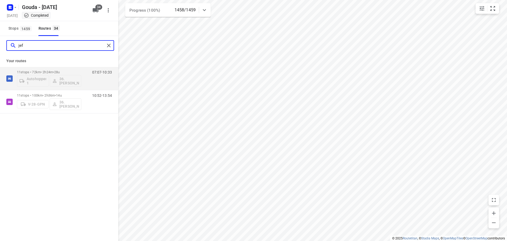
type input "[PERSON_NAME]"
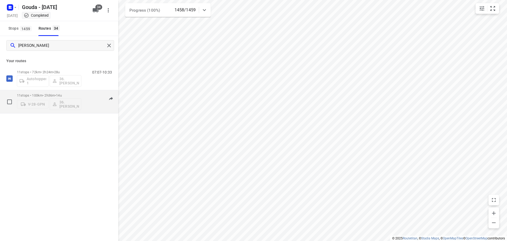
click at [68, 96] on p "11 stops • 100km • 2h36m • 14u" at bounding box center [49, 95] width 64 height 4
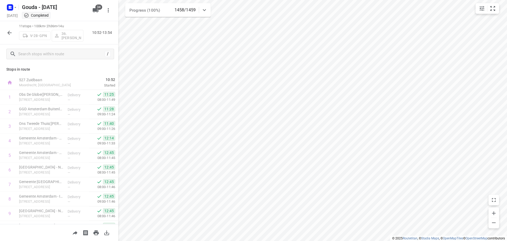
click at [10, 35] on icon "button" at bounding box center [9, 33] width 6 height 6
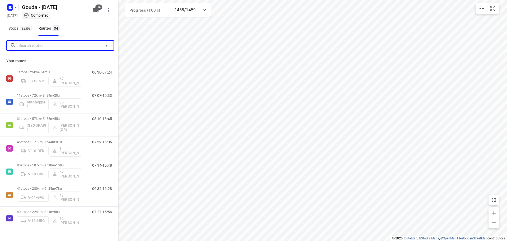
drag, startPoint x: 48, startPoint y: 45, endPoint x: 63, endPoint y: 36, distance: 17.7
click at [52, 39] on div "/" at bounding box center [59, 45] width 118 height 19
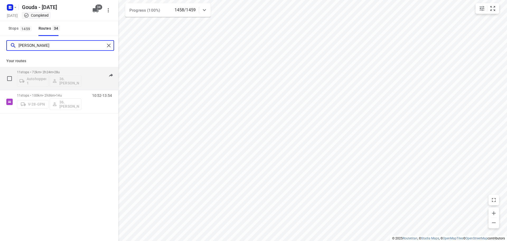
type input "[PERSON_NAME]"
click at [54, 73] on span "•" at bounding box center [53, 72] width 1 height 4
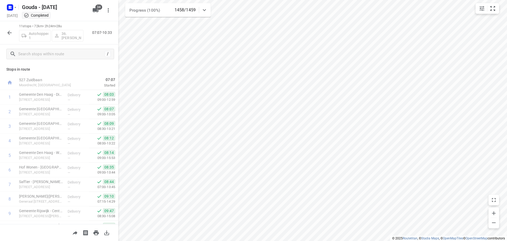
click at [13, 34] on button "button" at bounding box center [9, 32] width 11 height 11
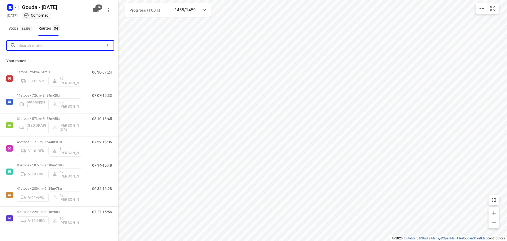
click at [25, 43] on input "Search routes" at bounding box center [61, 45] width 86 height 8
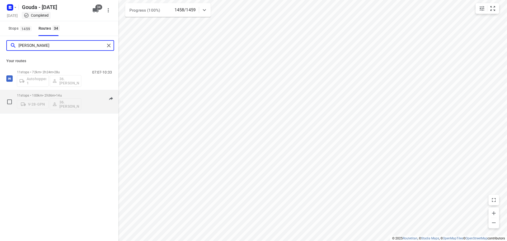
type input "[PERSON_NAME]"
click at [90, 96] on div "10:52-13:54" at bounding box center [99, 102] width 26 height 19
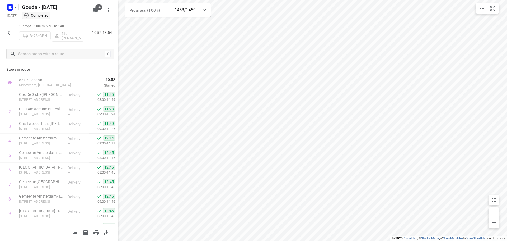
click at [10, 32] on icon "button" at bounding box center [9, 33] width 6 height 6
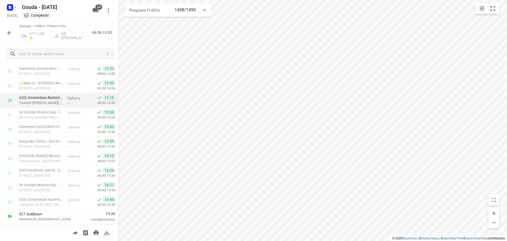
scroll to position [505, 0]
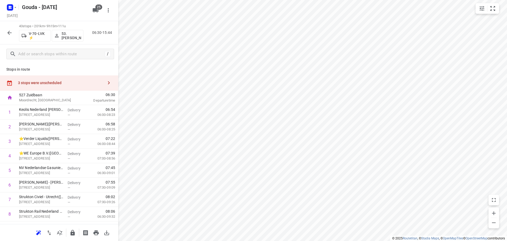
click at [63, 83] on div "3 stops were unscheduled" at bounding box center [61, 83] width 86 height 4
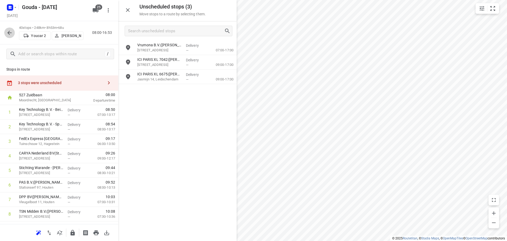
click at [13, 31] on button "button" at bounding box center [9, 32] width 11 height 11
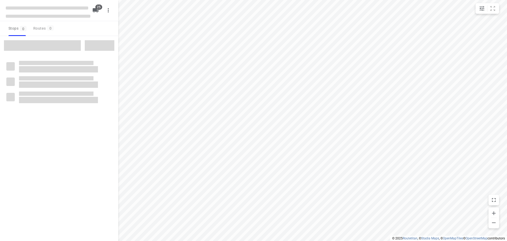
checkbox input "true"
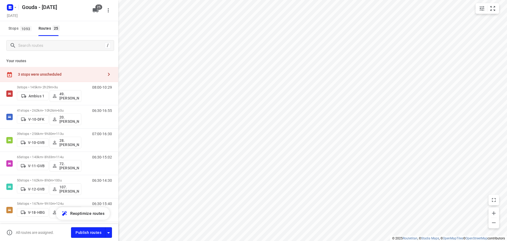
click at [65, 72] on div "3 stops were unscheduled" at bounding box center [61, 74] width 86 height 4
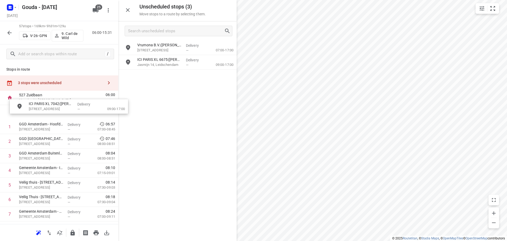
drag, startPoint x: 168, startPoint y: 65, endPoint x: 56, endPoint y: 112, distance: 121.9
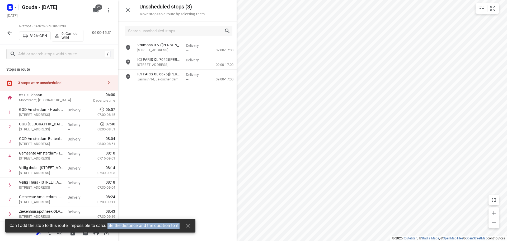
drag, startPoint x: 124, startPoint y: 223, endPoint x: 180, endPoint y: 224, distance: 55.4
click at [180, 224] on div "Can't add the stop to this route, impossible to calculate the distance and the …" at bounding box center [100, 225] width 190 height 14
click at [180, 224] on div at bounding box center [185, 225] width 15 height 11
click at [187, 137] on div "Vrumona B.V.([PERSON_NAME]) [STREET_ADDRESS] Delivery — 07:00-17:00 ICI PARIS X…" at bounding box center [177, 140] width 118 height 200
click at [191, 225] on icon "button" at bounding box center [188, 225] width 6 height 6
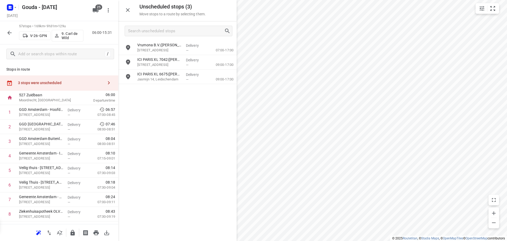
click at [213, 175] on div "Vrumona B.V.([PERSON_NAME]) [STREET_ADDRESS] Delivery — 07:00-17:00 ICI PARIS X…" at bounding box center [177, 140] width 118 height 200
click at [156, 63] on p "[STREET_ADDRESS]" at bounding box center [159, 64] width 44 height 5
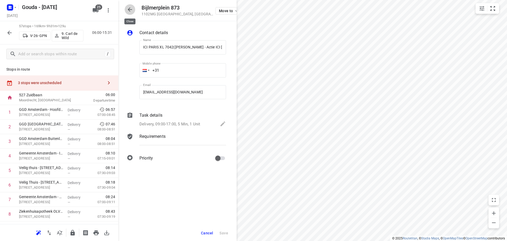
click at [130, 7] on icon "button" at bounding box center [130, 9] width 6 height 6
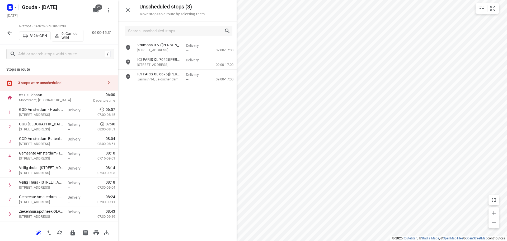
click at [127, 6] on button "button" at bounding box center [128, 10] width 11 height 11
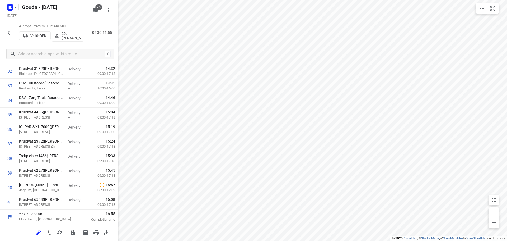
scroll to position [491, 0]
click at [92, 8] on button "25" at bounding box center [95, 10] width 11 height 11
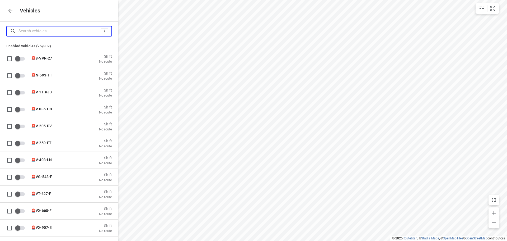
click at [69, 30] on input "Search vehicles" at bounding box center [59, 31] width 82 height 8
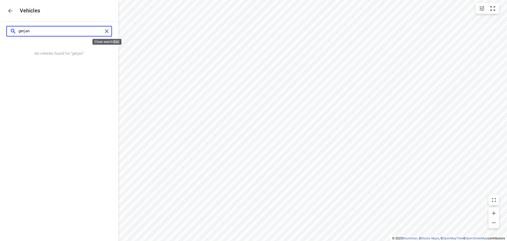
type input "gerjan"
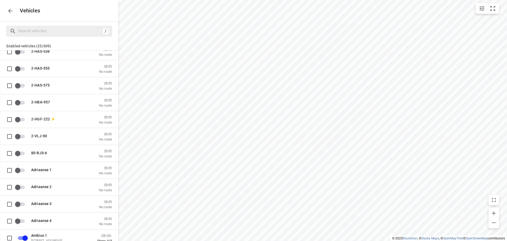
scroll to position [158, 0]
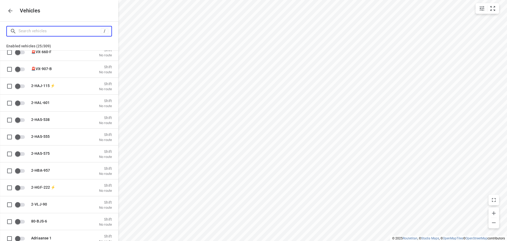
click at [51, 30] on input "Search vehicles" at bounding box center [59, 31] width 82 height 8
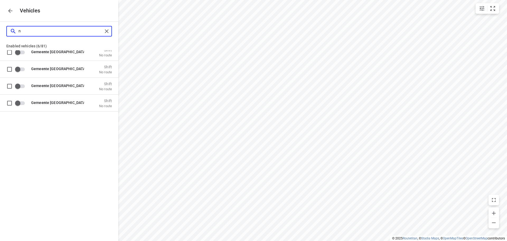
scroll to position [0, 0]
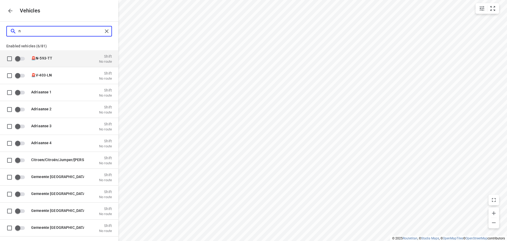
type input "nd"
checkbox input "true"
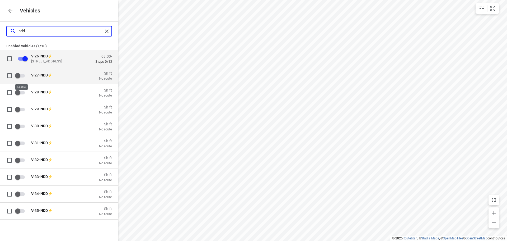
type input "ndd"
click at [22, 73] on input "grid" at bounding box center [18, 75] width 30 height 10
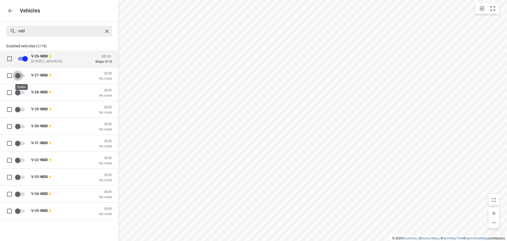
checkbox input "true"
click at [69, 38] on div "ndd" at bounding box center [59, 31] width 118 height 19
checkbox input "false"
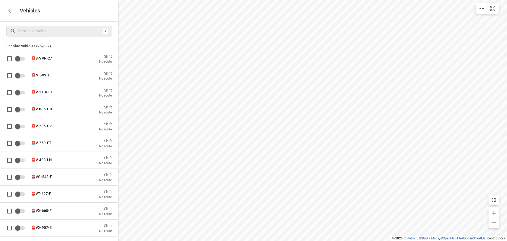
click at [7, 10] on icon "button" at bounding box center [10, 11] width 6 height 6
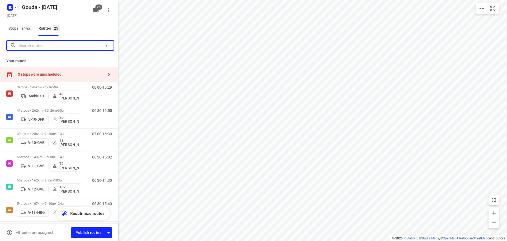
click at [52, 46] on input "Search routes" at bounding box center [60, 45] width 84 height 8
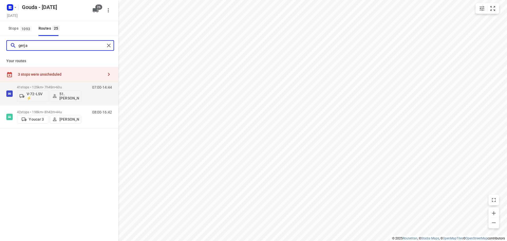
type input "gerjan"
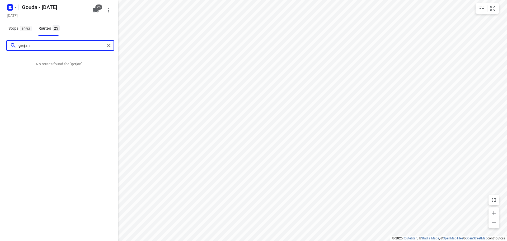
drag, startPoint x: 52, startPoint y: 46, endPoint x: -69, endPoint y: 58, distance: 121.5
click at [0, 58] on html "i © 2025 Routetitan , © Stadia Maps , © OpenMapTiles © OpenStreetMap contributo…" at bounding box center [253, 120] width 507 height 241
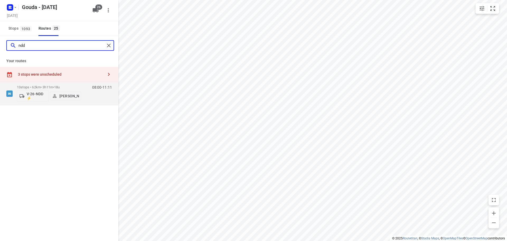
type input "ndd"
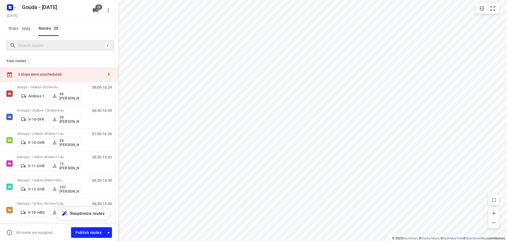
click at [98, 24] on div "Stops 1093 Routes 25" at bounding box center [59, 28] width 118 height 15
click at [98, 10] on icon "button" at bounding box center [95, 10] width 6 height 6
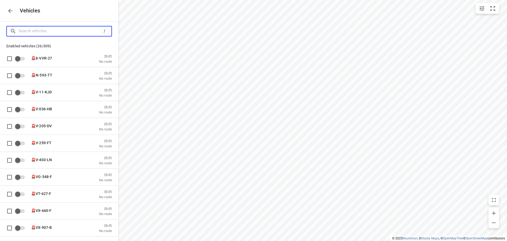
click at [55, 31] on input "Search vehicles" at bounding box center [59, 31] width 82 height 8
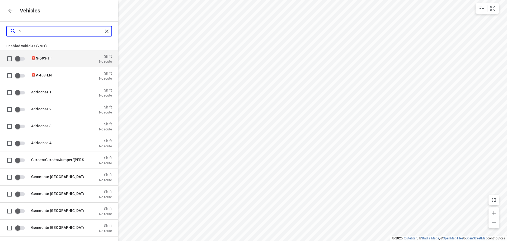
type input "nd"
checkbox input "true"
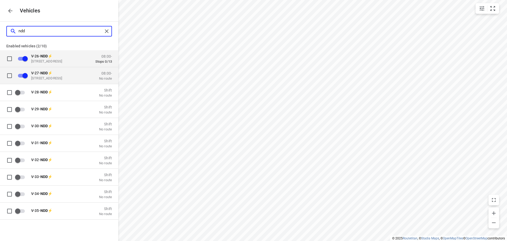
type input "ndd"
click at [61, 77] on p "Zuidbaan 527, 2841 MD Moordrecht, Netherlands" at bounding box center [57, 78] width 53 height 4
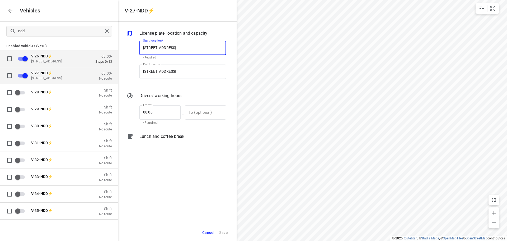
scroll to position [0, 3]
click at [186, 21] on form "V-27-NDD⚡ License plate, location and capacity Start location* Zuidbaan 527, 28…" at bounding box center [177, 120] width 118 height 241
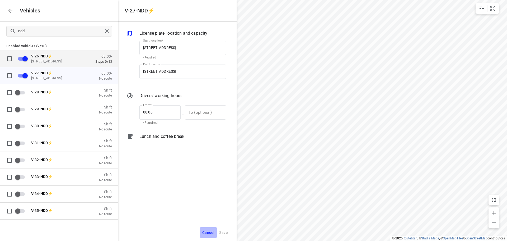
click at [207, 232] on span "Cancel" at bounding box center [208, 232] width 12 height 7
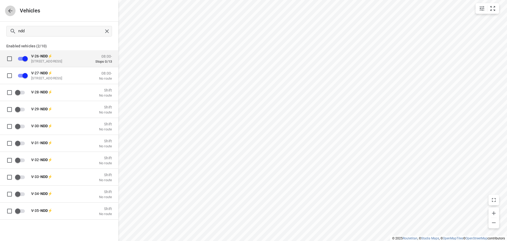
click at [8, 13] on icon "button" at bounding box center [10, 11] width 6 height 6
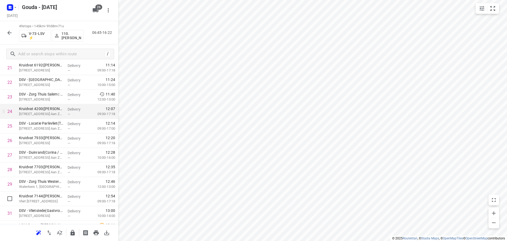
scroll to position [317, 0]
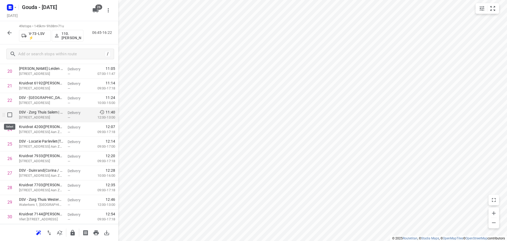
click at [10, 115] on input "checkbox" at bounding box center [9, 114] width 11 height 11
checkbox input "true"
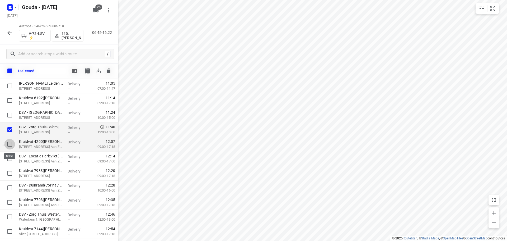
click at [11, 145] on input "checkbox" at bounding box center [9, 144] width 11 height 11
checkbox input "true"
click at [9, 158] on input "checkbox" at bounding box center [9, 158] width 11 height 11
checkbox input "true"
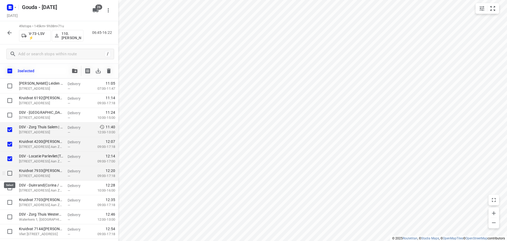
click at [9, 168] on input "checkbox" at bounding box center [9, 173] width 11 height 11
checkbox input "true"
click at [9, 192] on input "checkbox" at bounding box center [9, 187] width 11 height 11
checkbox input "true"
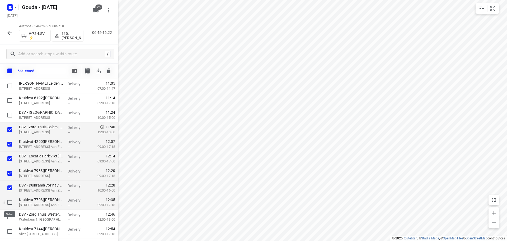
click at [8, 205] on input "checkbox" at bounding box center [9, 202] width 11 height 11
checkbox input "true"
click at [9, 216] on input "checkbox" at bounding box center [9, 216] width 11 height 11
click at [12, 217] on input "checkbox" at bounding box center [9, 216] width 11 height 11
checkbox input "false"
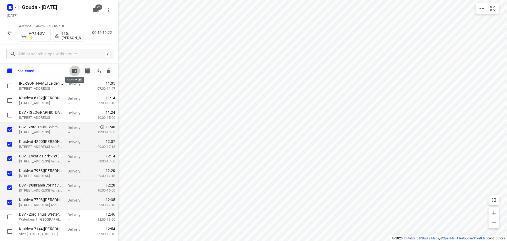
click at [75, 71] on icon "button" at bounding box center [74, 71] width 5 height 4
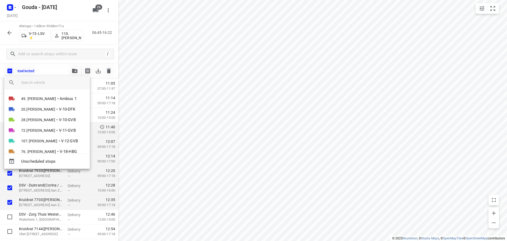
click at [54, 82] on input "search vehicle" at bounding box center [53, 82] width 64 height 8
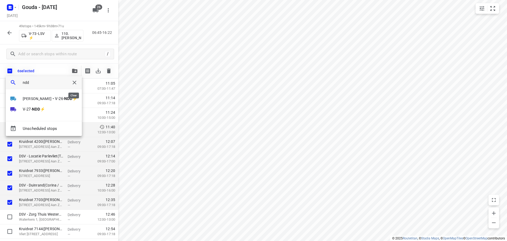
type input "ndd"
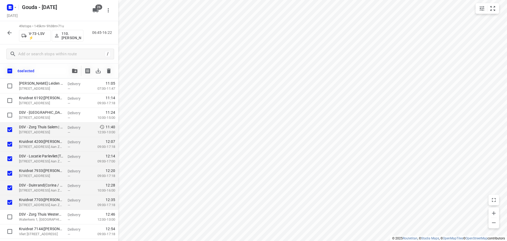
click at [10, 68] on input "checkbox" at bounding box center [9, 70] width 11 height 11
checkbox input "true"
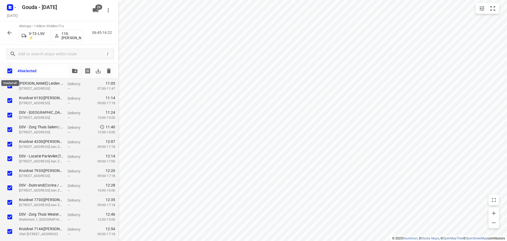
checkbox input "true"
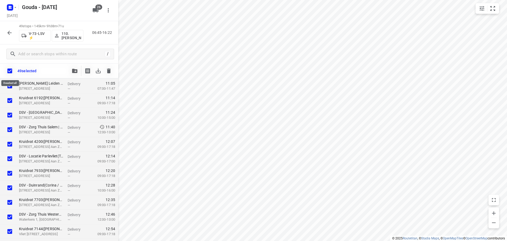
checkbox input "true"
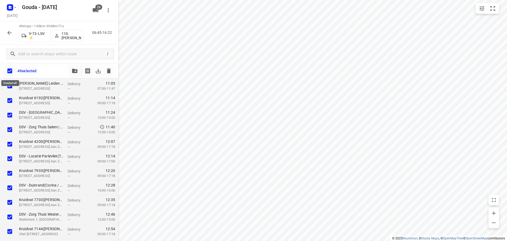
checkbox input "true"
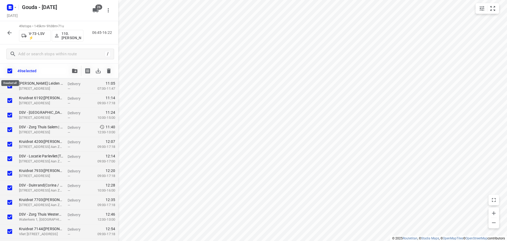
checkbox input "true"
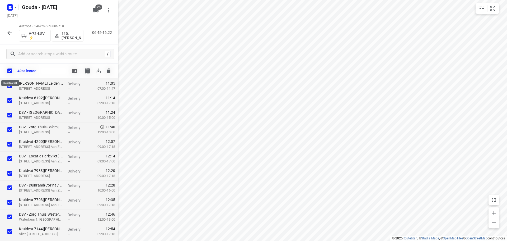
checkbox input "true"
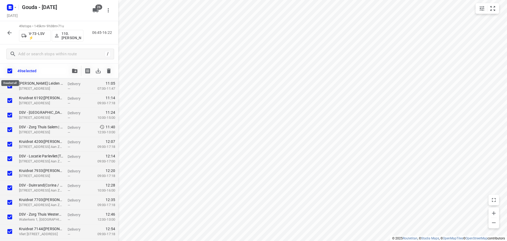
checkbox input "true"
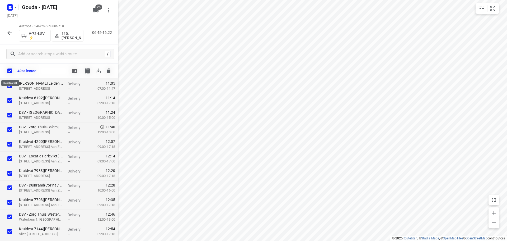
checkbox input "true"
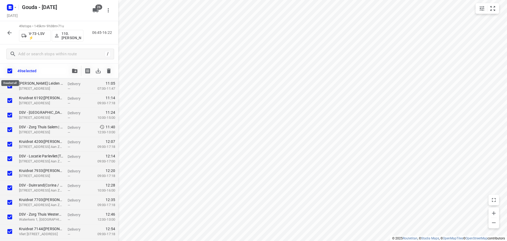
checkbox input "true"
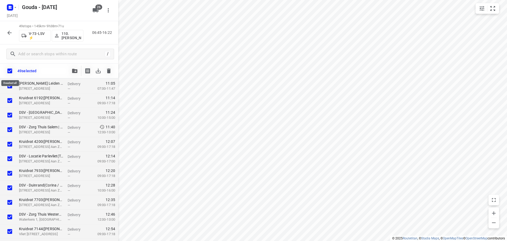
checkbox input "true"
click at [10, 68] on input "checkbox" at bounding box center [9, 70] width 11 height 11
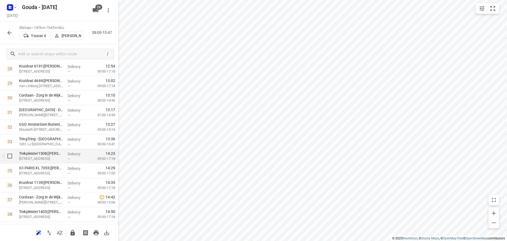
scroll to position [447, 0]
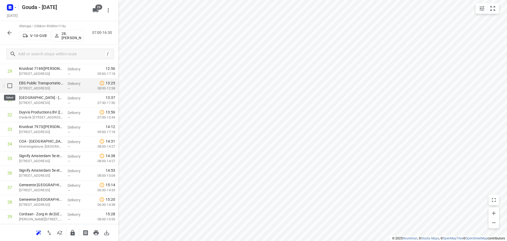
drag, startPoint x: 7, startPoint y: 91, endPoint x: 7, endPoint y: 83, distance: 7.7
click at [7, 83] on input "checkbox" at bounding box center [9, 85] width 11 height 11
checkbox input "true"
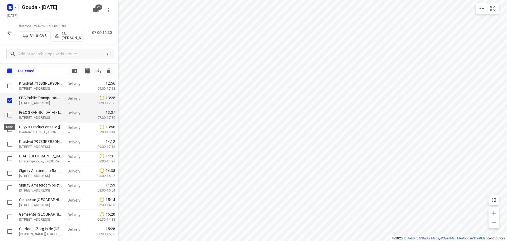
click at [10, 118] on input "checkbox" at bounding box center [9, 115] width 11 height 11
checkbox input "true"
click at [76, 73] on button "button" at bounding box center [74, 70] width 11 height 11
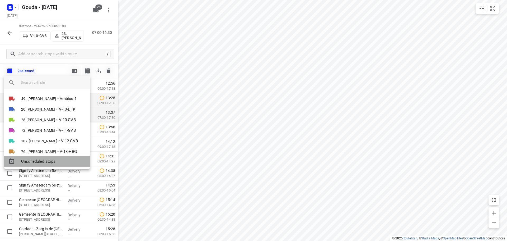
click at [54, 159] on span "Unscheduled stops" at bounding box center [53, 161] width 64 height 6
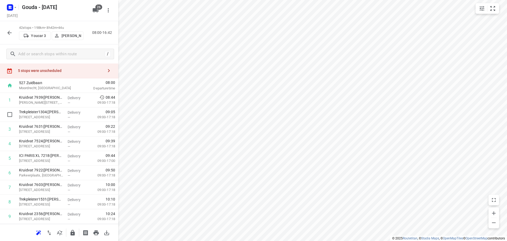
scroll to position [0, 0]
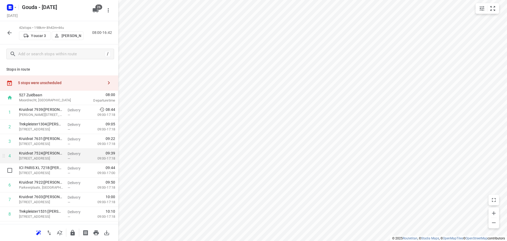
click at [316, 143] on div "i © 2025 Routetitan , © Stadia Maps , © OpenMapTiles © OpenStreetMap contributo…" at bounding box center [253, 120] width 507 height 241
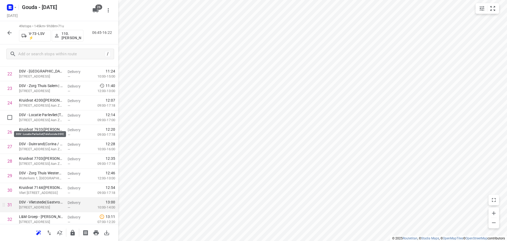
scroll to position [317, 0]
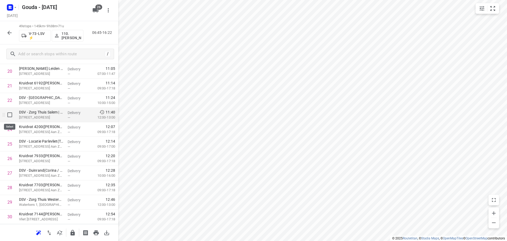
click at [9, 115] on input "checkbox" at bounding box center [9, 114] width 11 height 11
checkbox input "true"
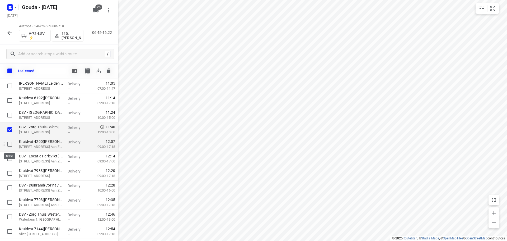
click at [10, 144] on input "checkbox" at bounding box center [9, 144] width 11 height 11
checkbox input "true"
click at [7, 162] on input "checkbox" at bounding box center [9, 158] width 11 height 11
checkbox input "true"
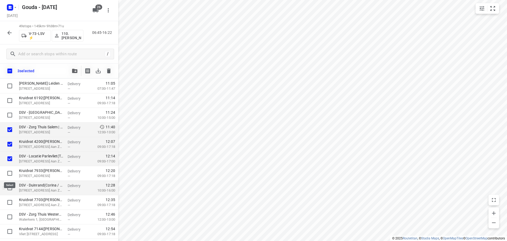
drag, startPoint x: 9, startPoint y: 177, endPoint x: 9, endPoint y: 184, distance: 6.6
click at [9, 177] on input "checkbox" at bounding box center [9, 173] width 11 height 11
checkbox input "true"
click at [10, 191] on input "checkbox" at bounding box center [9, 187] width 11 height 11
checkbox input "true"
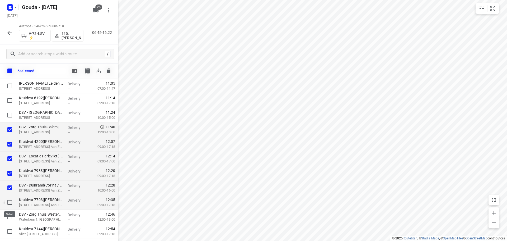
click at [8, 204] on input "checkbox" at bounding box center [9, 202] width 11 height 11
checkbox input "true"
click at [73, 68] on button "button" at bounding box center [74, 70] width 11 height 11
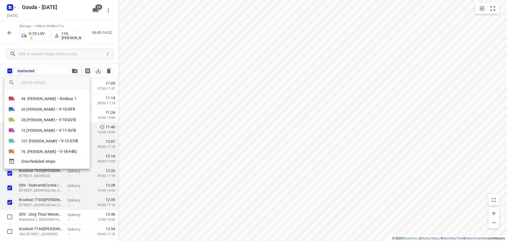
click at [56, 82] on input "search vehicle" at bounding box center [53, 82] width 64 height 8
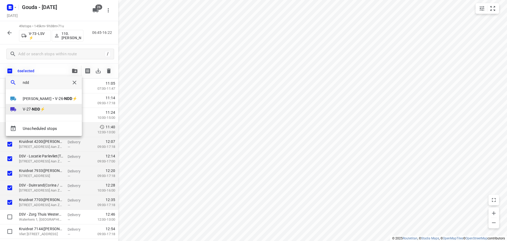
type input "ndd"
click at [45, 110] on span "V-27- NDD ⚡" at bounding box center [34, 109] width 22 height 6
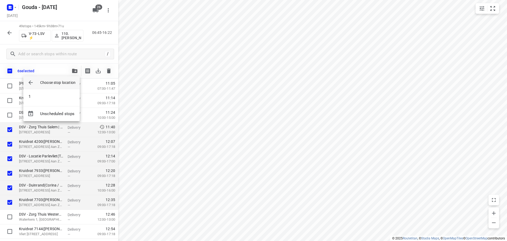
click at [368, 66] on div at bounding box center [253, 120] width 507 height 241
click at [74, 68] on button "button" at bounding box center [74, 70] width 11 height 11
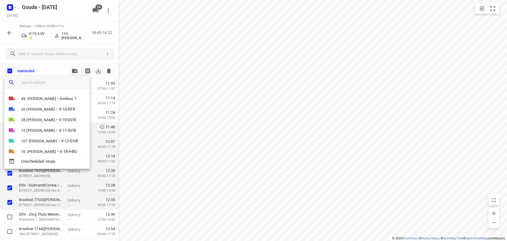
click at [56, 83] on input "search vehicle" at bounding box center [53, 82] width 64 height 8
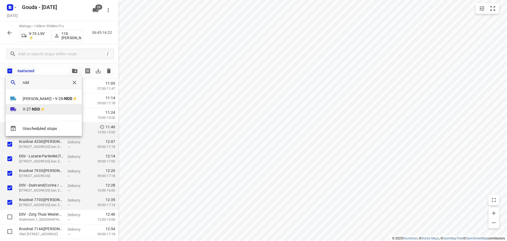
type input "ndd"
click at [45, 110] on span "V-27- NDD ⚡" at bounding box center [34, 109] width 22 height 6
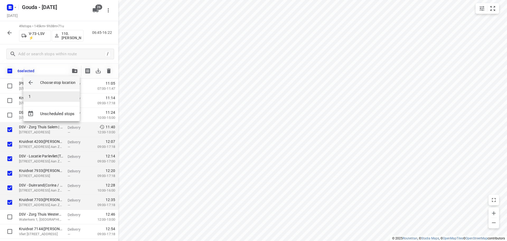
click at [46, 99] on li "1" at bounding box center [51, 96] width 56 height 11
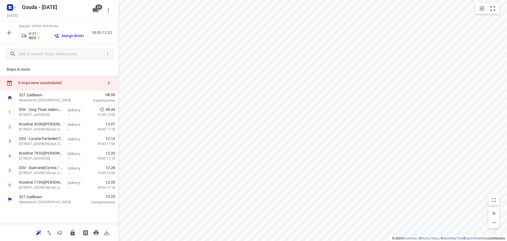
scroll to position [0, 0]
click at [70, 31] on button "Assign driver" at bounding box center [69, 35] width 35 height 8
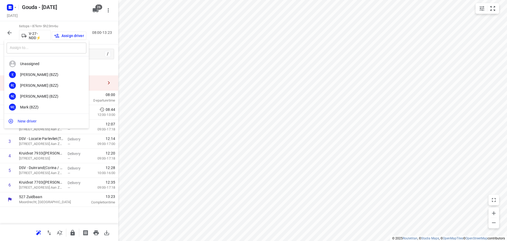
click at [56, 48] on input "text" at bounding box center [47, 48] width 80 height 11
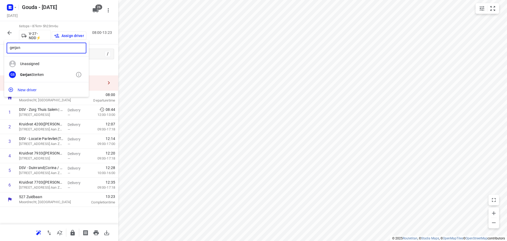
type input "gerjan"
click at [43, 76] on div "Gerjan Sterken" at bounding box center [47, 74] width 55 height 4
click at [305, 119] on div "gerjan ​ Unassigned GS Gerjan Sterken New driver" at bounding box center [253, 120] width 507 height 241
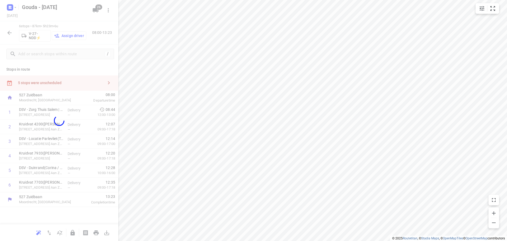
click at [267, 98] on div "gerjan ​ Unassigned I( Ismail (BZZ) R( Ronan (BZZ) N( Nolan (BZZ) M( Mark (BZZ)…" at bounding box center [253, 120] width 507 height 241
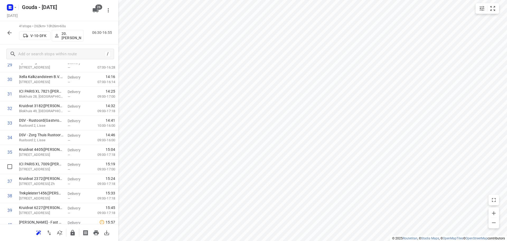
scroll to position [475, 0]
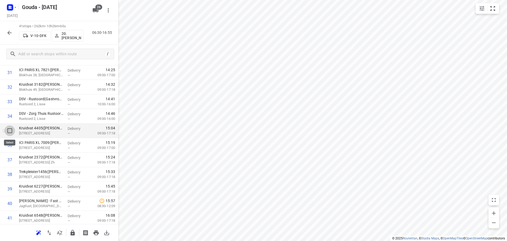
click at [10, 130] on input "checkbox" at bounding box center [9, 130] width 11 height 11
checkbox input "true"
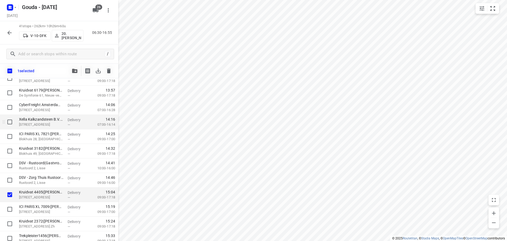
scroll to position [422, 0]
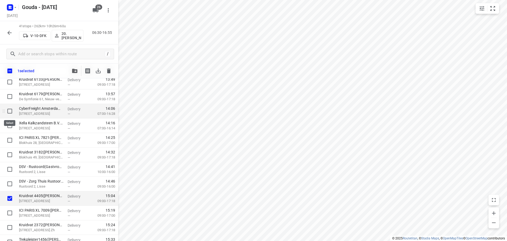
click at [9, 113] on input "checkbox" at bounding box center [9, 111] width 11 height 11
checkbox input "true"
click at [10, 128] on input "checkbox" at bounding box center [9, 125] width 11 height 11
checkbox input "true"
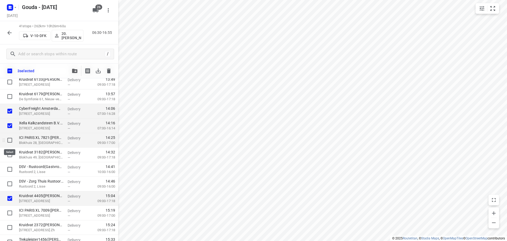
click at [10, 137] on input "checkbox" at bounding box center [9, 140] width 11 height 11
checkbox input "true"
click at [9, 154] on input "checkbox" at bounding box center [9, 154] width 11 height 11
checkbox input "true"
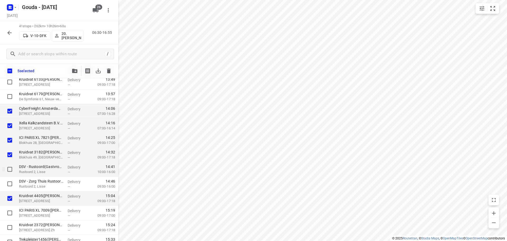
click at [10, 172] on input "checkbox" at bounding box center [9, 169] width 11 height 11
checkbox input "true"
click at [10, 177] on div at bounding box center [8, 183] width 17 height 15
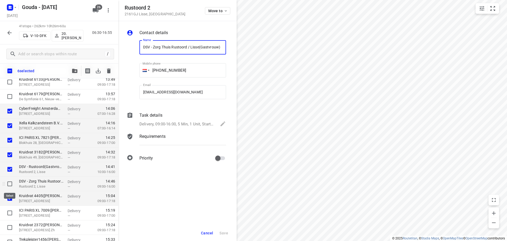
click at [10, 183] on input "checkbox" at bounding box center [9, 183] width 11 height 11
checkbox input "true"
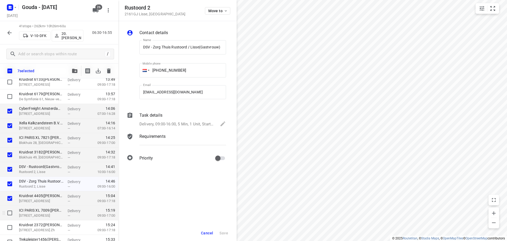
scroll to position [489, 0]
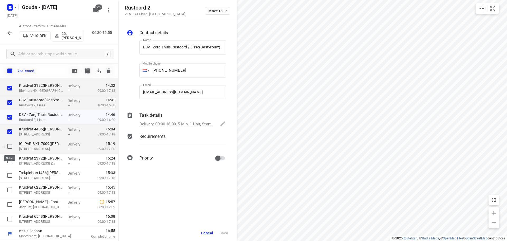
click at [12, 146] on input "checkbox" at bounding box center [9, 146] width 11 height 11
checkbox input "true"
click at [11, 164] on input "checkbox" at bounding box center [9, 160] width 11 height 11
checkbox input "true"
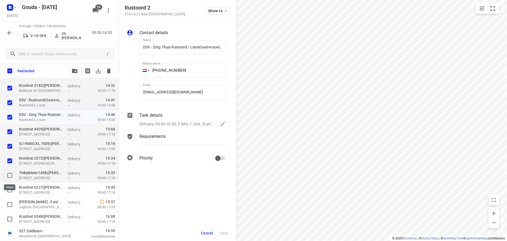
click at [11, 180] on input "checkbox" at bounding box center [9, 175] width 11 height 11
checkbox input "true"
click at [12, 192] on input "checkbox" at bounding box center [9, 189] width 11 height 11
checkbox input "true"
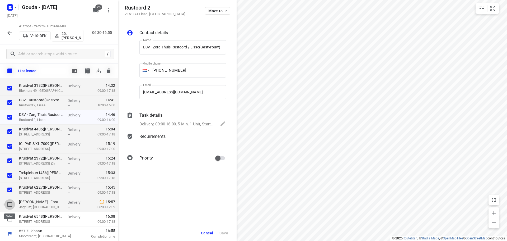
click at [10, 204] on input "checkbox" at bounding box center [9, 204] width 11 height 11
checkbox input "true"
click at [8, 219] on input "checkbox" at bounding box center [9, 218] width 11 height 11
checkbox input "true"
click at [77, 74] on button "button" at bounding box center [74, 70] width 11 height 11
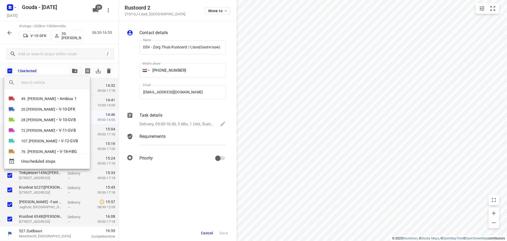
click at [55, 86] on input "search vehicle" at bounding box center [53, 82] width 64 height 8
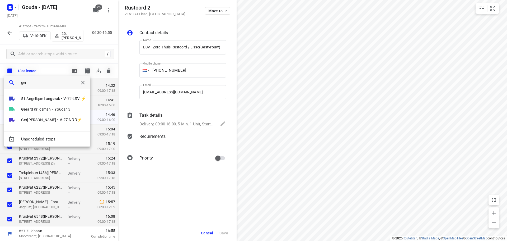
type input "gerj"
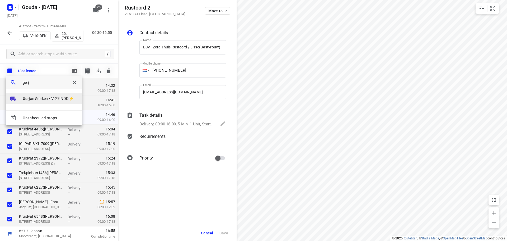
drag, startPoint x: 53, startPoint y: 100, endPoint x: 53, endPoint y: 96, distance: 4.3
click at [53, 96] on span "V-27-NDD⚡" at bounding box center [62, 99] width 22 height 6
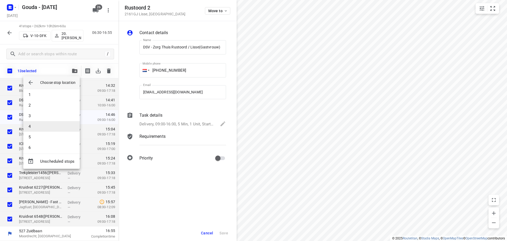
scroll to position [5, 0]
click at [51, 144] on li "6" at bounding box center [51, 144] width 56 height 11
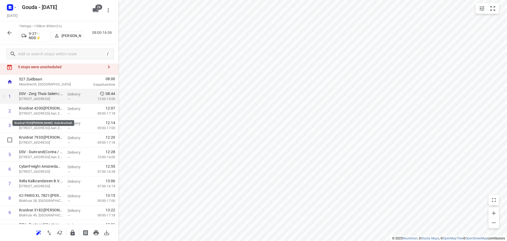
scroll to position [0, 0]
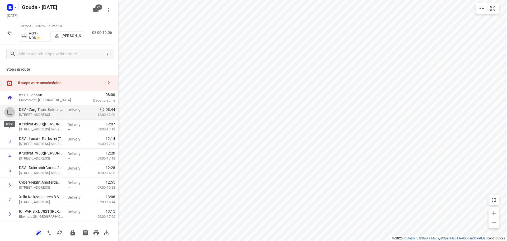
click at [11, 109] on input "checkbox" at bounding box center [9, 112] width 11 height 11
checkbox input "true"
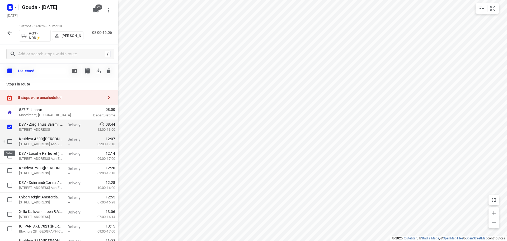
click at [10, 141] on input "checkbox" at bounding box center [9, 141] width 11 height 11
checkbox input "true"
click at [10, 163] on div at bounding box center [8, 156] width 17 height 15
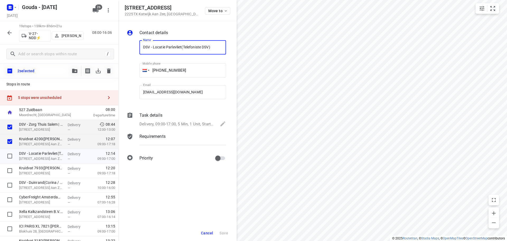
click at [211, 233] on span "Cancel" at bounding box center [207, 232] width 12 height 4
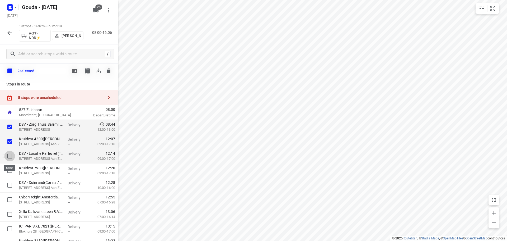
click at [12, 157] on input "checkbox" at bounding box center [9, 155] width 11 height 11
checkbox input "true"
click at [12, 172] on input "checkbox" at bounding box center [9, 170] width 11 height 11
checkbox input "true"
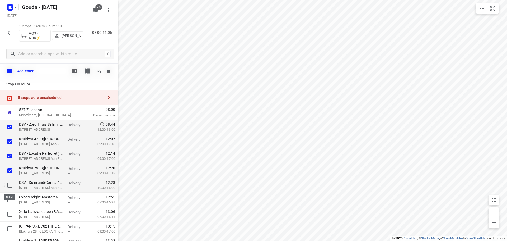
click at [12, 187] on input "checkbox" at bounding box center [9, 185] width 11 height 11
checkbox input "true"
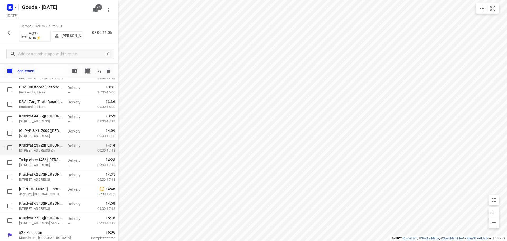
scroll to position [169, 0]
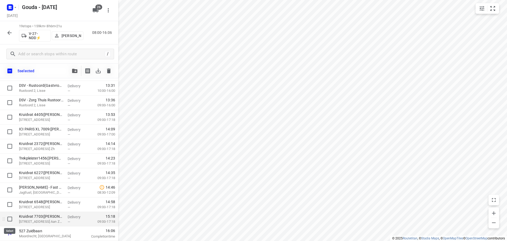
click at [12, 220] on input "checkbox" at bounding box center [9, 218] width 11 height 11
checkbox input "true"
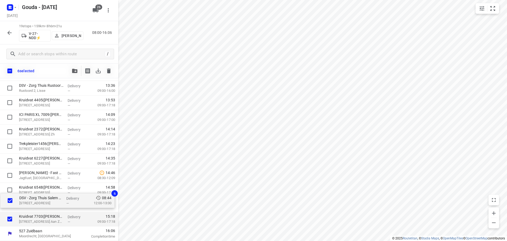
drag, startPoint x: 40, startPoint y: 128, endPoint x: 41, endPoint y: 206, distance: 77.9
click at [41, 206] on div "DSV - Zorg Thuis Salem | Katwijk Zuid(Denise Ouwehand) Parklaan 93, Katwijk Aan…" at bounding box center [59, 88] width 118 height 276
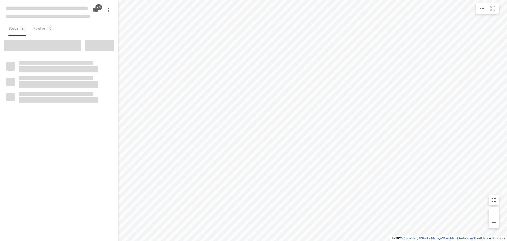
checkbox input "true"
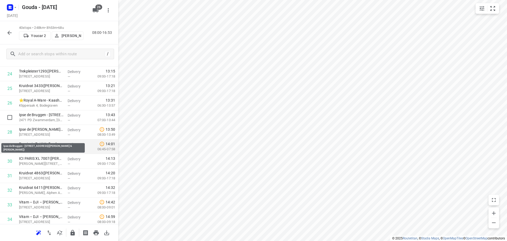
scroll to position [396, 0]
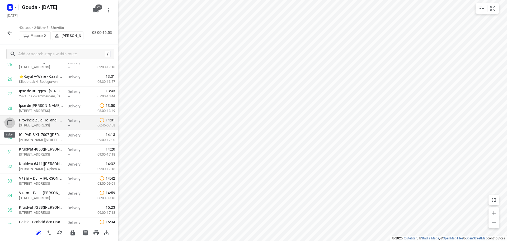
click at [10, 125] on input "checkbox" at bounding box center [9, 122] width 11 height 11
checkbox input "true"
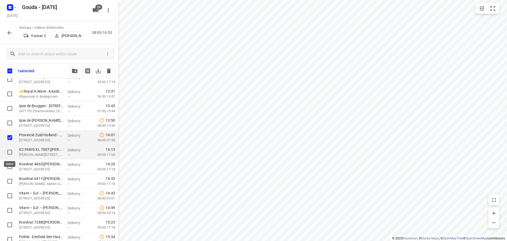
click at [10, 153] on input "checkbox" at bounding box center [9, 152] width 11 height 11
checkbox input "true"
click at [9, 166] on input "checkbox" at bounding box center [9, 166] width 11 height 11
checkbox input "true"
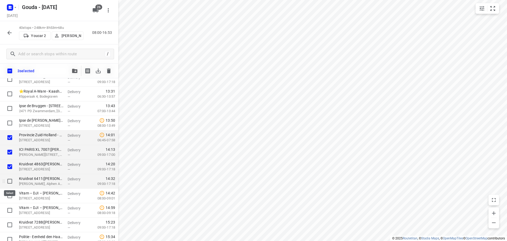
click at [12, 182] on input "checkbox" at bounding box center [9, 181] width 11 height 11
checkbox input "true"
click at [10, 189] on div at bounding box center [8, 195] width 17 height 15
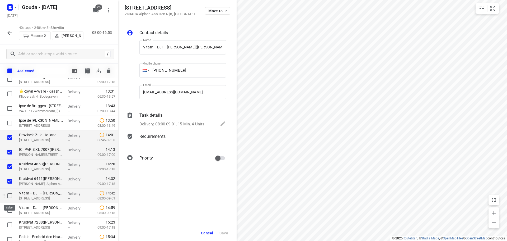
scroll to position [0, 20]
click at [10, 197] on input "checkbox" at bounding box center [9, 195] width 11 height 11
checkbox input "true"
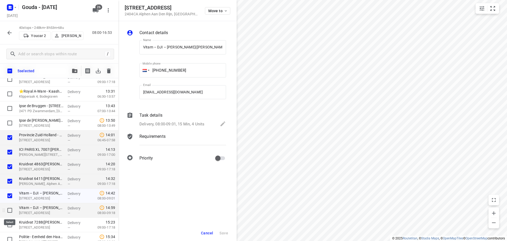
click at [8, 211] on input "checkbox" at bounding box center [9, 210] width 11 height 11
checkbox input "true"
click at [8, 222] on input "checkbox" at bounding box center [9, 224] width 11 height 11
checkbox input "true"
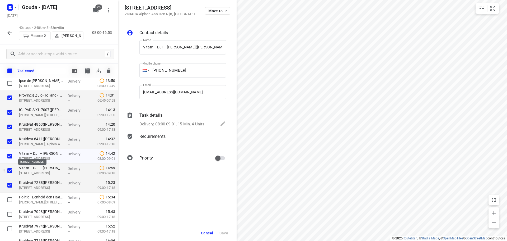
scroll to position [474, 0]
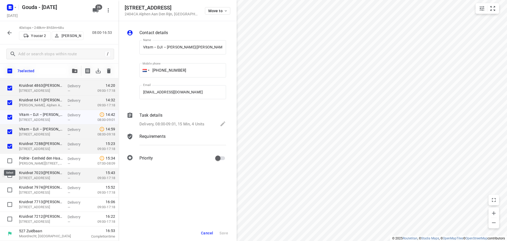
drag, startPoint x: 11, startPoint y: 163, endPoint x: 12, endPoint y: 181, distance: 18.0
click at [11, 163] on input "checkbox" at bounding box center [9, 160] width 11 height 11
checkbox input "true"
click at [9, 178] on input "checkbox" at bounding box center [9, 175] width 11 height 11
checkbox input "true"
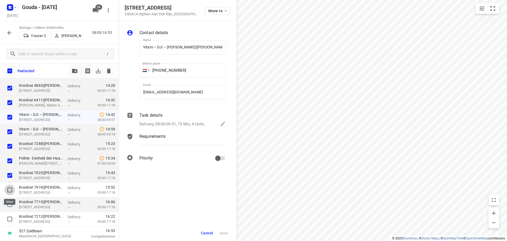
drag, startPoint x: 11, startPoint y: 187, endPoint x: 11, endPoint y: 201, distance: 14.0
click at [11, 188] on input "checkbox" at bounding box center [9, 189] width 11 height 11
checkbox input "true"
click at [11, 203] on input "checkbox" at bounding box center [9, 204] width 11 height 11
checkbox input "true"
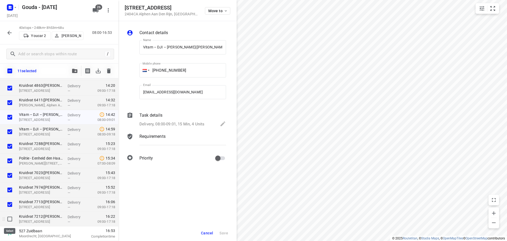
click at [8, 220] on input "checkbox" at bounding box center [9, 218] width 11 height 11
checkbox input "true"
click at [75, 71] on icon "button" at bounding box center [74, 71] width 5 height 4
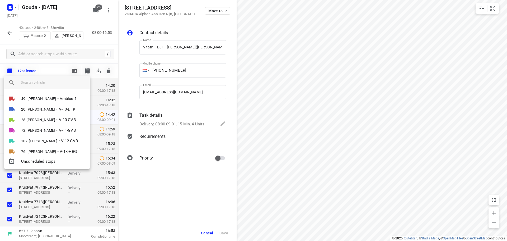
click at [48, 82] on input "search vehicle" at bounding box center [53, 82] width 64 height 8
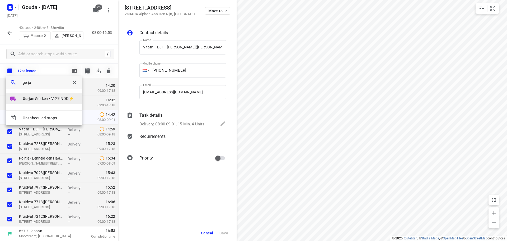
type input "gerja"
click at [58, 100] on span "V-27-NDD⚡" at bounding box center [62, 99] width 22 height 6
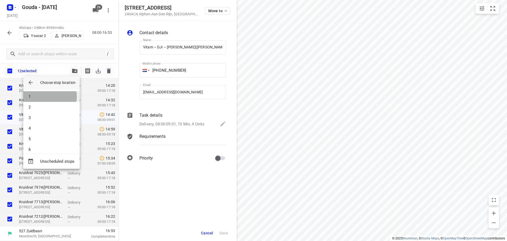
click at [47, 96] on li "1" at bounding box center [51, 96] width 56 height 11
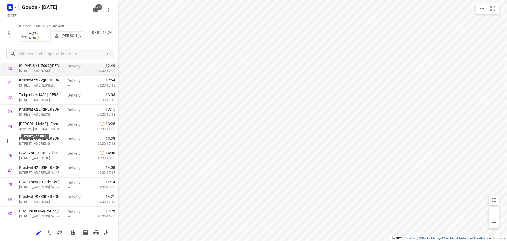
scroll to position [290, 0]
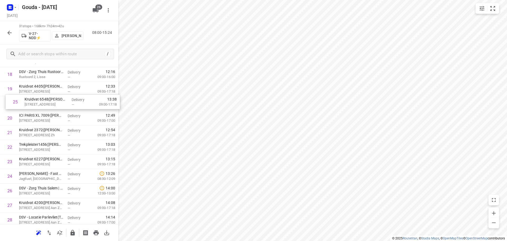
drag, startPoint x: 41, startPoint y: 175, endPoint x: 47, endPoint y: 104, distance: 71.5
click at [47, 104] on div "1 Provincie Zuid-Holland - BC Steekterpoort(Erik de Leeuw) Steekterweg 99, Alph…" at bounding box center [59, 45] width 118 height 450
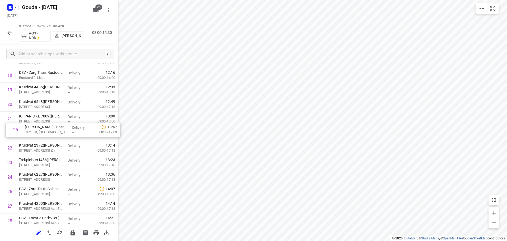
drag, startPoint x: 40, startPoint y: 176, endPoint x: 45, endPoint y: 117, distance: 59.3
click at [45, 117] on div "1 Provincie Zuid-Holland - BC Steekterpoort(Erik de Leeuw) Steekterweg 99, Alph…" at bounding box center [59, 46] width 118 height 450
drag, startPoint x: 36, startPoint y: 177, endPoint x: 40, endPoint y: 132, distance: 45.1
click at [40, 132] on div "1 Provincie Zuid-Holland - BC Steekterpoort(Erik de Leeuw) Steekterweg 99, Alph…" at bounding box center [59, 46] width 118 height 450
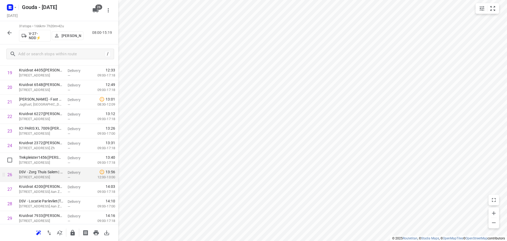
scroll to position [346, 0]
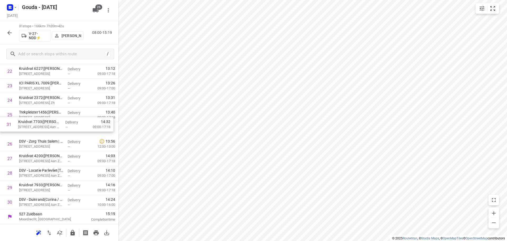
drag, startPoint x: 45, startPoint y: 203, endPoint x: 46, endPoint y: 125, distance: 77.6
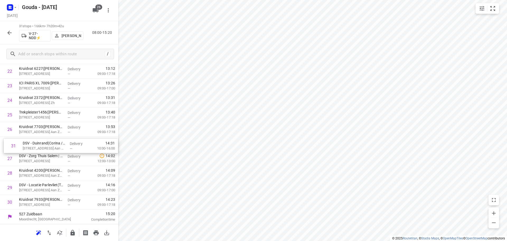
drag, startPoint x: 52, startPoint y: 202, endPoint x: 56, endPoint y: 144, distance: 58.0
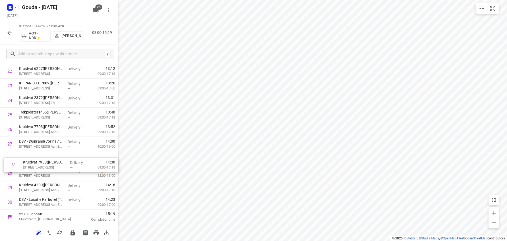
drag, startPoint x: 43, startPoint y: 202, endPoint x: 47, endPoint y: 158, distance: 44.3
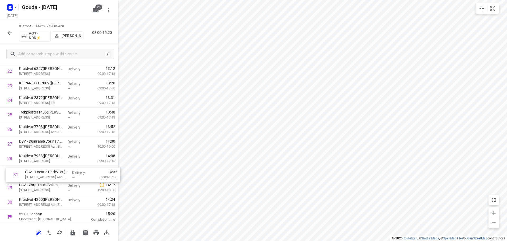
drag, startPoint x: 45, startPoint y: 201, endPoint x: 52, endPoint y: 168, distance: 34.0
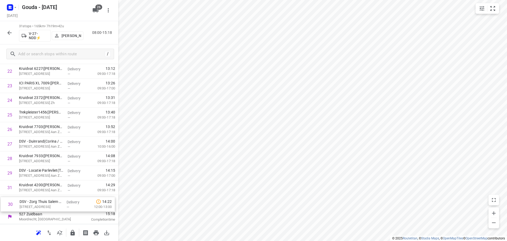
drag, startPoint x: 61, startPoint y: 181, endPoint x: 62, endPoint y: 202, distance: 21.1
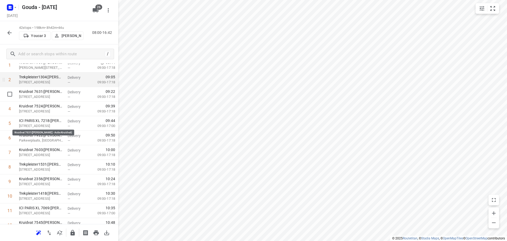
scroll to position [0, 0]
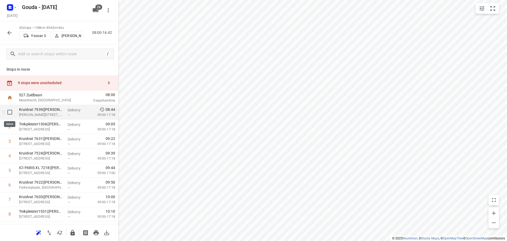
click at [9, 112] on input "checkbox" at bounding box center [9, 112] width 11 height 11
checkbox input "true"
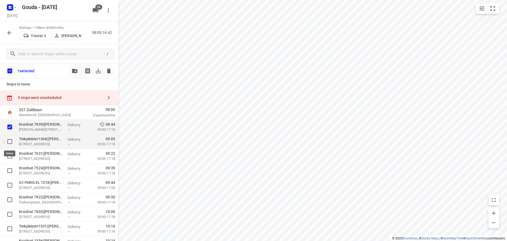
click at [10, 142] on input "checkbox" at bounding box center [9, 141] width 11 height 11
checkbox input "true"
click at [10, 152] on input "checkbox" at bounding box center [9, 155] width 11 height 11
checkbox input "true"
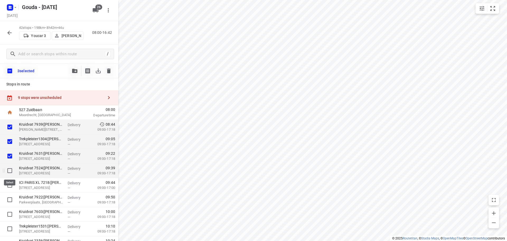
click at [12, 174] on input "checkbox" at bounding box center [9, 170] width 11 height 11
checkbox input "true"
click at [10, 185] on input "checkbox" at bounding box center [9, 185] width 11 height 11
checkbox input "true"
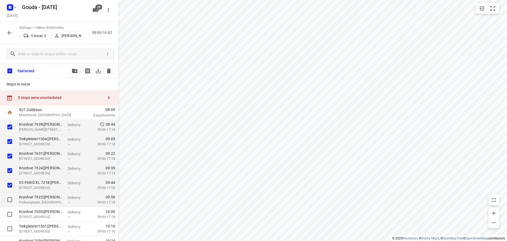
click at [10, 205] on div at bounding box center [8, 199] width 17 height 15
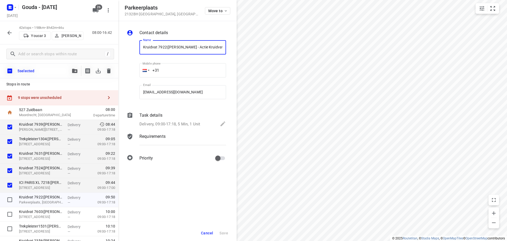
click at [205, 232] on span "Cancel" at bounding box center [207, 232] width 12 height 4
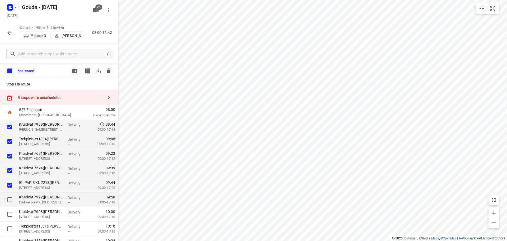
click at [9, 200] on input "checkbox" at bounding box center [9, 199] width 11 height 11
checkbox input "true"
click at [10, 216] on input "checkbox" at bounding box center [9, 214] width 11 height 11
checkbox input "true"
click at [74, 71] on icon "button" at bounding box center [74, 71] width 5 height 4
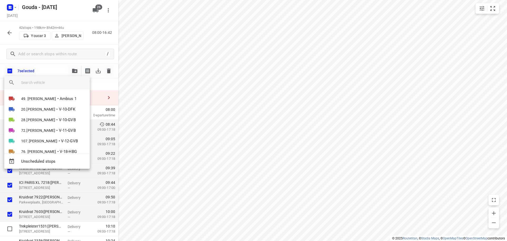
click at [55, 84] on input "search vehicle" at bounding box center [53, 82] width 64 height 8
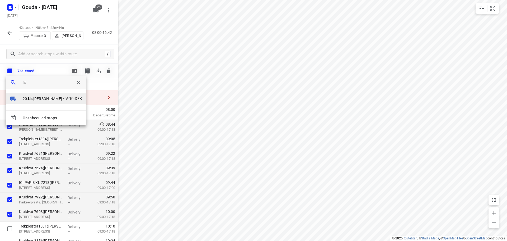
type input "lis"
click at [22, 99] on div at bounding box center [16, 98] width 13 height 6
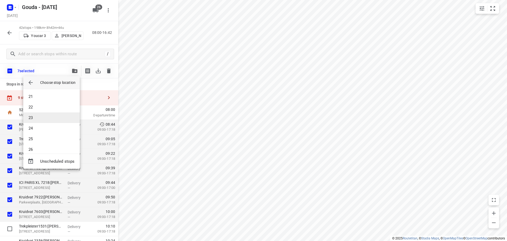
scroll to position [158, 0]
click at [41, 148] on li "21" at bounding box center [51, 149] width 56 height 11
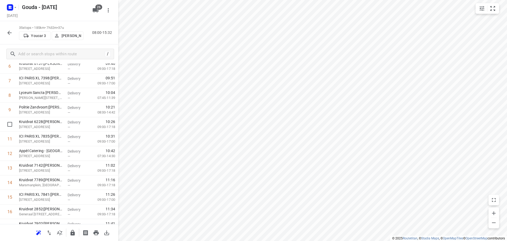
scroll to position [0, 0]
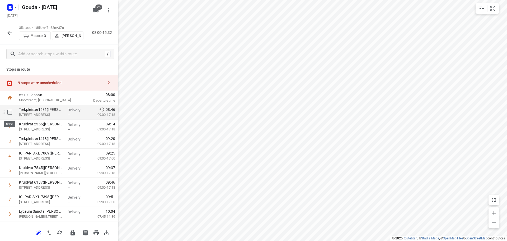
drag, startPoint x: 9, startPoint y: 106, endPoint x: 24, endPoint y: 95, distance: 19.4
click at [9, 111] on input "checkbox" at bounding box center [9, 112] width 11 height 11
checkbox input "true"
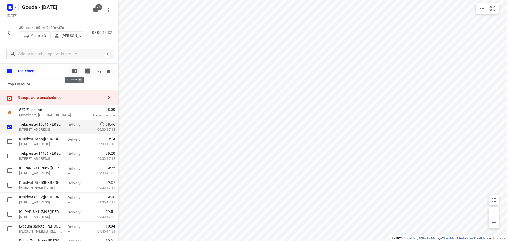
click at [74, 71] on icon "button" at bounding box center [74, 71] width 5 height 4
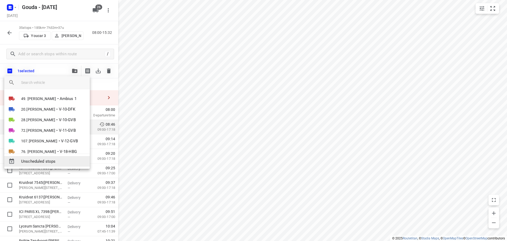
click at [48, 161] on span "Unscheduled stops" at bounding box center [53, 161] width 64 height 6
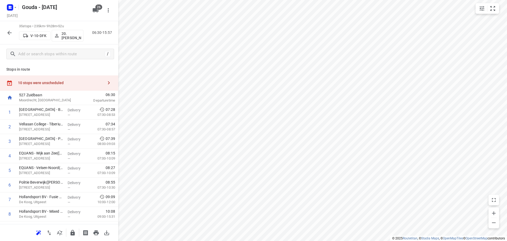
click at [65, 86] on div "10 stops were unscheduled" at bounding box center [59, 82] width 118 height 15
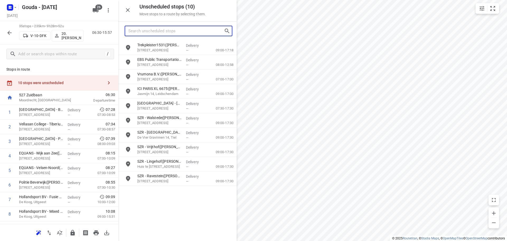
drag, startPoint x: 170, startPoint y: 31, endPoint x: 173, endPoint y: 31, distance: 3.0
click at [170, 31] on input "Search unscheduled stops" at bounding box center [176, 31] width 96 height 8
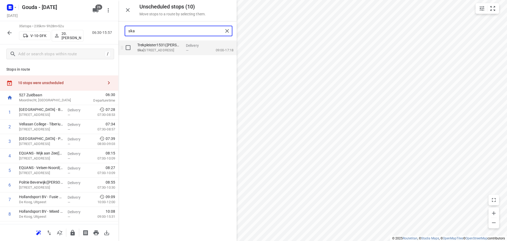
type input "ska"
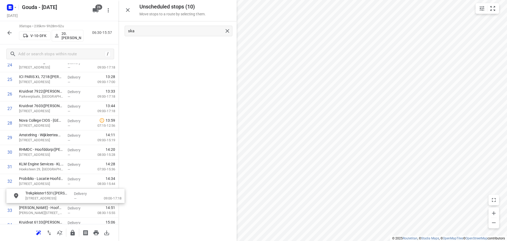
scroll to position [383, 0]
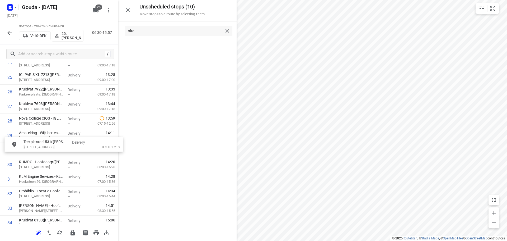
drag, startPoint x: 179, startPoint y: 48, endPoint x: 166, endPoint y: 154, distance: 106.1
click at [131, 10] on button "button" at bounding box center [128, 10] width 11 height 11
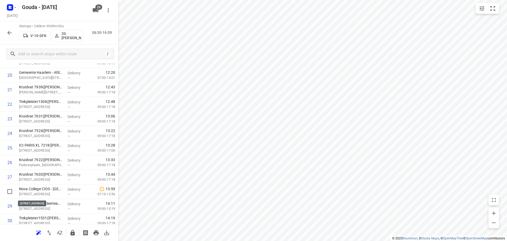
scroll to position [313, 0]
drag, startPoint x: 41, startPoint y: 196, endPoint x: 42, endPoint y: 124, distance: 71.5
click at [42, 124] on div "1 Vellasan College - Briniostraat(H. van Schagen) Briniostraat 16, Ijmuiden Del…" at bounding box center [59, 53] width 118 height 523
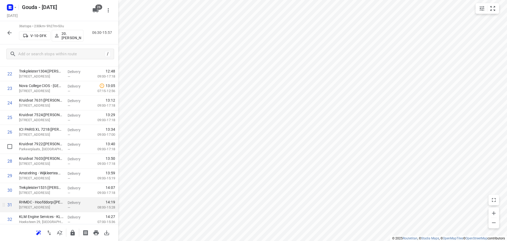
scroll to position [366, 0]
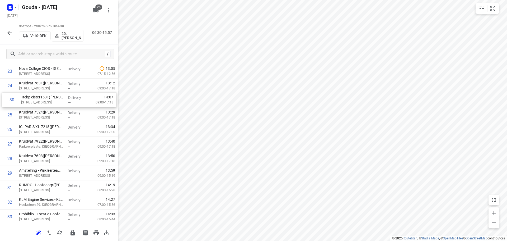
drag, startPoint x: 52, startPoint y: 171, endPoint x: 55, endPoint y: 101, distance: 70.8
click at [55, 101] on div "1 Vellasan College - Briniostraat(H. van Schagen) Briniostraat 16, Ijmuiden Del…" at bounding box center [59, 5] width 118 height 523
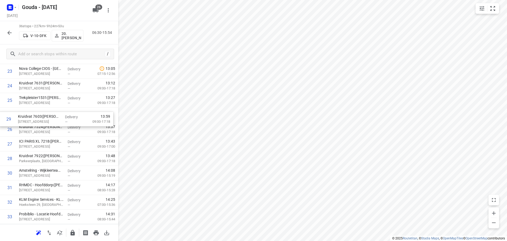
drag, startPoint x: 63, startPoint y: 159, endPoint x: 63, endPoint y: 114, distance: 44.9
click at [63, 114] on div "1 Vellasan College - Briniostraat(H. van Schagen) Briniostraat 16, Ijmuiden Del…" at bounding box center [59, 5] width 118 height 523
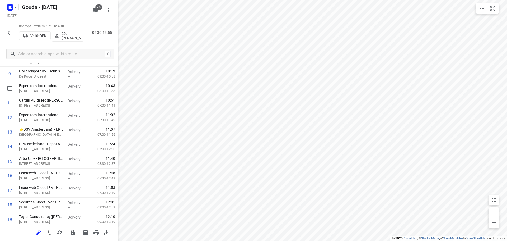
scroll to position [0, 0]
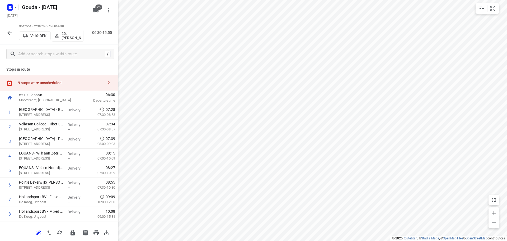
click at [40, 81] on div "9 stops were unscheduled" at bounding box center [61, 83] width 86 height 4
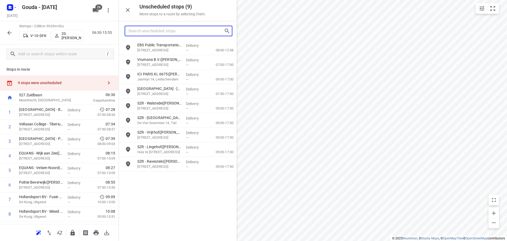
click at [163, 32] on input "Search unscheduled stops" at bounding box center [176, 31] width 96 height 8
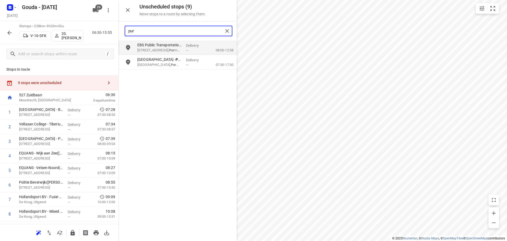
type input "pur"
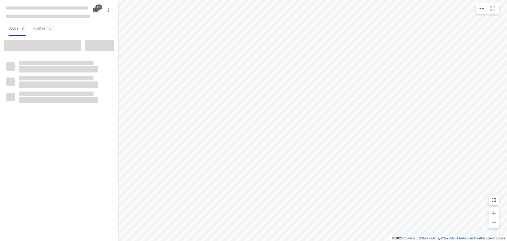
checkbox input "true"
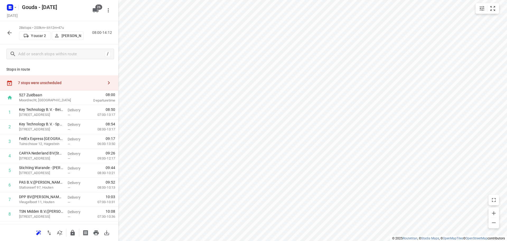
drag, startPoint x: 58, startPoint y: 86, endPoint x: 107, endPoint y: 89, distance: 48.9
click at [58, 86] on div "7 stops were unscheduled" at bounding box center [59, 82] width 118 height 15
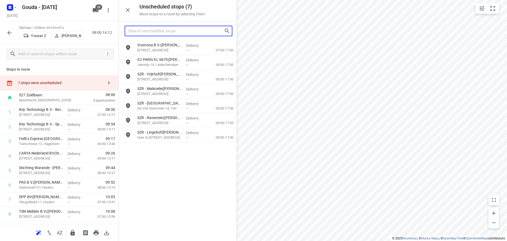
click at [157, 30] on input "Search unscheduled stops" at bounding box center [176, 31] width 96 height 8
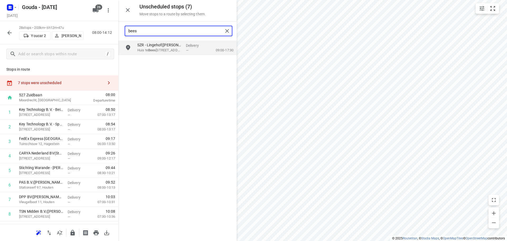
drag, startPoint x: 162, startPoint y: 34, endPoint x: 69, endPoint y: 34, distance: 93.5
click at [69, 34] on div "Unscheduled stops ( 7 ) Move stops to a route by selecting them. bees SZR - Lin…" at bounding box center [59, 120] width 118 height 241
type input "tiel"
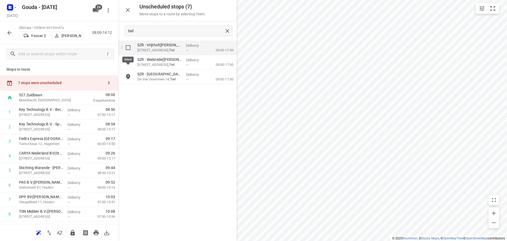
click at [129, 49] on input "grid" at bounding box center [128, 47] width 11 height 11
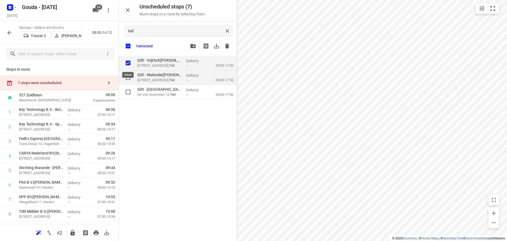
checkbox input "true"
click at [129, 76] on input "grid" at bounding box center [128, 77] width 11 height 11
checkbox input "true"
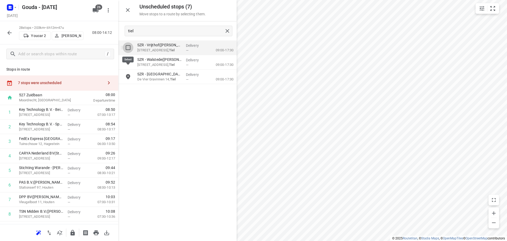
click at [129, 51] on input "grid" at bounding box center [128, 47] width 11 height 11
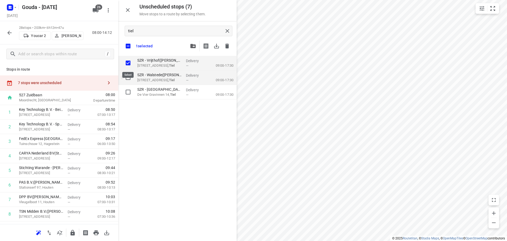
checkbox input "true"
click at [128, 77] on input "grid" at bounding box center [128, 77] width 11 height 11
checkbox input "true"
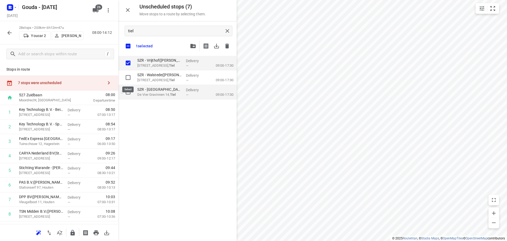
checkbox input "true"
click at [129, 94] on input "grid" at bounding box center [128, 92] width 11 height 11
checkbox input "true"
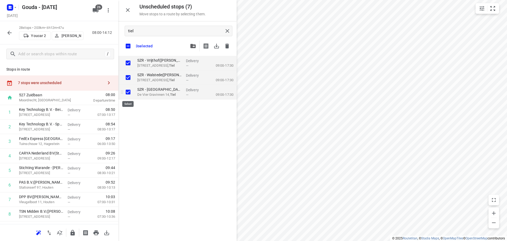
checkbox input "true"
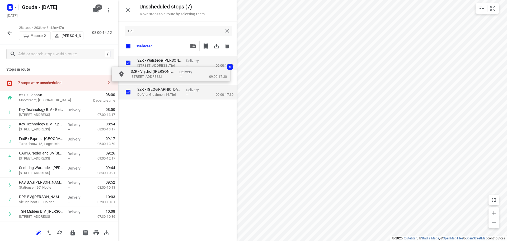
checkbox input "true"
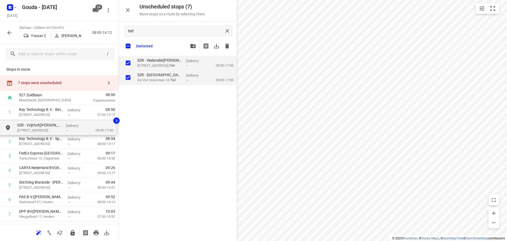
drag, startPoint x: 168, startPoint y: 61, endPoint x: 166, endPoint y: 144, distance: 83.5
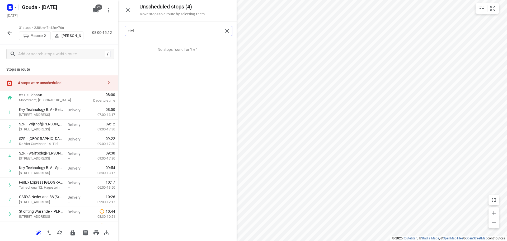
drag, startPoint x: 160, startPoint y: 29, endPoint x: -105, endPoint y: 3, distance: 266.9
click at [0, 3] on html "i © 2025 Routetitan , © Stadia Maps , © OpenMapTiles © OpenStreetMap contributo…" at bounding box center [253, 120] width 507 height 241
drag, startPoint x: 160, startPoint y: 53, endPoint x: 45, endPoint y: 176, distance: 168.9
drag, startPoint x: 155, startPoint y: 31, endPoint x: 21, endPoint y: 25, distance: 133.5
click at [36, 35] on div "Unscheduled stops ( 3 ) Move stops to a route by selecting them. de wi No stops…" at bounding box center [59, 120] width 118 height 241
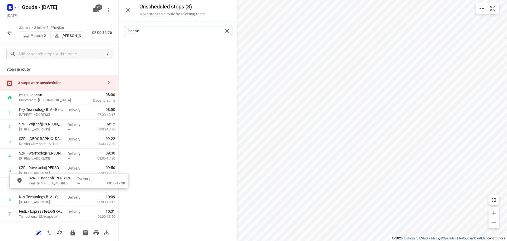
drag, startPoint x: 168, startPoint y: 48, endPoint x: 60, endPoint y: 183, distance: 172.9
type input "beesd"
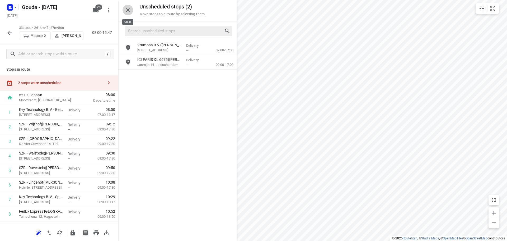
click at [127, 10] on icon "button" at bounding box center [128, 10] width 6 height 6
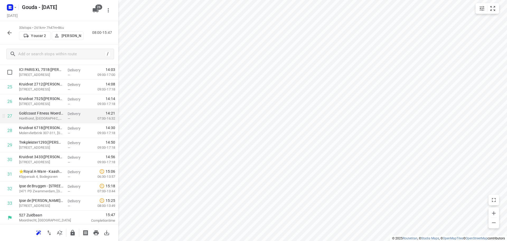
scroll to position [375, 0]
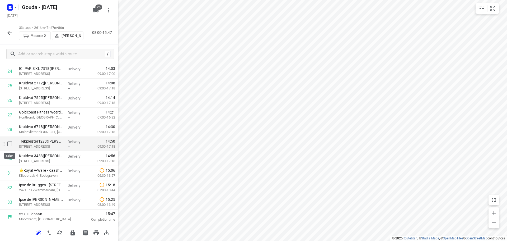
click at [10, 144] on input "checkbox" at bounding box center [9, 143] width 11 height 11
checkbox input "true"
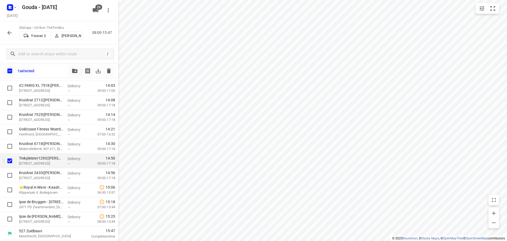
scroll to position [373, 0]
click at [10, 172] on input "checkbox" at bounding box center [9, 175] width 11 height 11
checkbox input "true"
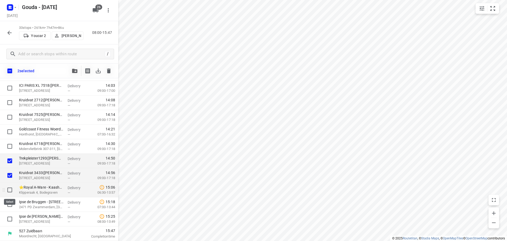
click at [9, 189] on input "checkbox" at bounding box center [9, 189] width 11 height 11
checkbox input "true"
click at [9, 203] on input "checkbox" at bounding box center [9, 204] width 11 height 11
checkbox input "true"
click at [8, 217] on input "checkbox" at bounding box center [9, 218] width 11 height 11
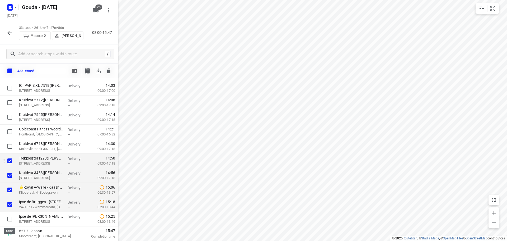
checkbox input "true"
click at [73, 72] on icon "button" at bounding box center [74, 71] width 5 height 4
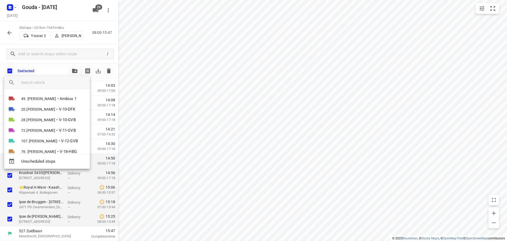
click at [44, 83] on input "search vehicle" at bounding box center [53, 82] width 64 height 8
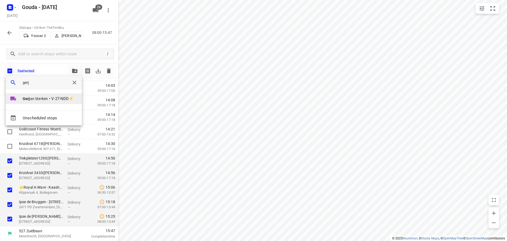
type input "gerj"
click at [27, 103] on li "Gerj an Sterken • V-27-NDD⚡" at bounding box center [44, 98] width 76 height 11
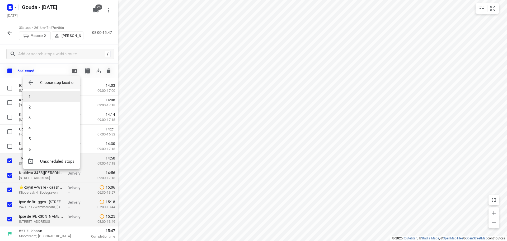
click at [37, 93] on li "1" at bounding box center [51, 96] width 56 height 11
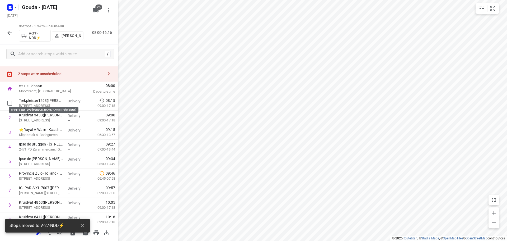
scroll to position [0, 0]
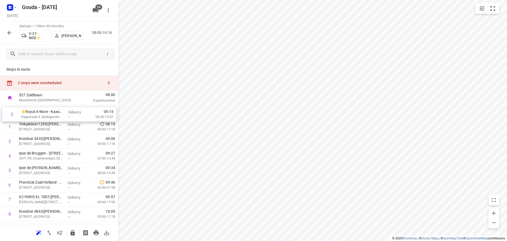
drag, startPoint x: 46, startPoint y: 138, endPoint x: 48, endPoint y: 107, distance: 30.5
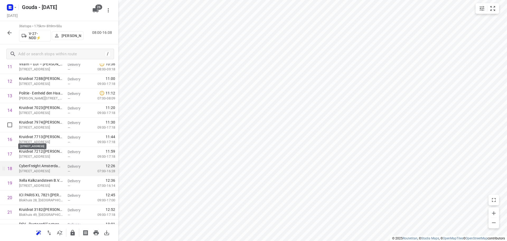
scroll to position [181, 0]
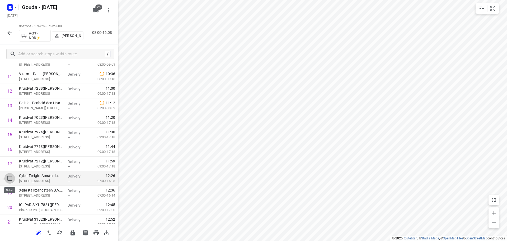
click at [8, 176] on input "checkbox" at bounding box center [9, 178] width 11 height 11
checkbox input "true"
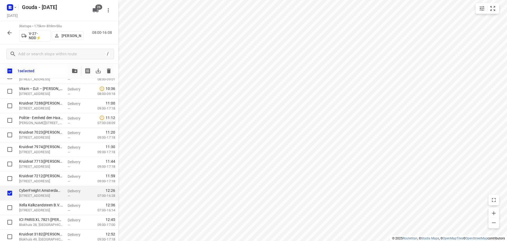
click at [75, 69] on icon "button" at bounding box center [74, 71] width 5 height 4
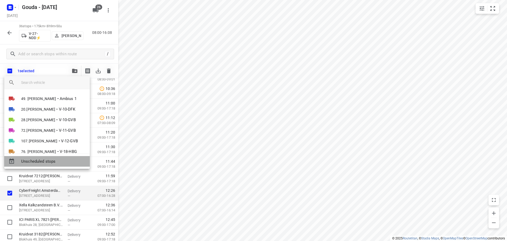
click at [56, 163] on span "Unscheduled stops" at bounding box center [53, 161] width 64 height 6
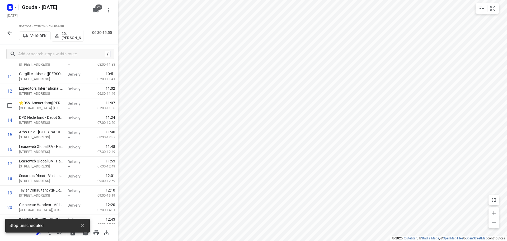
scroll to position [0, 0]
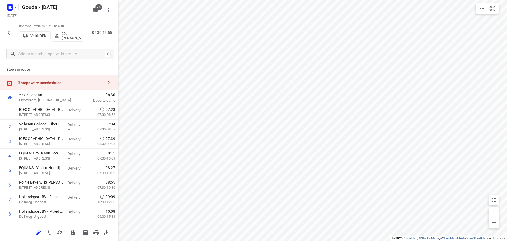
drag, startPoint x: 54, startPoint y: 82, endPoint x: 89, endPoint y: 76, distance: 35.6
click at [55, 82] on div "3 stops were unscheduled" at bounding box center [61, 83] width 86 height 4
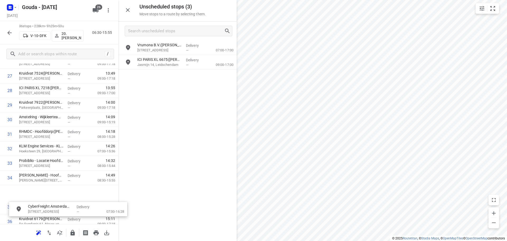
scroll to position [437, 0]
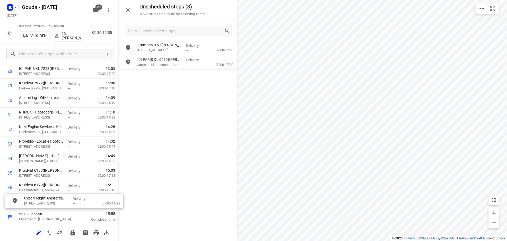
drag, startPoint x: 158, startPoint y: 50, endPoint x: 44, endPoint y: 205, distance: 192.1
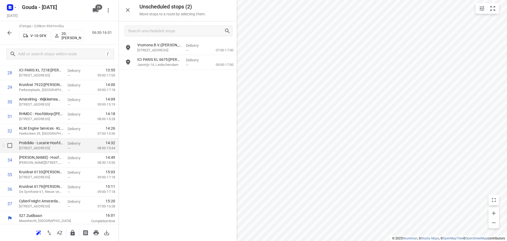
scroll to position [433, 0]
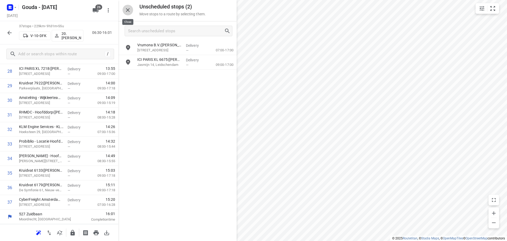
drag, startPoint x: 127, startPoint y: 9, endPoint x: 177, endPoint y: 42, distance: 60.3
click at [127, 9] on icon "button" at bounding box center [128, 10] width 4 height 4
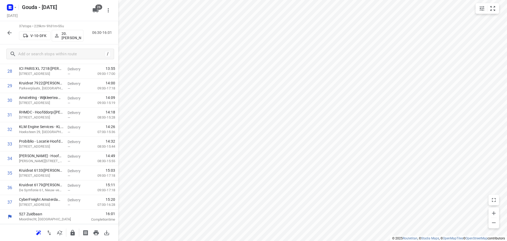
click at [9, 33] on icon "button" at bounding box center [9, 33] width 4 height 4
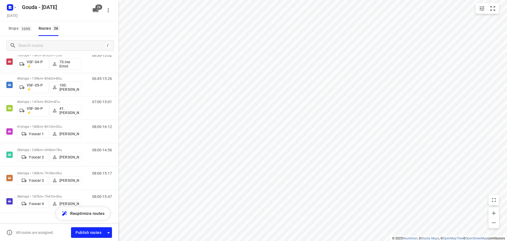
scroll to position [483, 0]
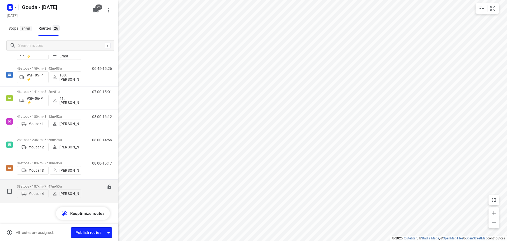
click at [80, 185] on p "38 stops • 187km • 7h47m • 50u" at bounding box center [49, 186] width 64 height 4
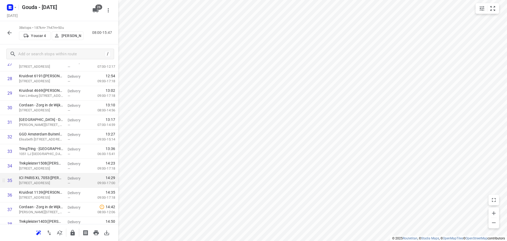
scroll to position [447, 0]
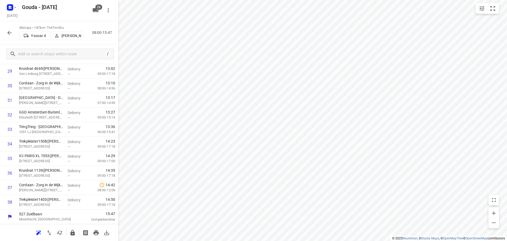
click at [11, 32] on icon "button" at bounding box center [9, 33] width 4 height 4
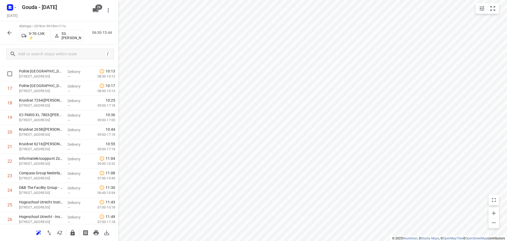
scroll to position [0, 0]
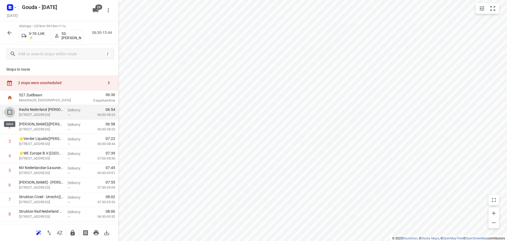
click at [11, 111] on input "checkbox" at bounding box center [9, 112] width 11 height 11
checkbox input "true"
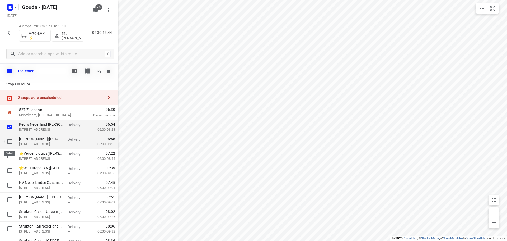
click at [10, 139] on input "checkbox" at bounding box center [9, 141] width 11 height 11
checkbox input "true"
click at [76, 71] on icon "button" at bounding box center [74, 71] width 5 height 4
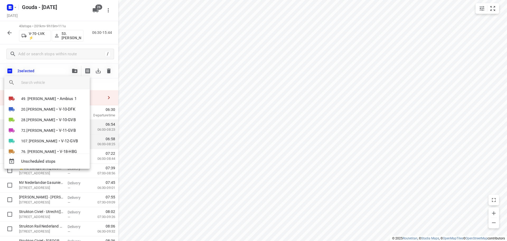
click at [55, 80] on input "search vehicle" at bounding box center [53, 82] width 64 height 8
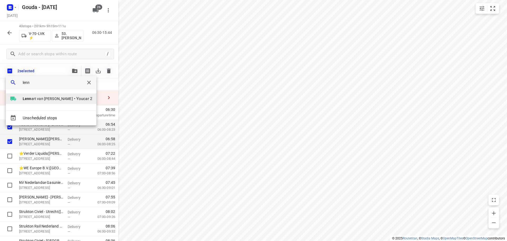
type input "lenn"
click at [76, 101] on span "Youcar 2" at bounding box center [84, 99] width 16 height 6
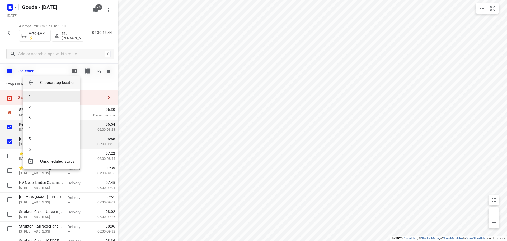
click at [43, 94] on li "1" at bounding box center [51, 96] width 56 height 11
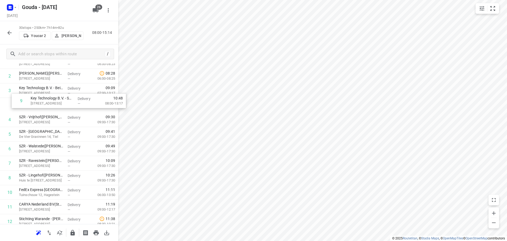
scroll to position [49, 0]
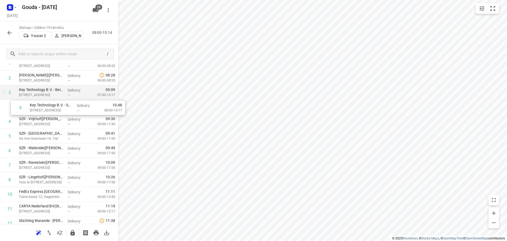
drag, startPoint x: 50, startPoint y: 176, endPoint x: 56, endPoint y: 98, distance: 78.1
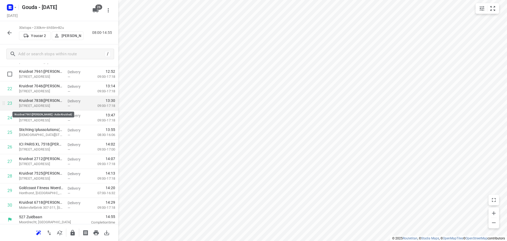
scroll to position [331, 0]
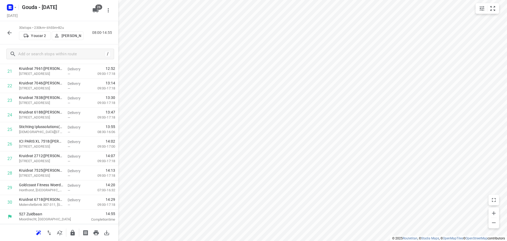
click at [11, 34] on icon "button" at bounding box center [9, 33] width 6 height 6
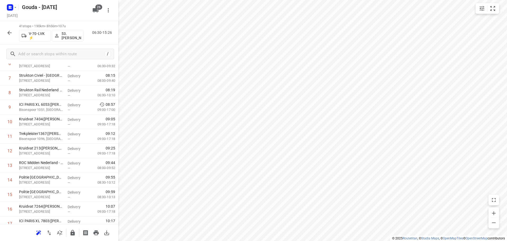
scroll to position [0, 0]
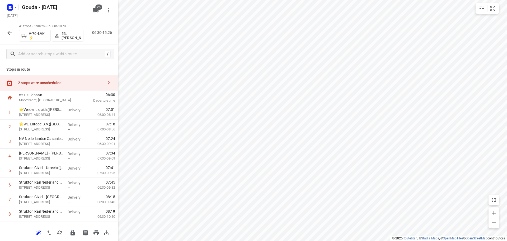
click at [52, 84] on div "2 stops were unscheduled" at bounding box center [61, 83] width 86 height 4
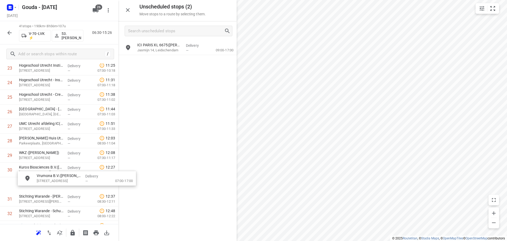
scroll to position [364, 0]
drag, startPoint x: 168, startPoint y: 51, endPoint x: 141, endPoint y: 172, distance: 123.9
click at [129, 10] on icon "button" at bounding box center [128, 10] width 6 height 6
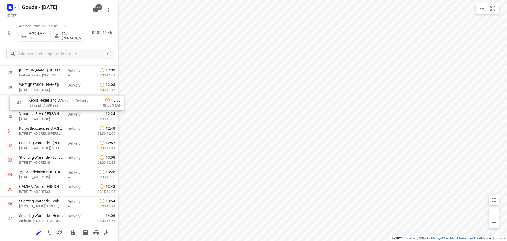
scroll to position [431, 0]
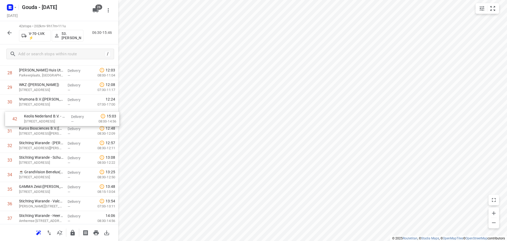
drag, startPoint x: 50, startPoint y: 203, endPoint x: 55, endPoint y: 111, distance: 91.7
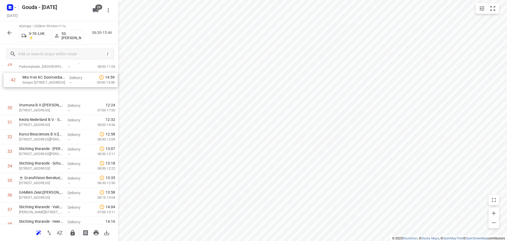
scroll to position [439, 0]
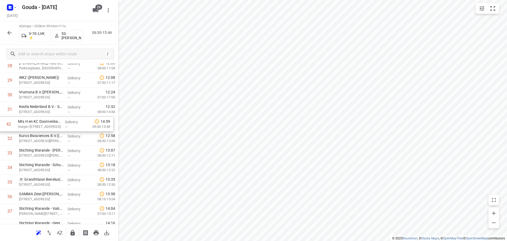
drag, startPoint x: 48, startPoint y: 203, endPoint x: 47, endPoint y: 118, distance: 84.8
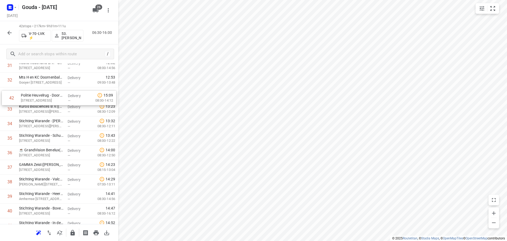
scroll to position [480, 0]
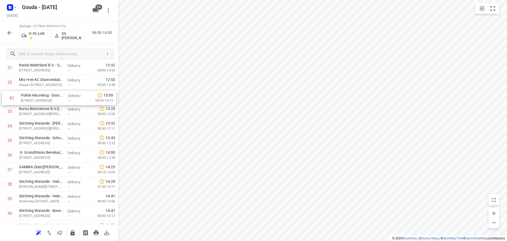
drag, startPoint x: 46, startPoint y: 201, endPoint x: 48, endPoint y: 95, distance: 105.9
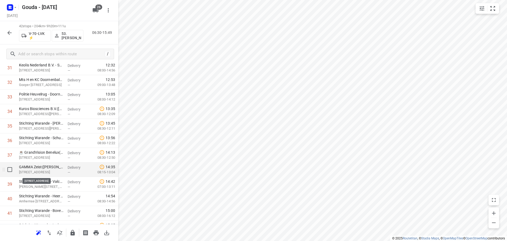
scroll to position [506, 0]
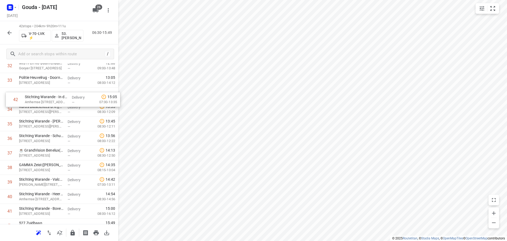
drag, startPoint x: 49, startPoint y: 207, endPoint x: 55, endPoint y: 103, distance: 104.4
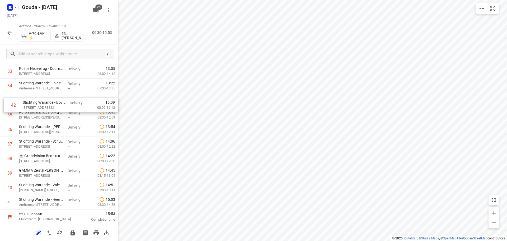
drag, startPoint x: 51, startPoint y: 200, endPoint x: 55, endPoint y: 101, distance: 98.5
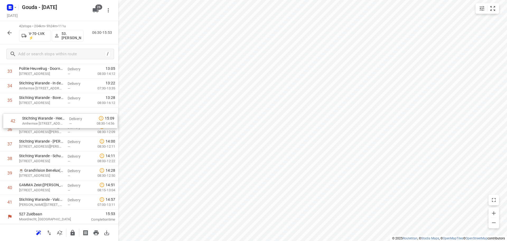
drag, startPoint x: 36, startPoint y: 204, endPoint x: 40, endPoint y: 121, distance: 82.7
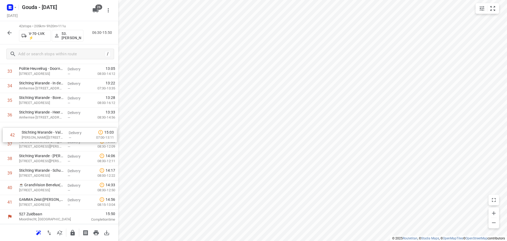
drag, startPoint x: 54, startPoint y: 199, endPoint x: 56, endPoint y: 131, distance: 68.4
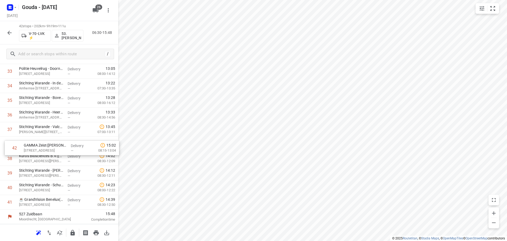
drag, startPoint x: 44, startPoint y: 204, endPoint x: 49, endPoint y: 147, distance: 56.4
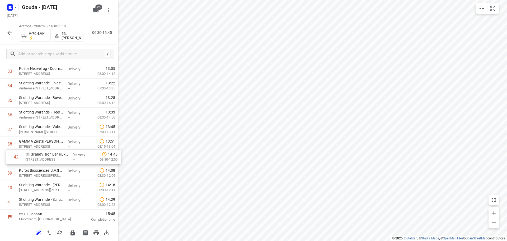
drag, startPoint x: 50, startPoint y: 201, endPoint x: 56, endPoint y: 153, distance: 48.5
drag, startPoint x: 44, startPoint y: 202, endPoint x: 48, endPoint y: 168, distance: 34.3
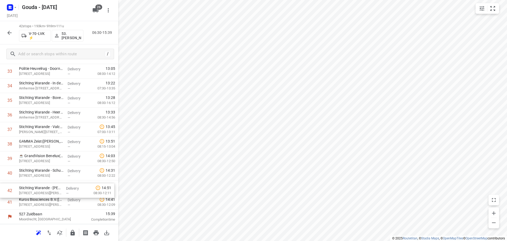
drag, startPoint x: 47, startPoint y: 206, endPoint x: 47, endPoint y: 189, distance: 17.2
click at [12, 33] on icon "button" at bounding box center [9, 33] width 6 height 6
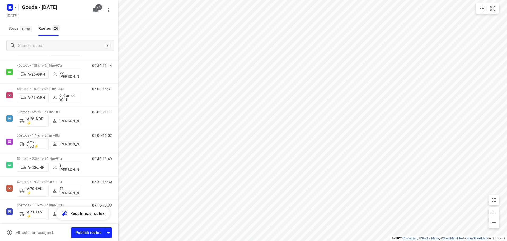
scroll to position [187, 0]
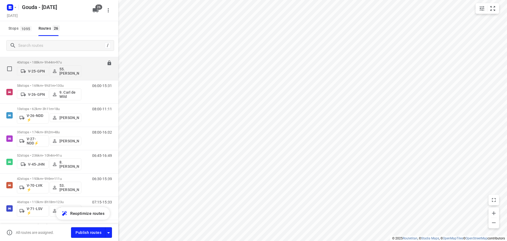
click at [64, 60] on div "40 stops • 188km • 9h44m • 97u V-25-GPN 55. [PERSON_NAME]" at bounding box center [49, 69] width 64 height 22
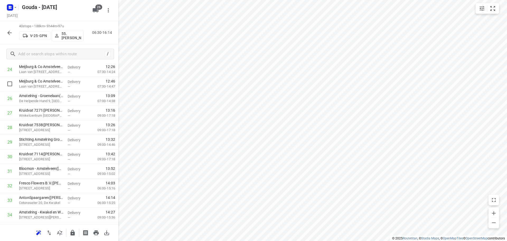
scroll to position [477, 0]
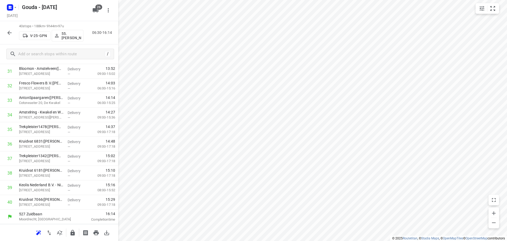
click at [9, 34] on icon "button" at bounding box center [9, 33] width 6 height 6
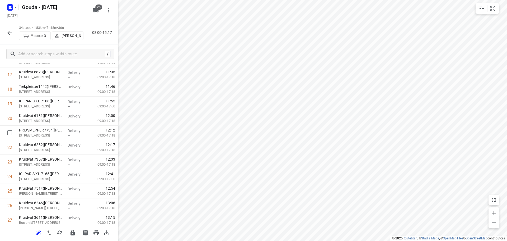
scroll to position [389, 0]
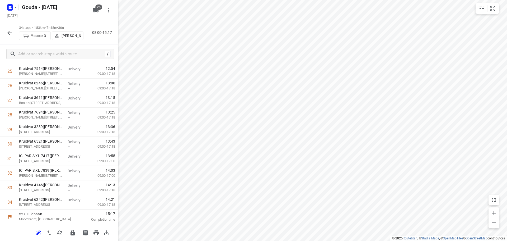
click at [13, 36] on button "button" at bounding box center [9, 32] width 11 height 11
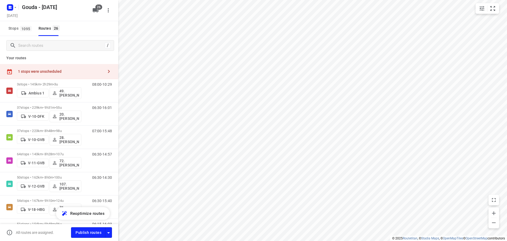
scroll to position [4, 0]
click at [38, 66] on div "1 stops were unscheduled" at bounding box center [59, 70] width 118 height 15
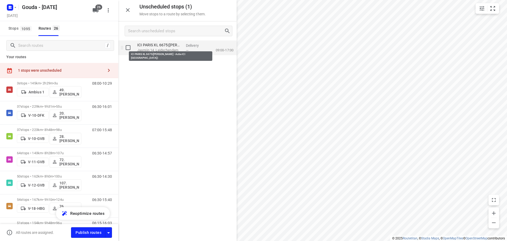
click at [166, 46] on p "ICI PARIS XL 6675([PERSON_NAME] - Actie ICI [GEOGRAPHIC_DATA])" at bounding box center [159, 44] width 44 height 5
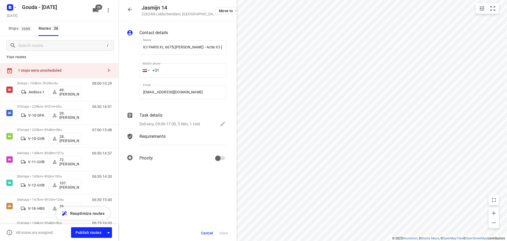
scroll to position [0, 1]
click at [131, 9] on icon "button" at bounding box center [130, 9] width 4 height 4
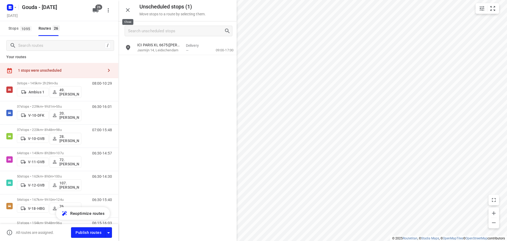
click at [129, 12] on icon "button" at bounding box center [128, 10] width 6 height 6
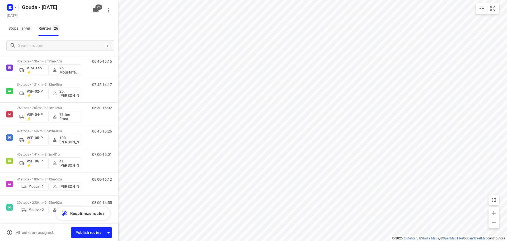
scroll to position [416, 0]
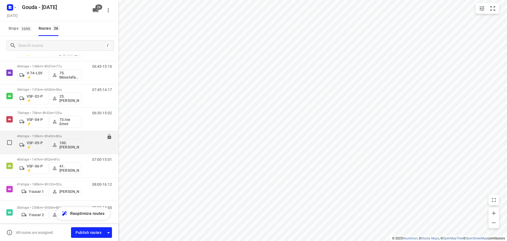
click at [72, 135] on p "49 stops • 159km • 8h42m • 83u" at bounding box center [49, 136] width 64 height 4
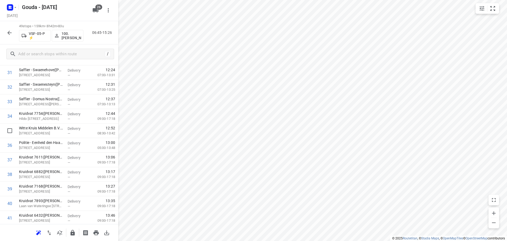
scroll to position [607, 0]
click at [9, 33] on icon "button" at bounding box center [9, 33] width 6 height 6
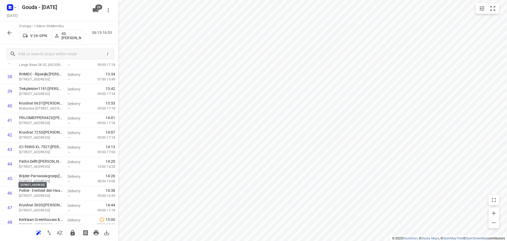
scroll to position [636, 0]
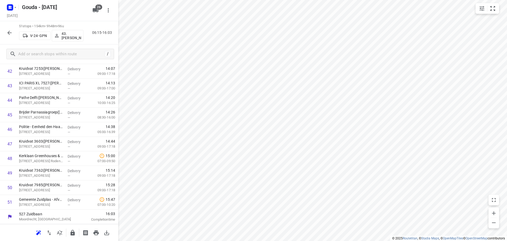
click at [11, 33] on icon "button" at bounding box center [9, 33] width 6 height 6
